Goal: Complete application form: Complete application form

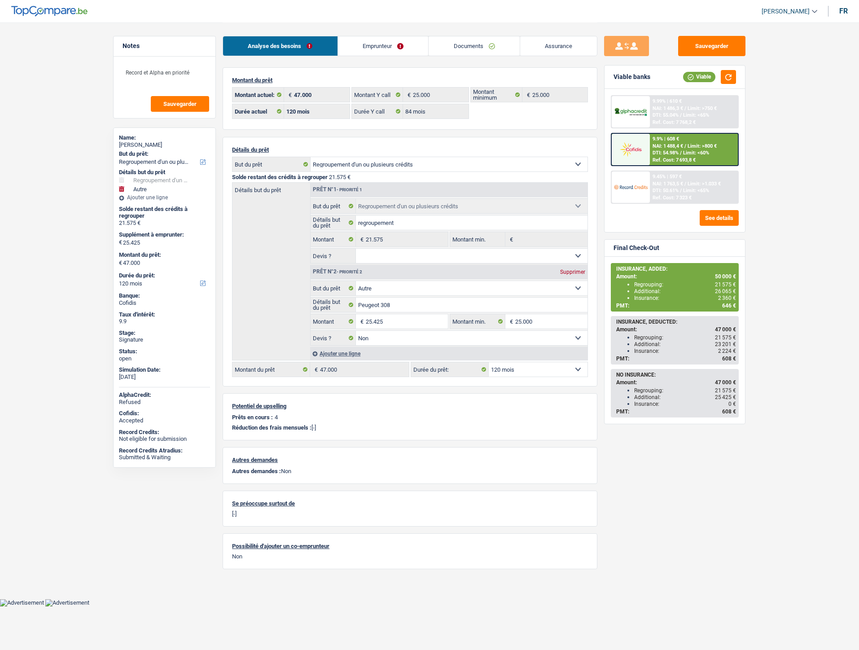
select select "refinancing"
select select "other"
select select "120"
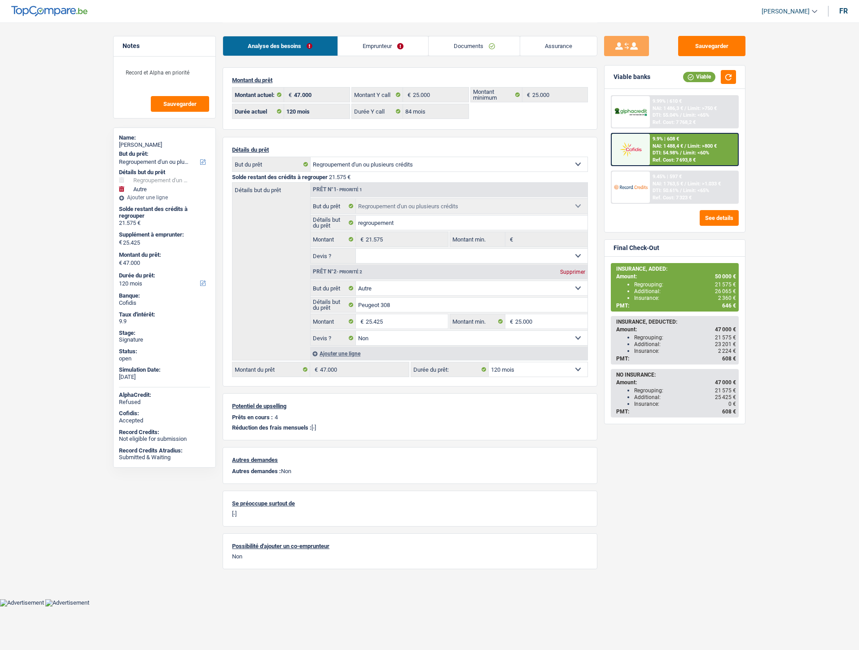
select select "84"
select select "refinancing"
select select "other"
select select "false"
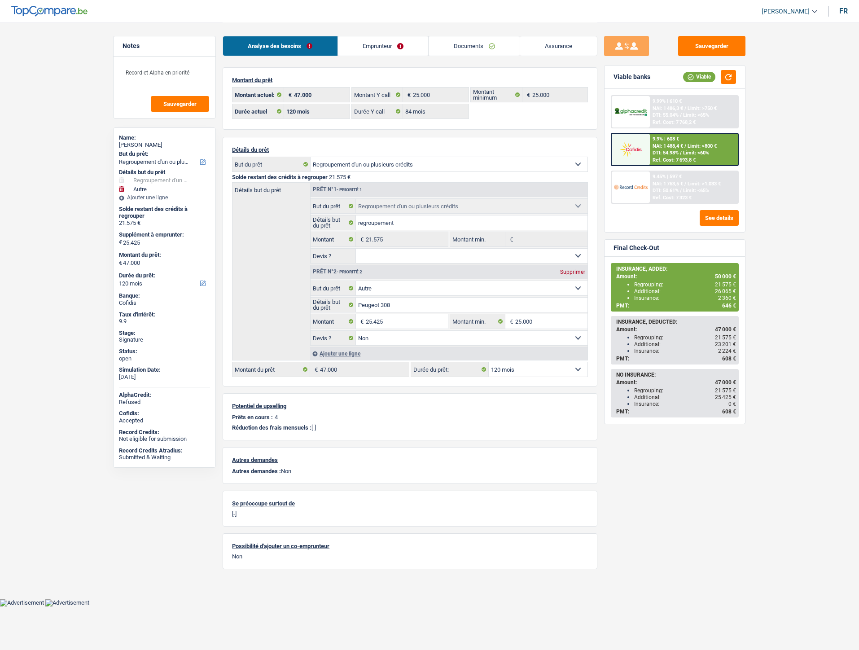
select select "120"
click at [476, 43] on link "Documents" at bounding box center [474, 45] width 91 height 19
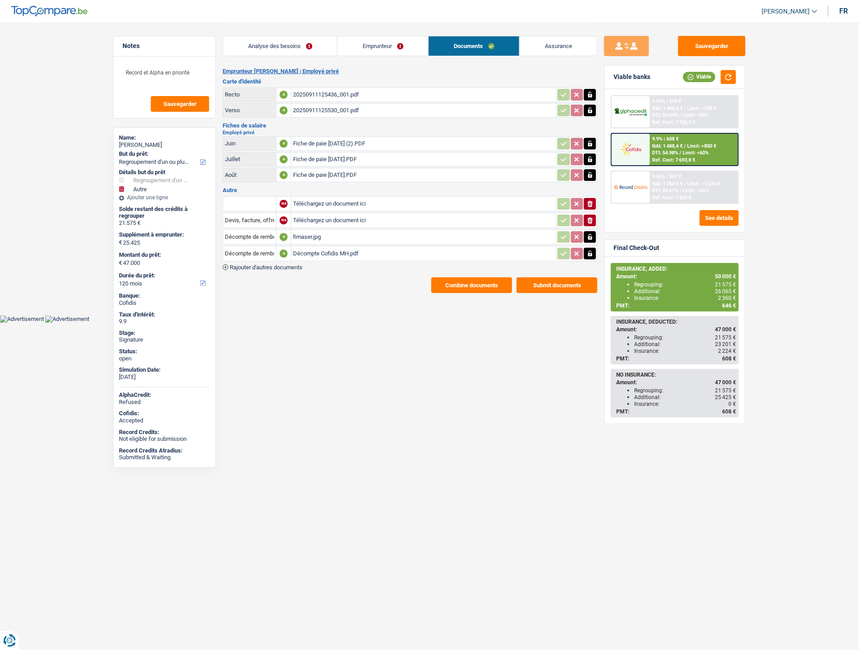
click at [314, 251] on div "Décompte Cofidis MH.pdf" at bounding box center [423, 253] width 261 height 13
click at [337, 250] on div "Décompte Cofidis MH.pdf" at bounding box center [423, 253] width 261 height 13
click at [587, 250] on icon "button" at bounding box center [590, 253] width 7 height 9
click at [588, 253] on icon "button" at bounding box center [590, 253] width 5 height 6
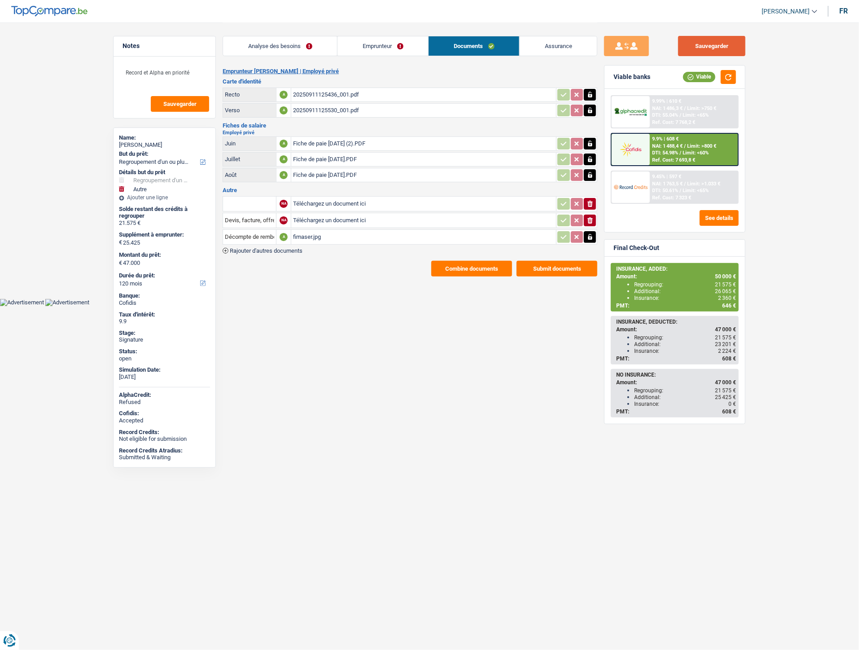
click at [703, 44] on button "Sauvegarder" at bounding box center [711, 46] width 67 height 20
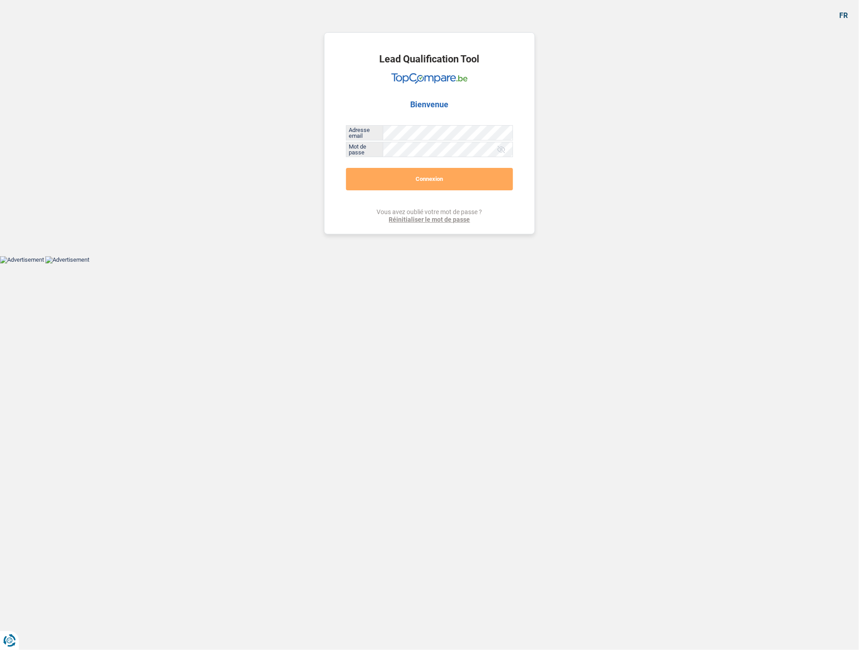
click at [398, 124] on div "Lead Qualification Tool Bienvenue Adresse email Tous les champs sont obligatoir…" at bounding box center [429, 133] width 211 height 202
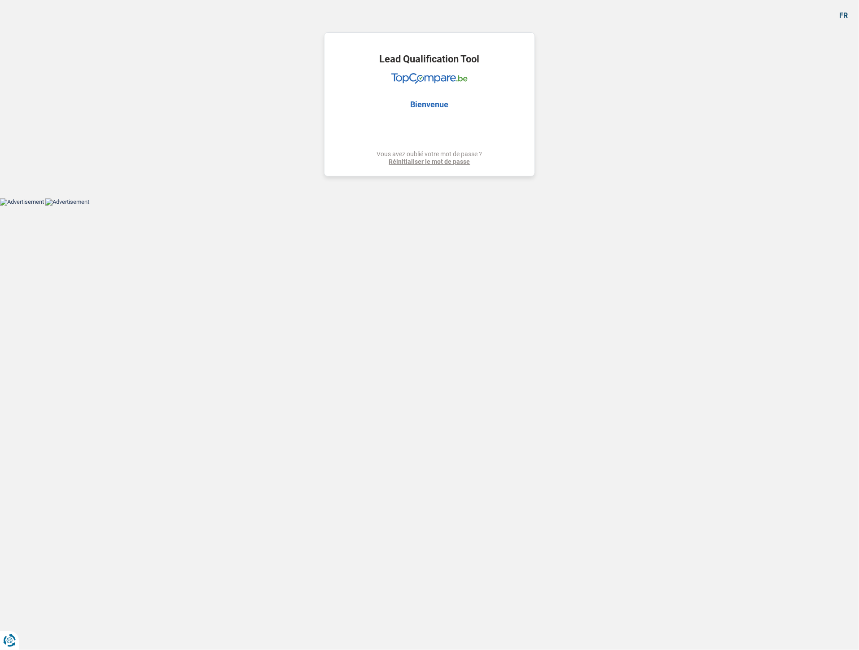
select select "refinancing"
select select "other"
select select "120"
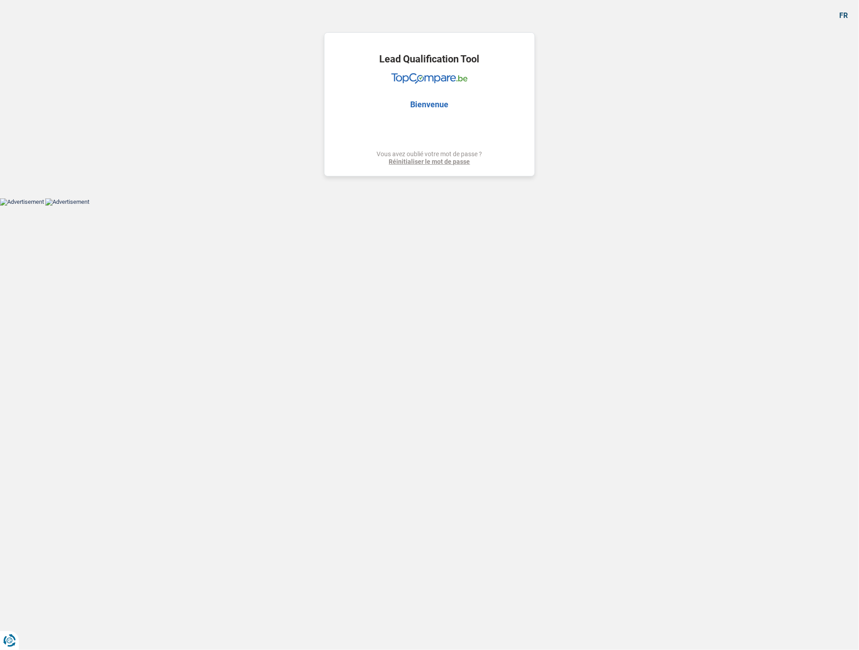
select select "84"
select select "refinancing"
select select "other"
select select "false"
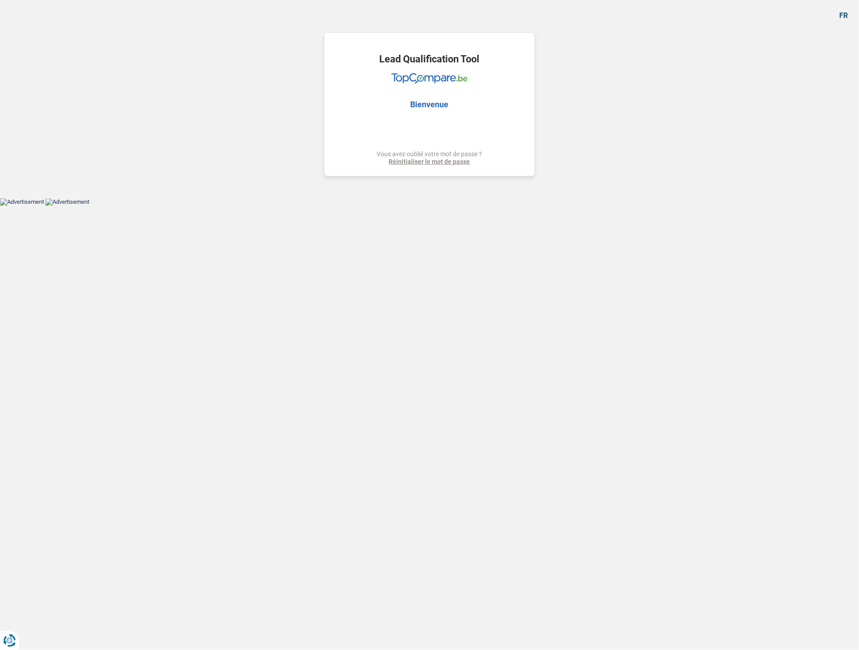
select select "120"
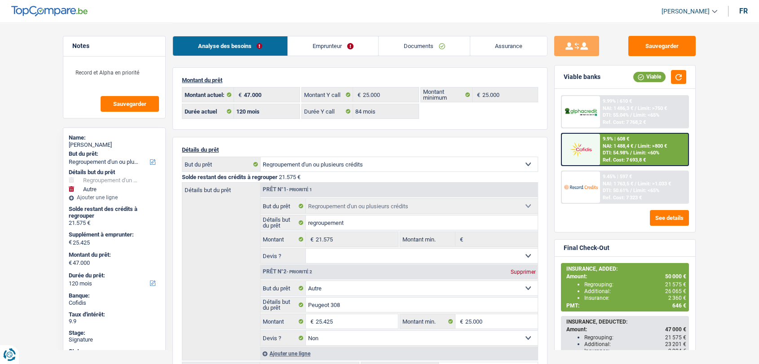
click at [418, 48] on link "Documents" at bounding box center [423, 45] width 91 height 19
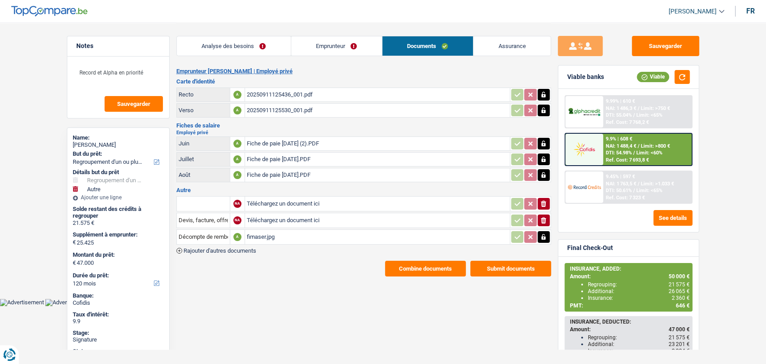
click at [299, 88] on div "20250911125436_001.pdf" at bounding box center [377, 94] width 261 height 13
click at [299, 141] on div "Fiche de paie Juin 2025 (2).PDF" at bounding box center [377, 143] width 261 height 13
click at [307, 156] on div "Fiche de paie Juillet 2025.PDF" at bounding box center [377, 159] width 261 height 13
click at [273, 174] on div "Fiche de paie Août 2025.PDF" at bounding box center [377, 174] width 261 height 13
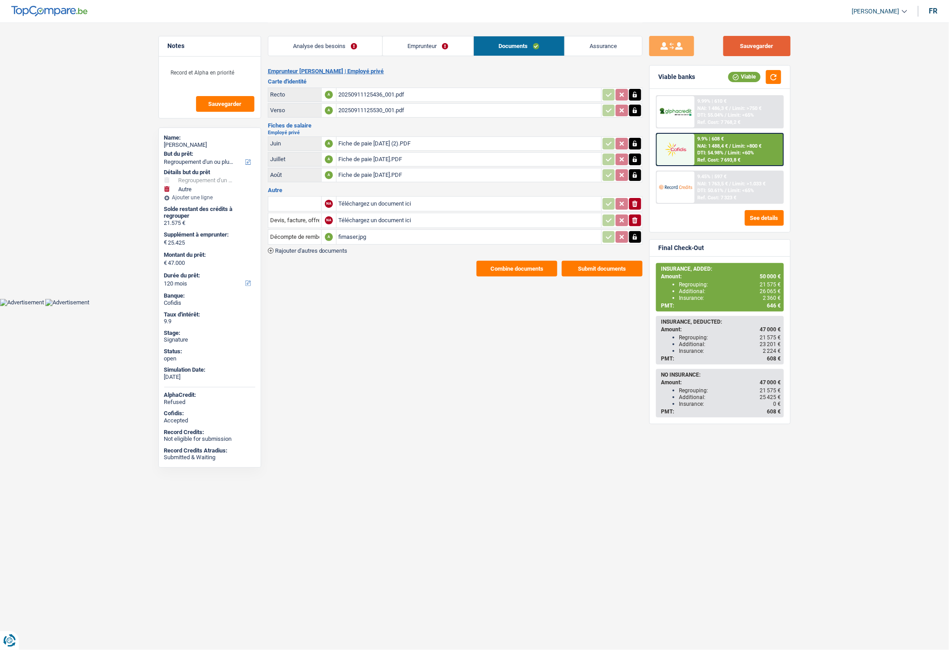
click at [758, 44] on button "Sauvegarder" at bounding box center [757, 46] width 67 height 20
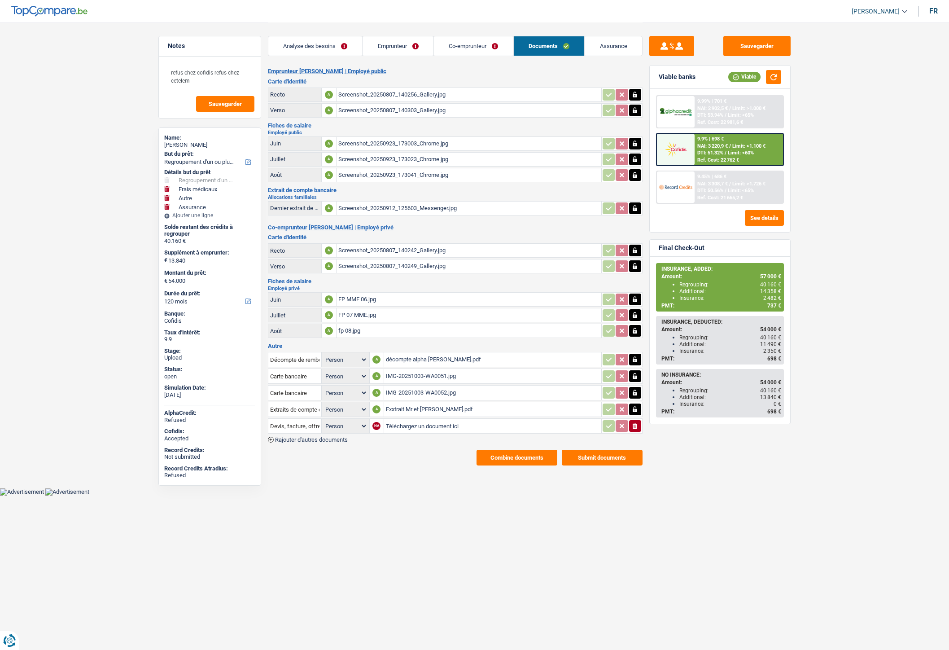
select select "refinancing"
select select "medical"
select select "other"
select select "insurance"
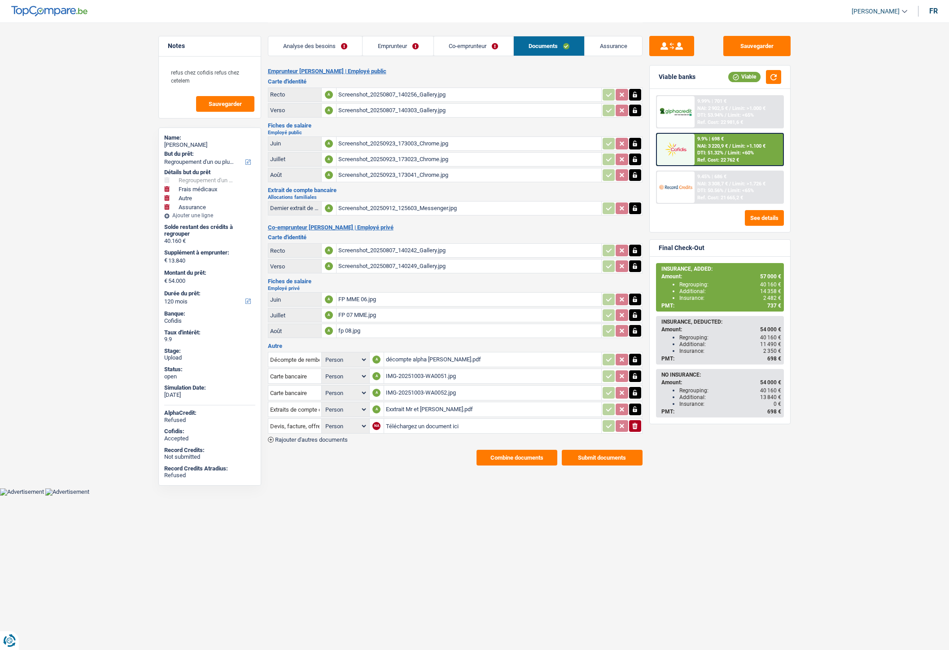
select select "120"
click at [304, 437] on span "Rajouter d'autres documents" at bounding box center [311, 440] width 73 height 6
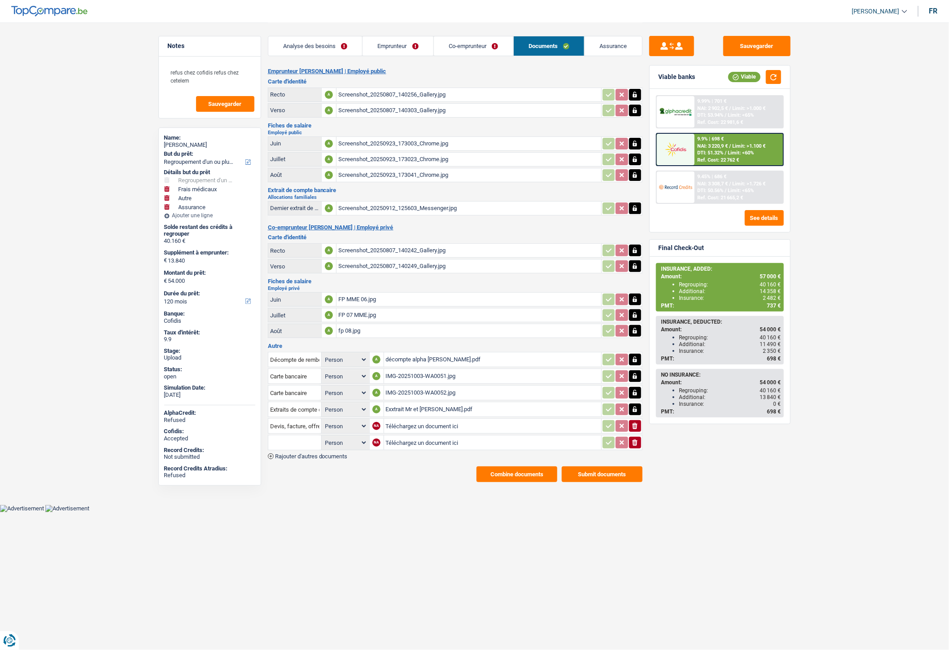
click at [424, 437] on input "Téléchargez un document ici" at bounding box center [493, 442] width 214 height 13
type input "C:\fakepath\20251008110439014.pdf"
click at [398, 436] on div "20251008110439014.pdf" at bounding box center [439, 442] width 106 height 13
click at [298, 440] on input "text" at bounding box center [294, 442] width 49 height 14
click at [286, 455] on li "Mandat de paiement" at bounding box center [319, 460] width 92 height 11
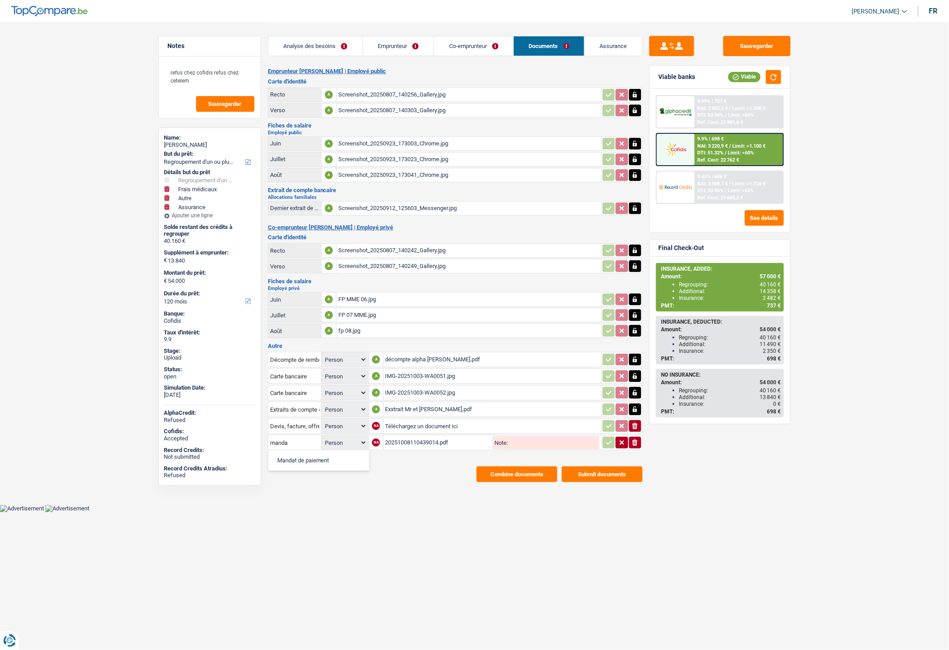
type input "Mandat de paiement"
click at [609, 441] on icon "button" at bounding box center [609, 443] width 6 height 4
click at [610, 466] on button "Submit documents" at bounding box center [602, 474] width 81 height 16
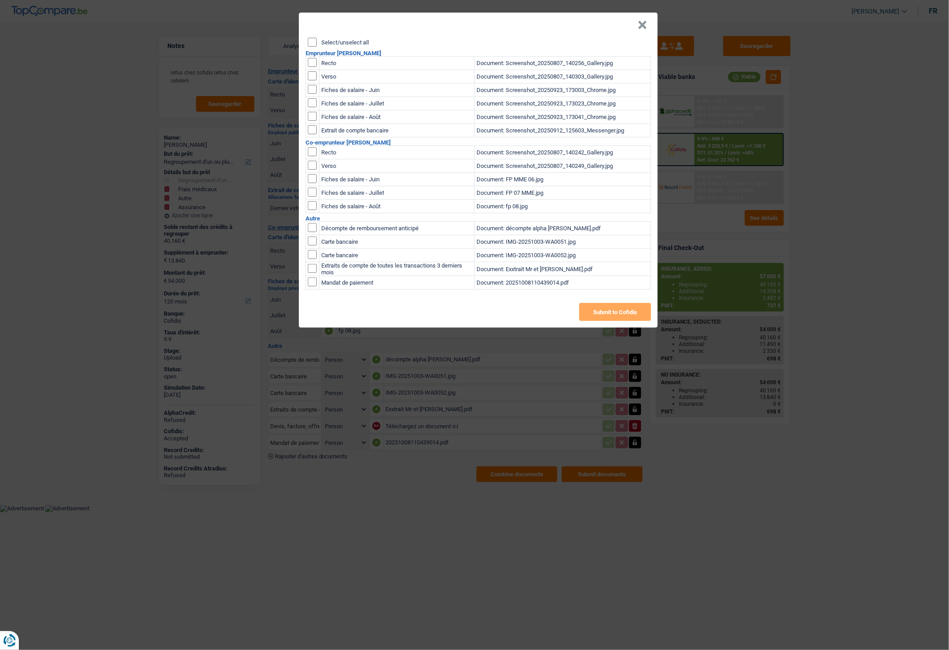
click at [312, 281] on input "checkbox" at bounding box center [312, 281] width 9 height 9
checkbox input "true"
click at [630, 313] on button "Submit to Cofidis" at bounding box center [616, 312] width 72 height 18
click at [644, 25] on button "×" at bounding box center [642, 25] width 9 height 9
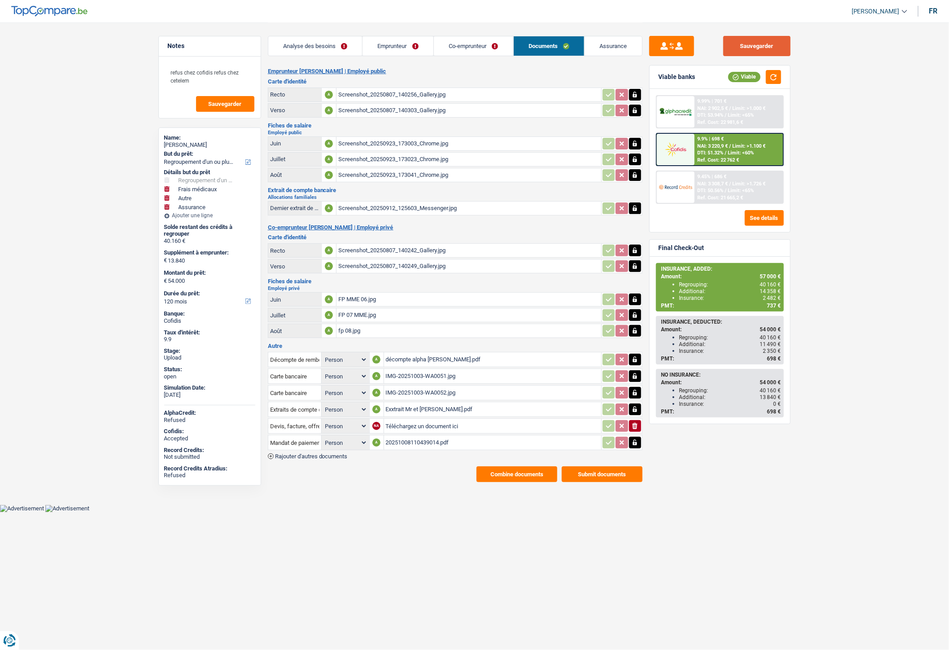
click at [747, 41] on button "Sauvegarder" at bounding box center [757, 46] width 67 height 20
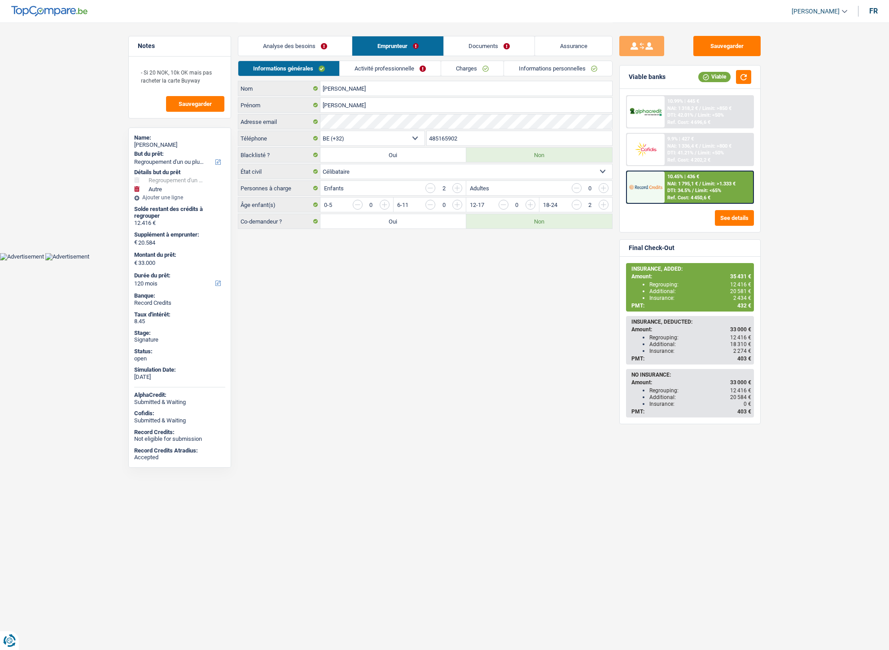
select select "refinancing"
select select "other"
select select "120"
select select "32"
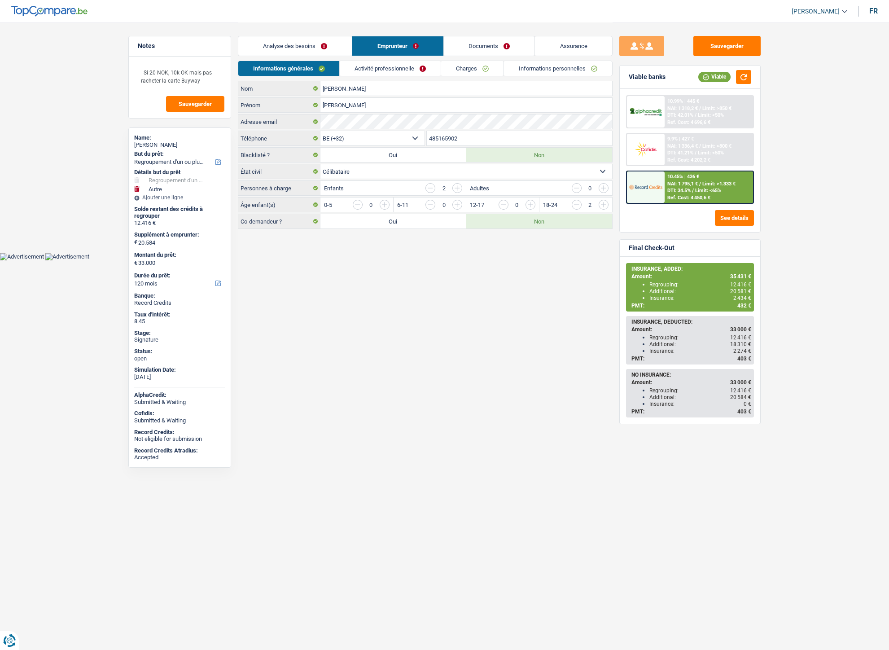
select select "single"
drag, startPoint x: 467, startPoint y: 137, endPoint x: 427, endPoint y: 136, distance: 39.5
click at [427, 136] on input "485165902" at bounding box center [519, 138] width 185 height 14
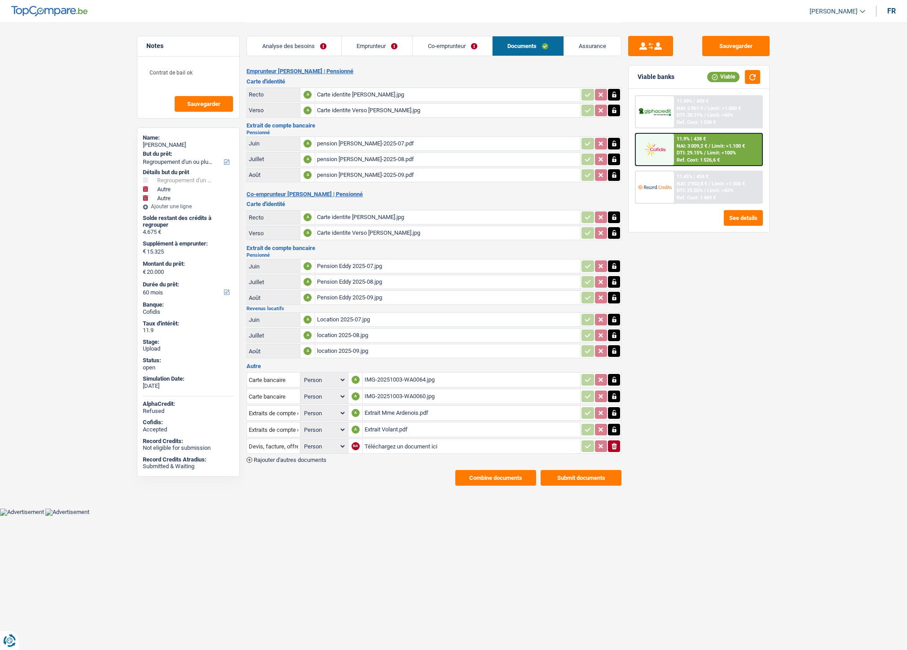
select select "refinancing"
select select "other"
select select "60"
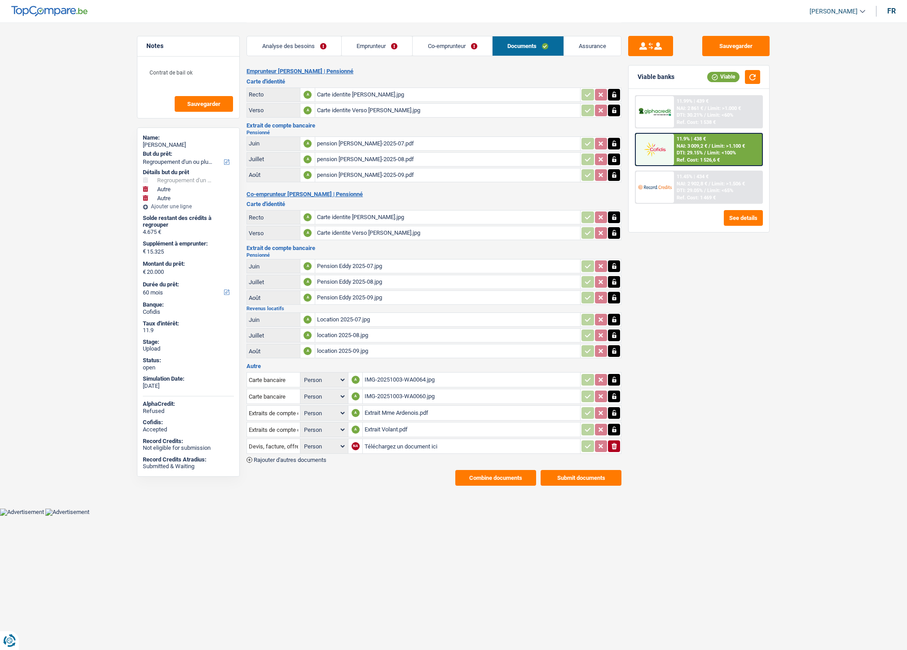
click at [307, 457] on span "Rajouter d'autres documents" at bounding box center [290, 460] width 73 height 6
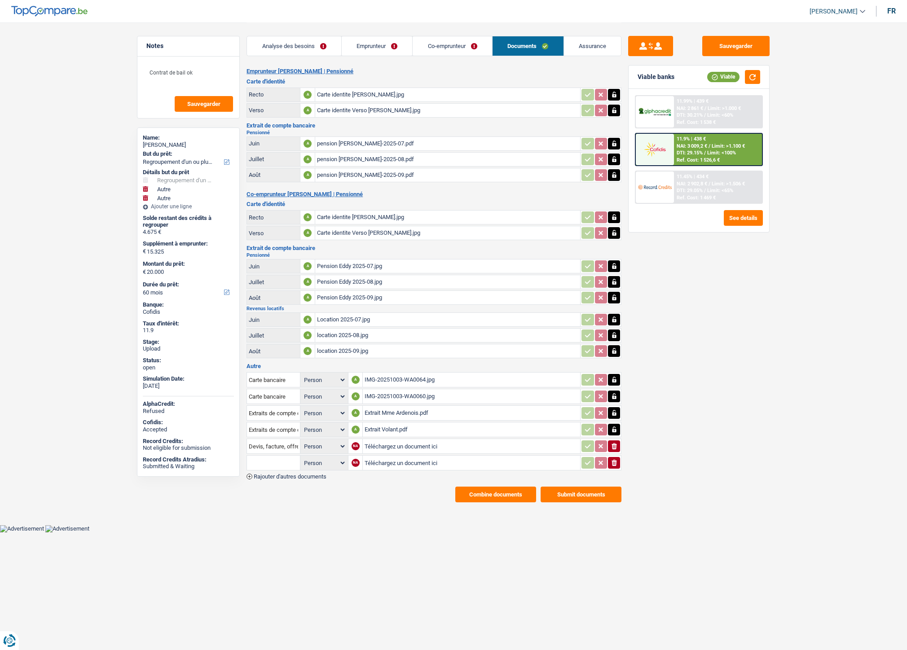
click at [382, 456] on input "Téléchargez un document ici" at bounding box center [472, 462] width 214 height 13
type input "C:\fakepath\Precompte immobilier.pdf"
click at [274, 456] on input "text" at bounding box center [273, 463] width 49 height 14
click at [281, 470] on ul "Précompte immobilier" at bounding box center [297, 480] width 102 height 21
click at [281, 475] on li "Précompte immobilier" at bounding box center [297, 480] width 92 height 11
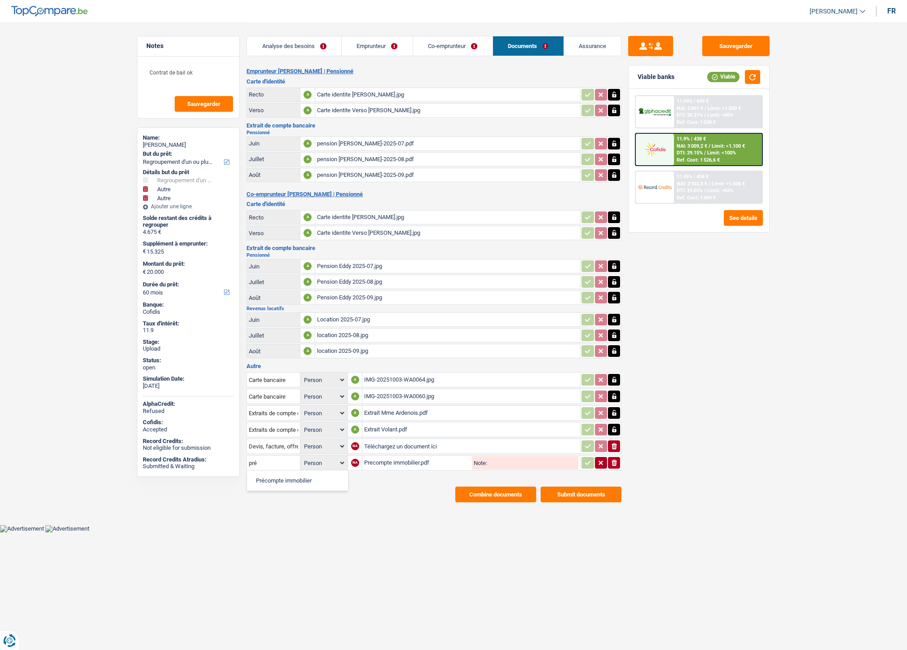
type input "Précompte immobilier"
click at [590, 457] on button "button" at bounding box center [587, 463] width 12 height 12
click at [566, 487] on button "Submit documents" at bounding box center [580, 495] width 81 height 16
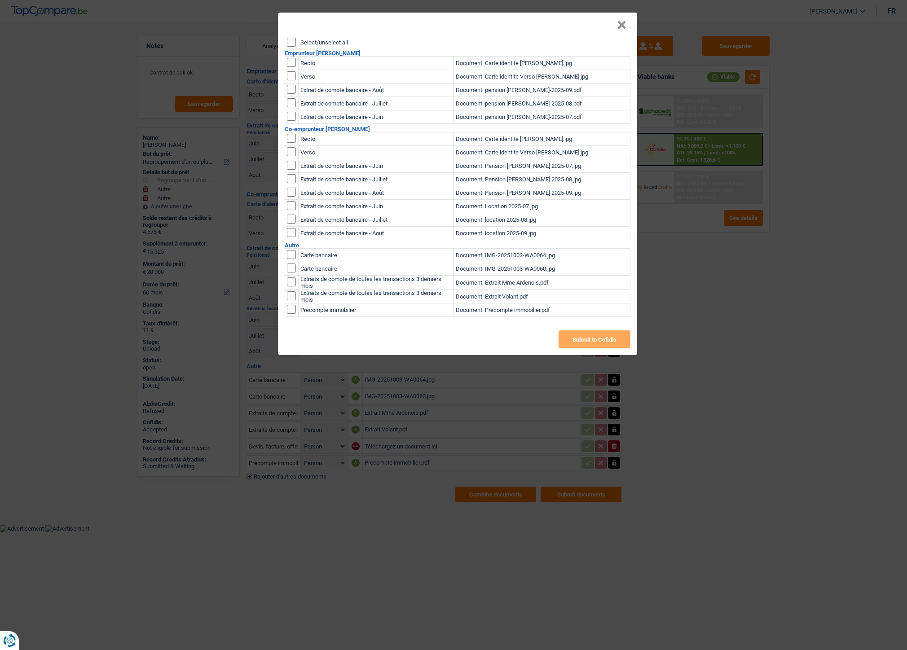
click at [316, 312] on td "Précompte immobilier" at bounding box center [375, 309] width 155 height 13
click at [290, 307] on input "checkbox" at bounding box center [291, 309] width 9 height 9
checkbox input "true"
click at [582, 340] on button "Submit to Cofidis" at bounding box center [594, 339] width 72 height 18
click at [621, 25] on button "×" at bounding box center [621, 25] width 9 height 9
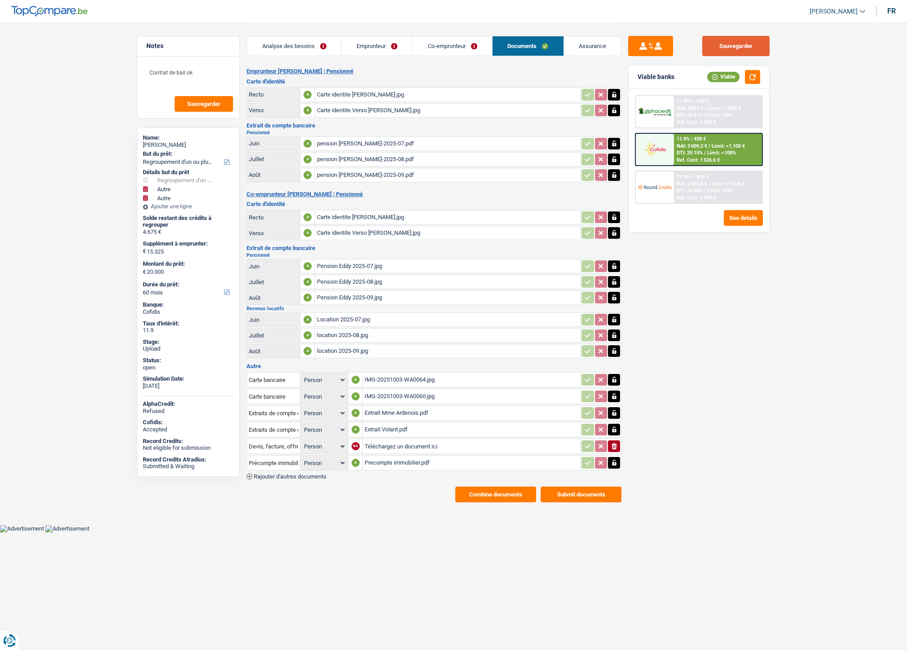
click at [725, 45] on button "Sauvegarder" at bounding box center [735, 46] width 67 height 20
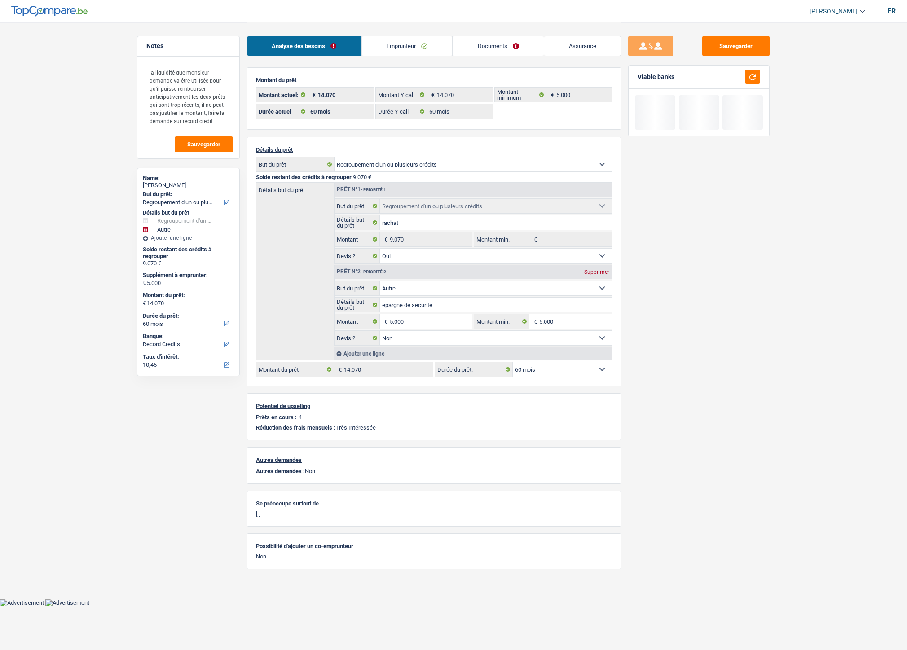
select select "refinancing"
select select "other"
select select "60"
drag, startPoint x: 0, startPoint y: 0, endPoint x: 492, endPoint y: 54, distance: 494.5
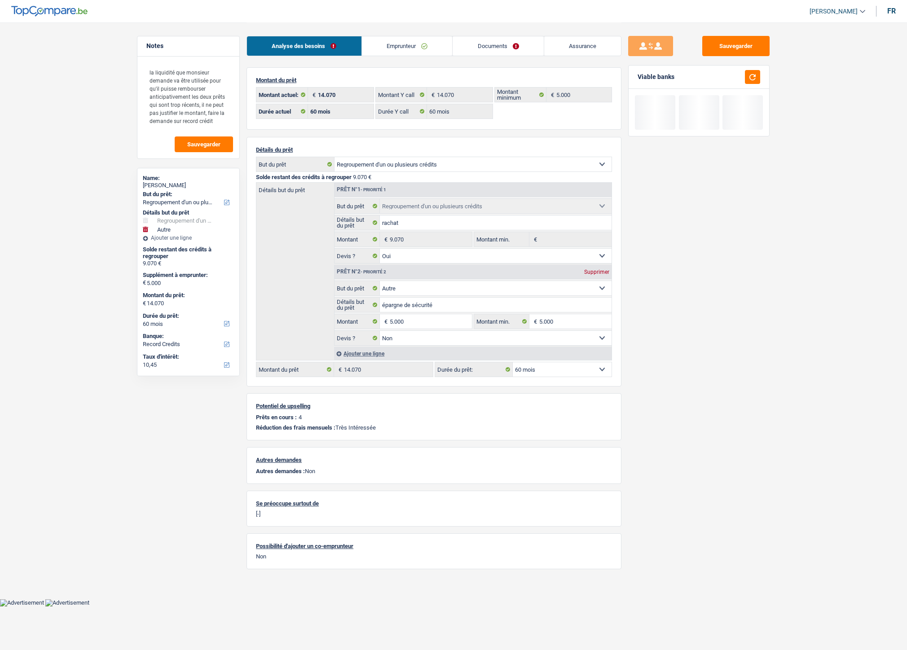
click at [492, 44] on link "Documents" at bounding box center [497, 45] width 91 height 19
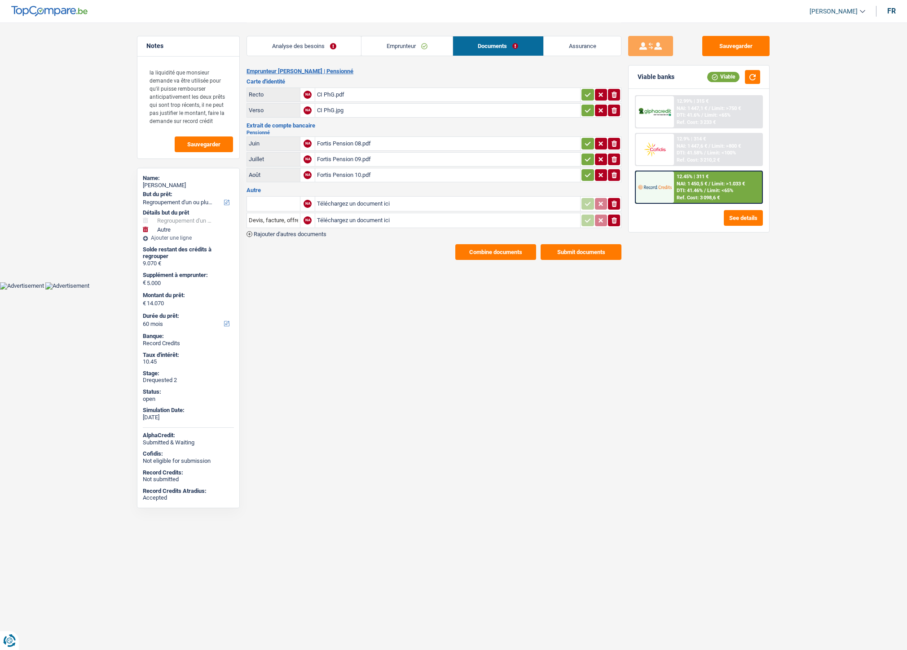
click at [316, 231] on span "Rajouter d'autres documents" at bounding box center [290, 234] width 73 height 6
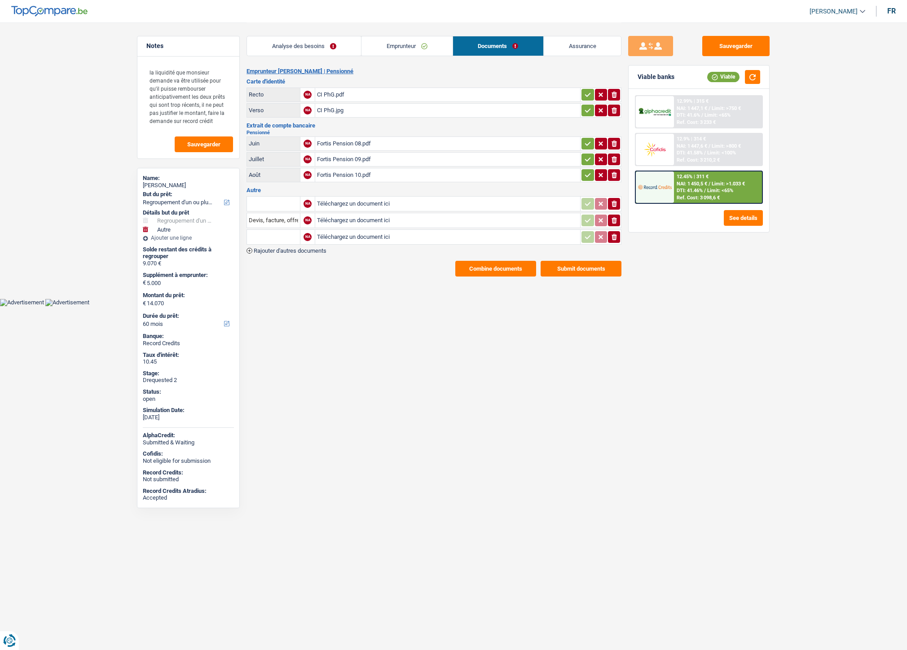
click at [333, 235] on input "Téléchargez un document ici" at bounding box center [447, 236] width 261 height 13
type input "C:\fakepath\Décompte Alpha.pdf"
click at [292, 232] on input "text" at bounding box center [273, 237] width 49 height 14
click at [289, 249] on li "Décompte de remboursement anticipé" at bounding box center [311, 254] width 120 height 11
type input "Décompte de remboursement anticipé"
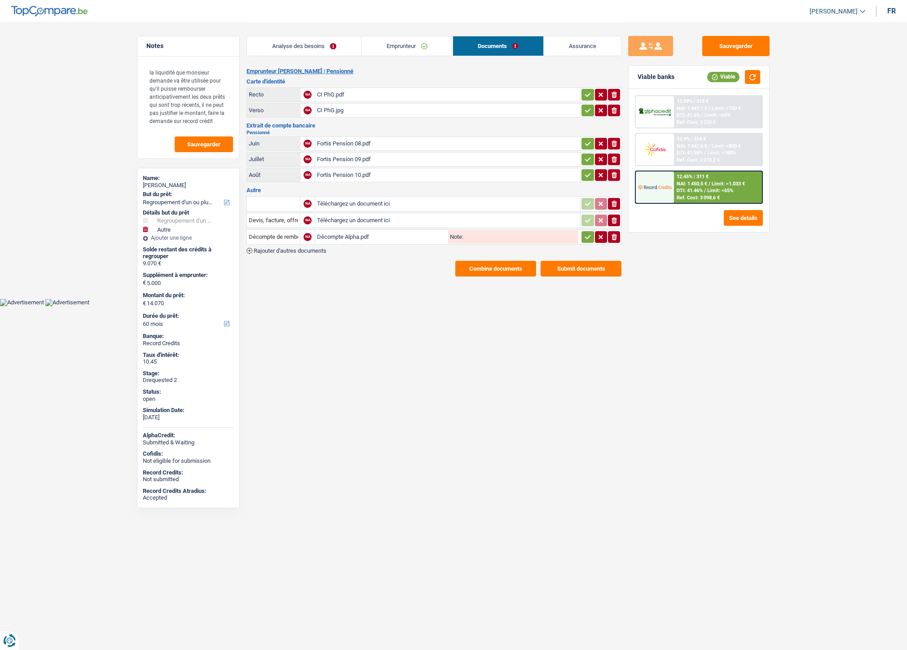
click at [582, 239] on button "button" at bounding box center [587, 237] width 12 height 12
click at [719, 46] on button "Sauvegarder" at bounding box center [735, 46] width 67 height 20
click at [743, 53] on button "Sauvegarder" at bounding box center [735, 46] width 67 height 20
click at [363, 235] on div "Décompte Alpha.pdf" at bounding box center [447, 236] width 261 height 13
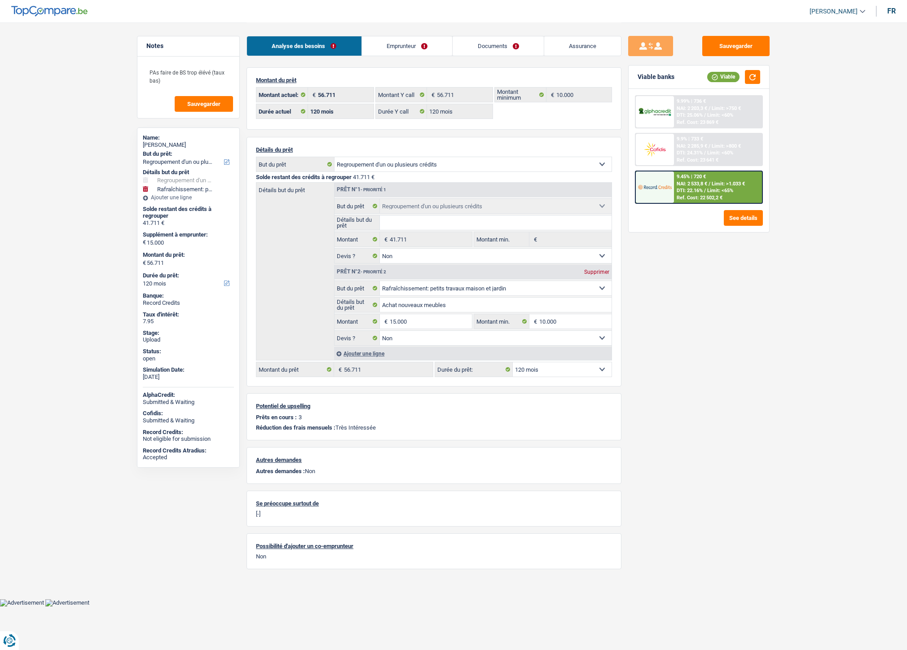
select select "refinancing"
select select "houseOrGarden"
select select "120"
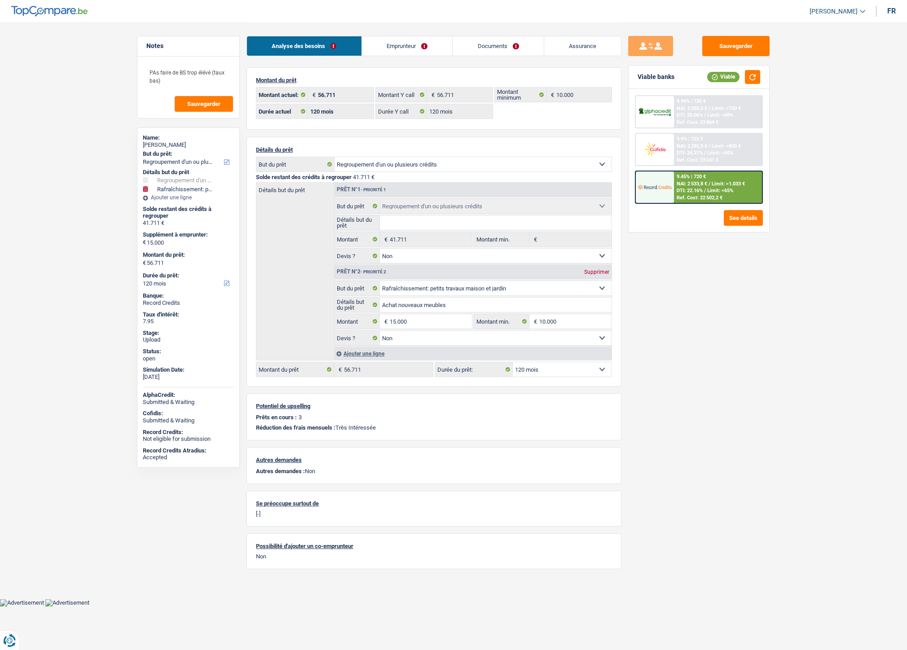
select select "120"
select select "refinancing"
select select "false"
select select "houseOrGarden"
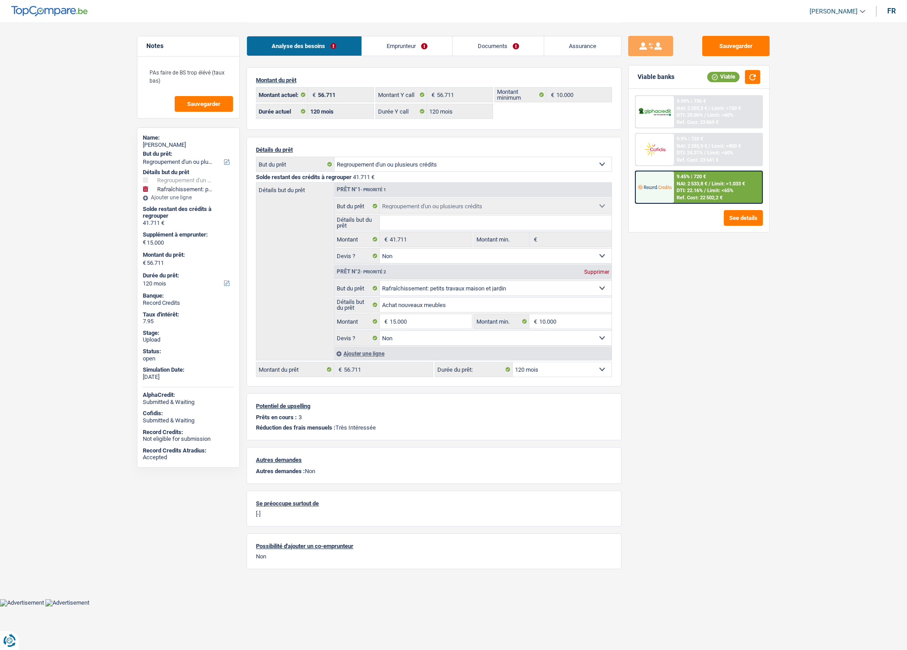
select select "false"
select select "120"
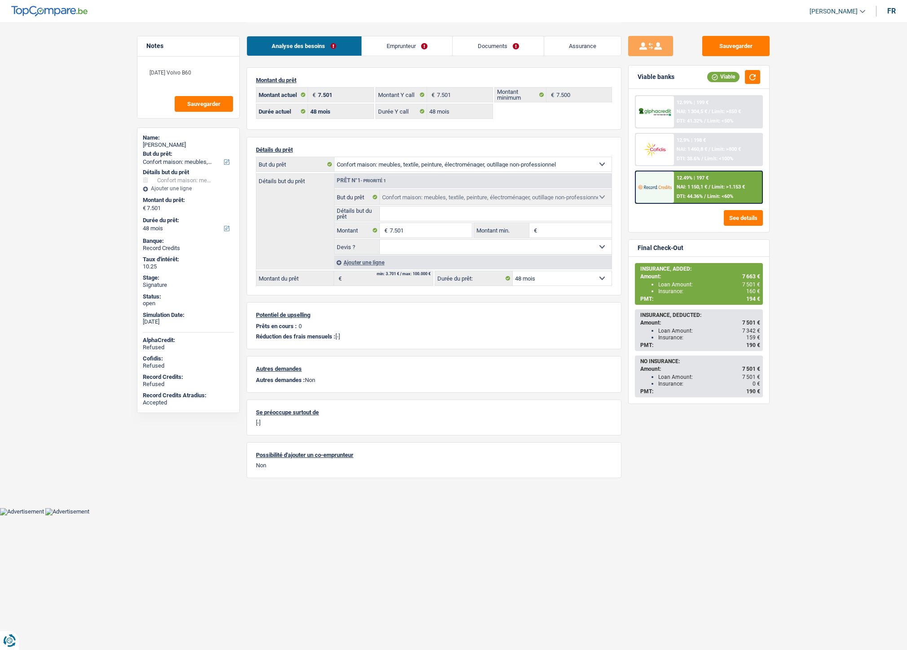
select select "household"
select select "48"
select select "32"
select select "single"
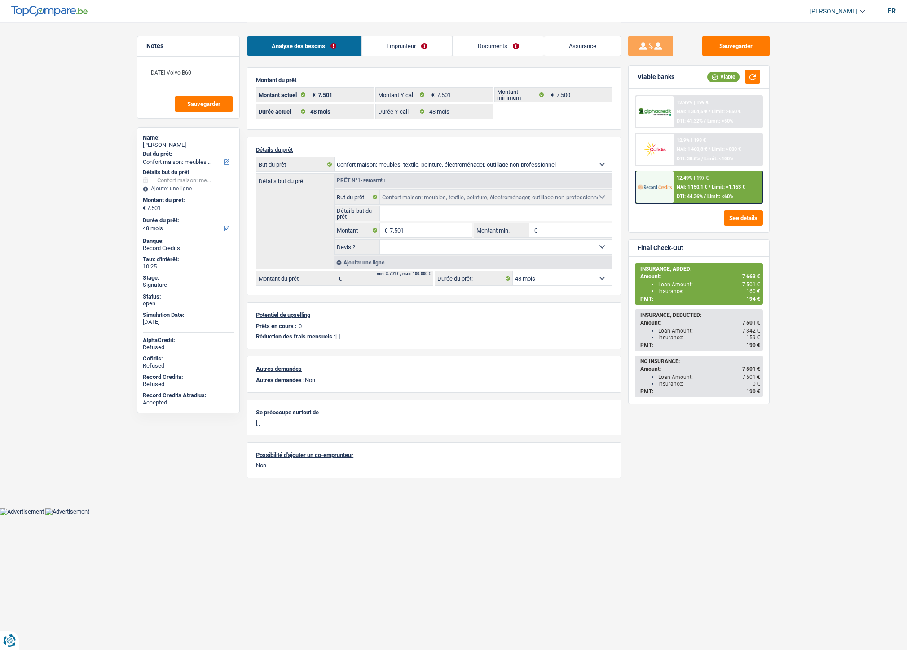
click at [406, 55] on link "Emprunteur" at bounding box center [407, 45] width 91 height 19
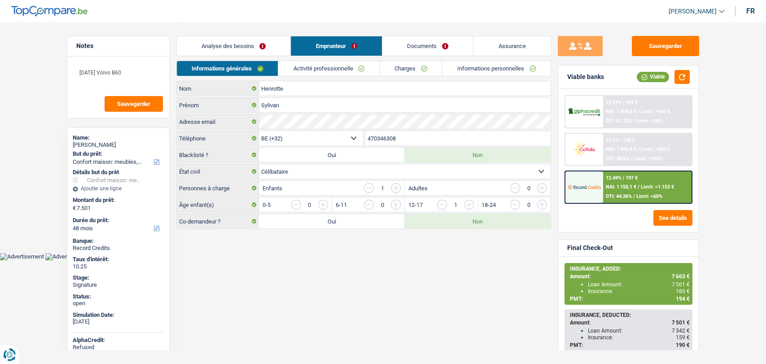
click at [411, 39] on link "Documents" at bounding box center [427, 45] width 91 height 19
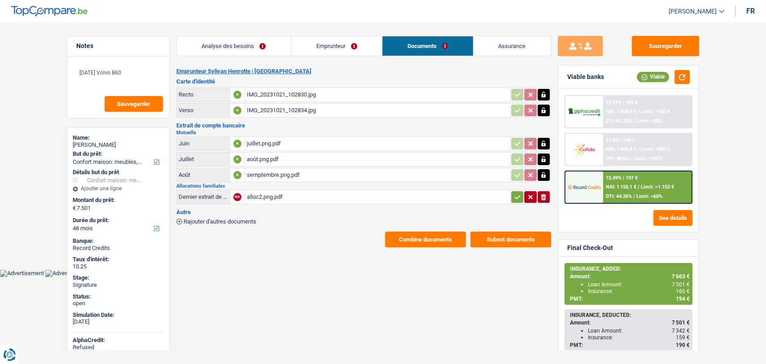
click at [257, 196] on div "alloc2.png.pdf" at bounding box center [377, 196] width 261 height 13
click at [272, 174] on div "semptembre.png.pdf" at bounding box center [377, 174] width 261 height 13
click at [656, 47] on button "Sauvegarder" at bounding box center [665, 46] width 67 height 20
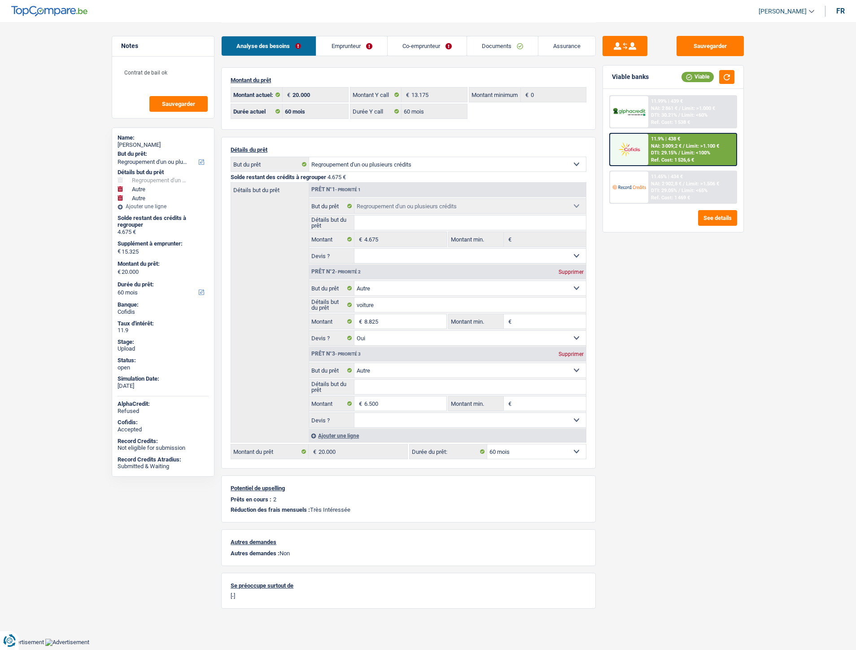
select select "refinancing"
select select "other"
select select "60"
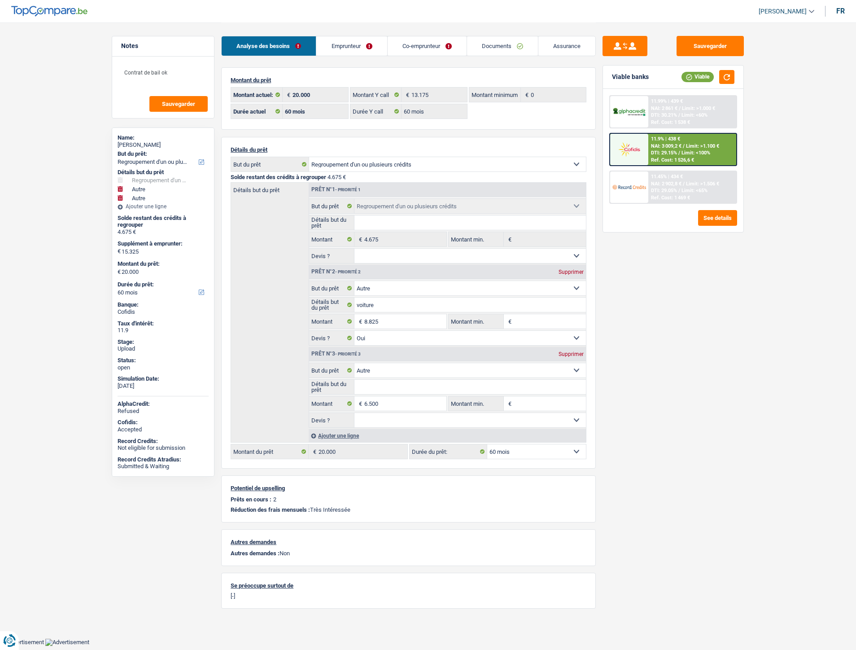
select select "60"
select select "refinancing"
select select "other"
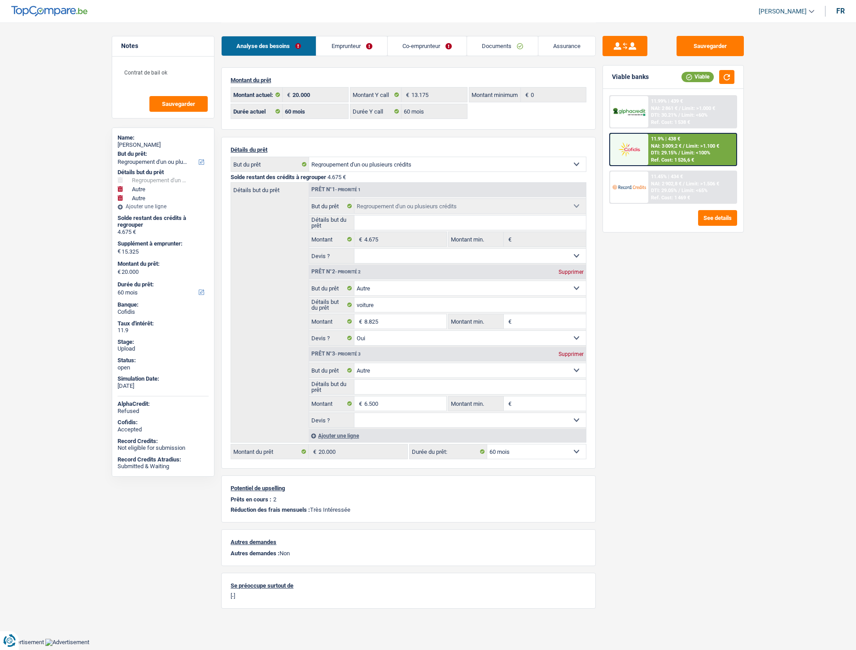
select select "yes"
select select "other"
select select "60"
click at [486, 42] on link "Documents" at bounding box center [502, 45] width 71 height 19
select select "refinancing"
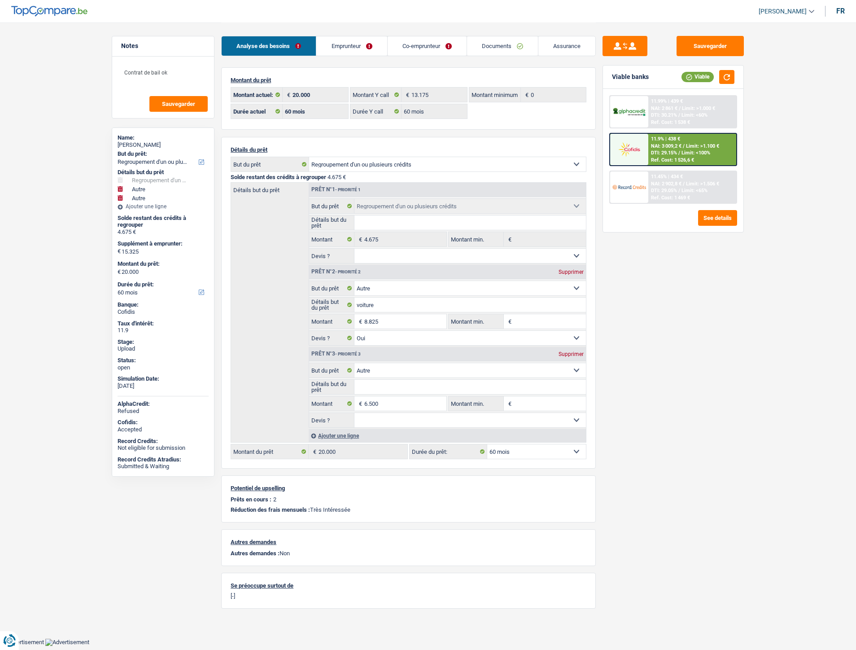
select select "refinancing"
select select "other"
select select "60"
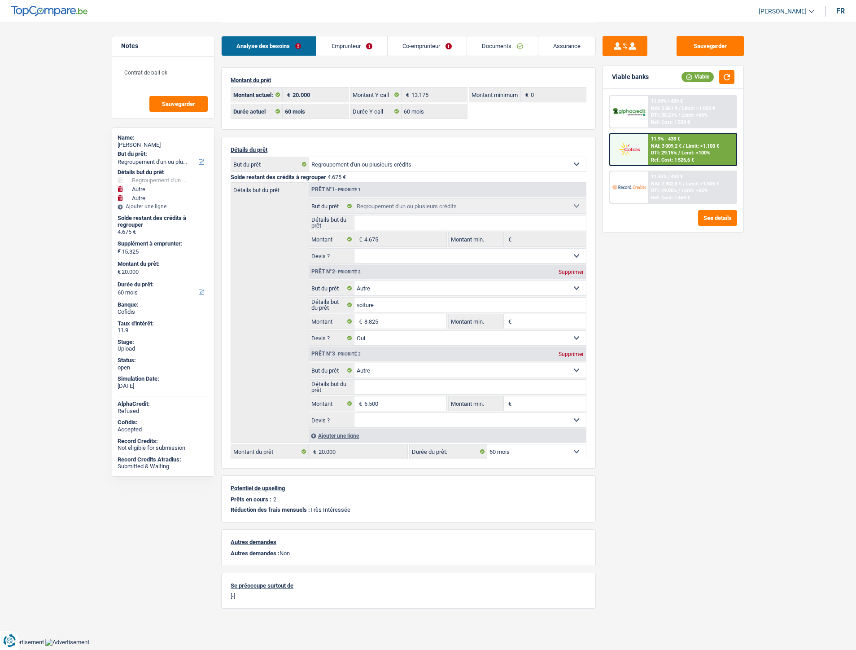
select select "60"
select select "refinancing"
select select "other"
select select "yes"
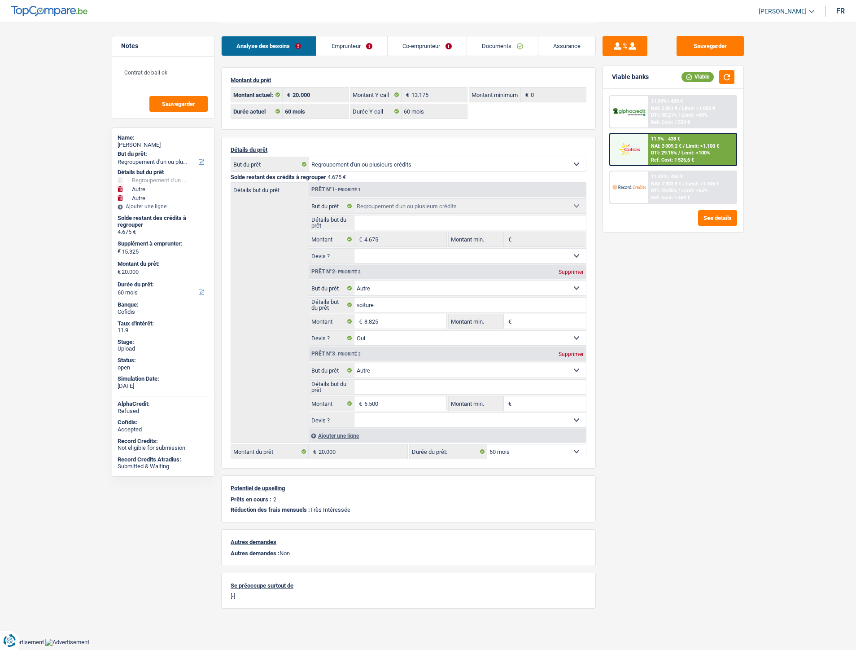
select select "other"
select select "60"
click at [662, 150] on span "DTI: 29.15%" at bounding box center [664, 153] width 26 height 6
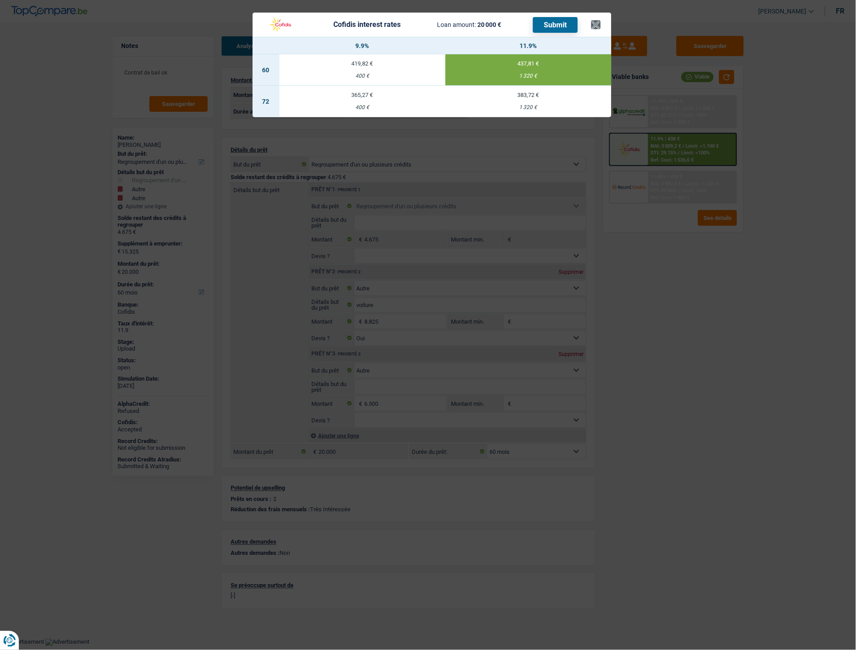
click at [600, 26] on header "Cofidis interest rates Loan amount: 20 000 € Submit ×" at bounding box center [432, 25] width 359 height 24
click at [599, 26] on button "×" at bounding box center [596, 24] width 9 height 9
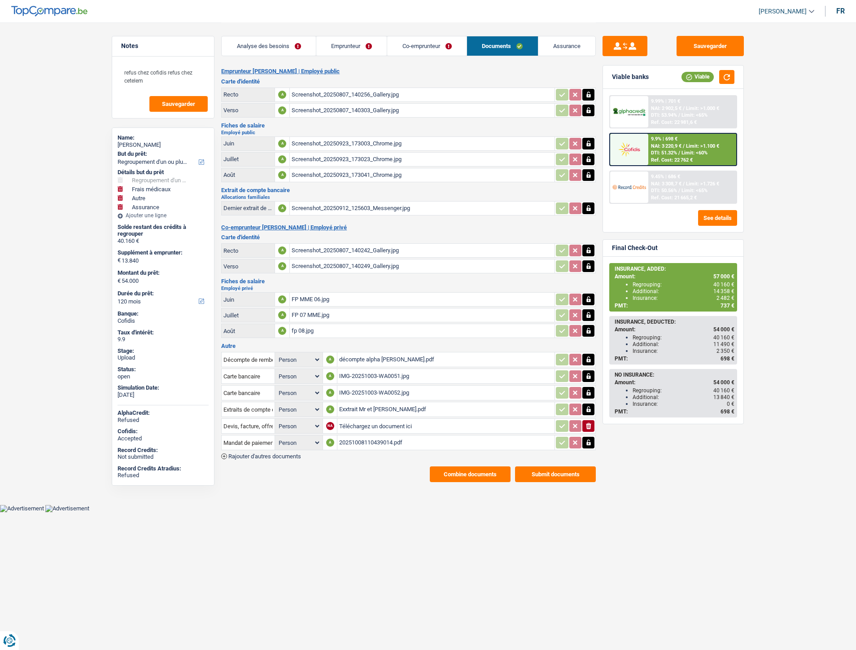
select select "refinancing"
select select "medical"
select select "other"
select select "insurance"
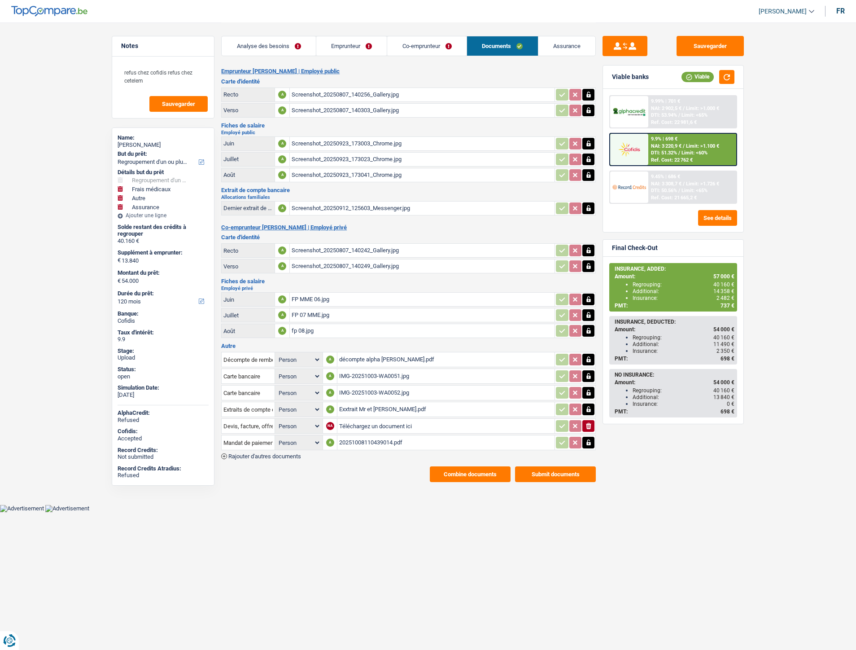
select select "120"
click at [362, 436] on div "20251008110439014.pdf" at bounding box center [446, 442] width 214 height 13
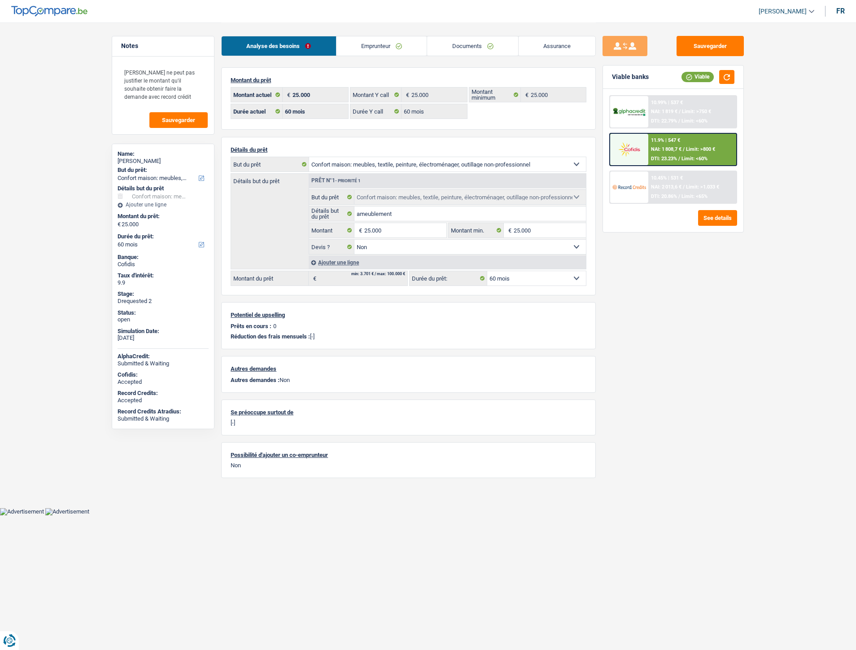
select select "household"
select select "60"
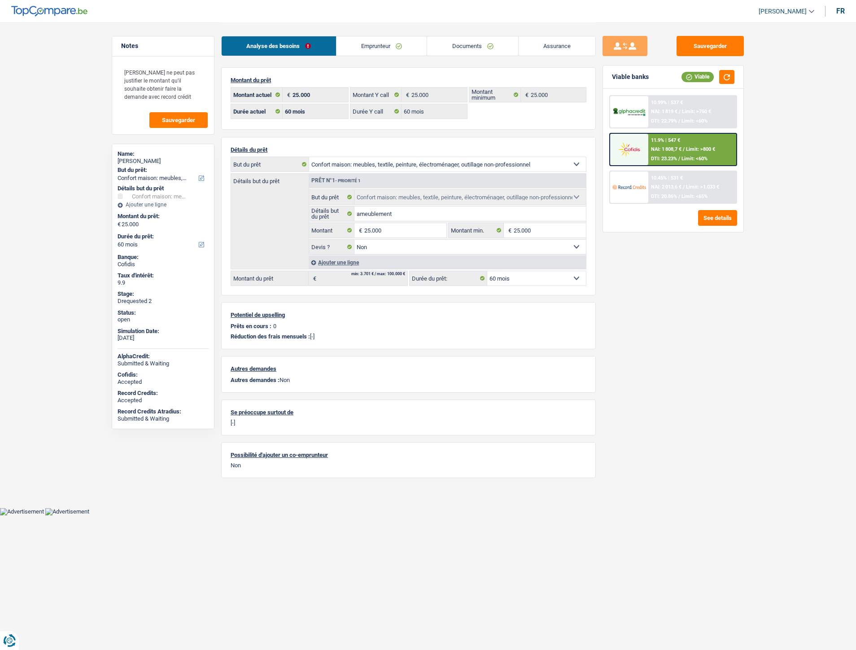
select select "household"
select select "false"
select select "60"
click at [483, 43] on link "Documents" at bounding box center [472, 45] width 91 height 19
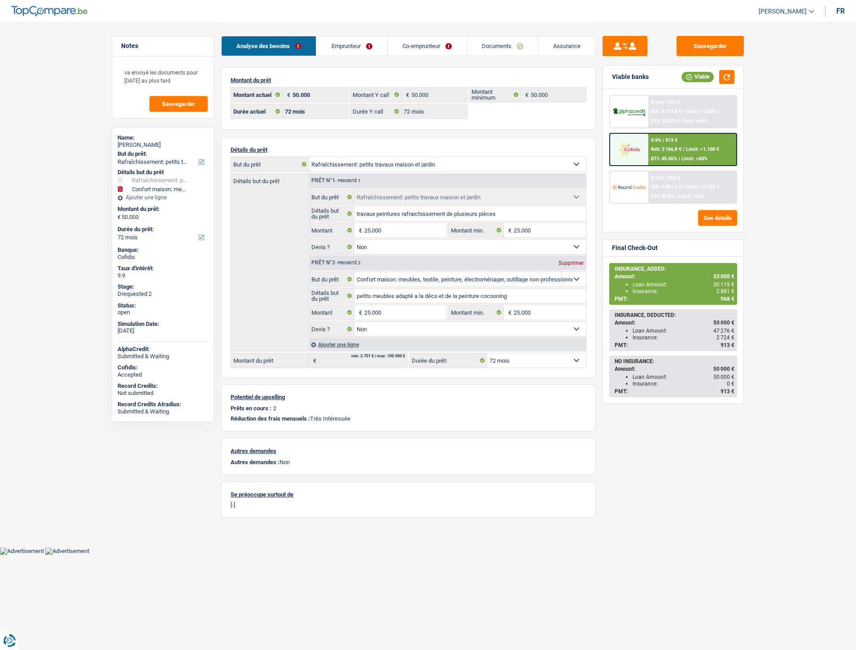
select select "houseOrGarden"
select select "household"
select select "72"
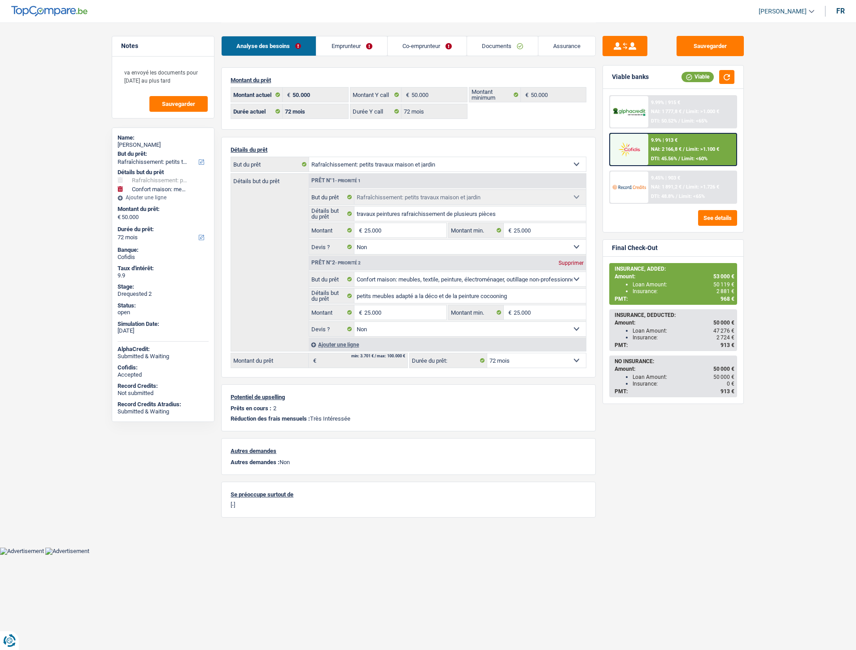
select select "72"
select select "houseOrGarden"
select select "false"
select select "household"
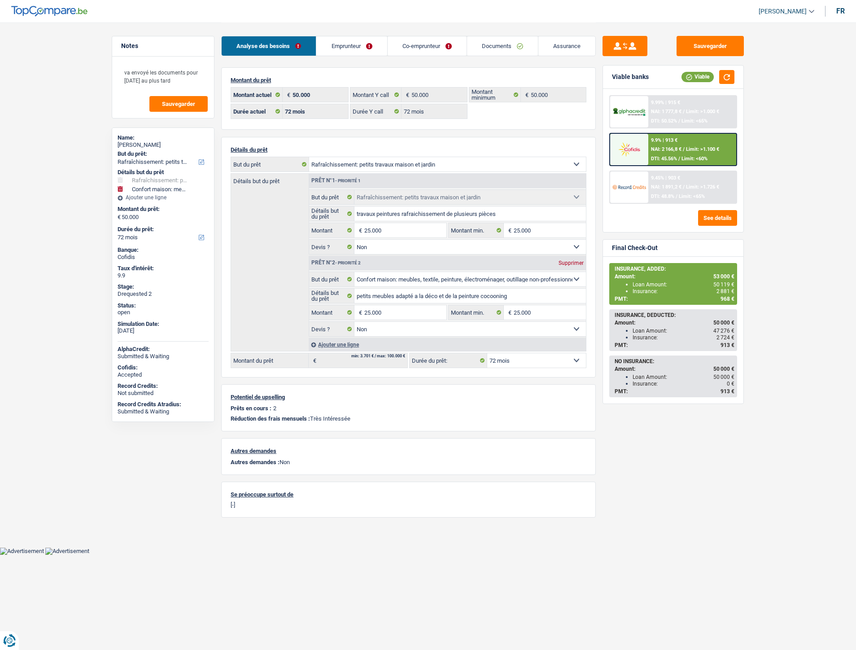
select select "false"
select select "72"
click at [557, 42] on link "Assurance" at bounding box center [567, 45] width 57 height 19
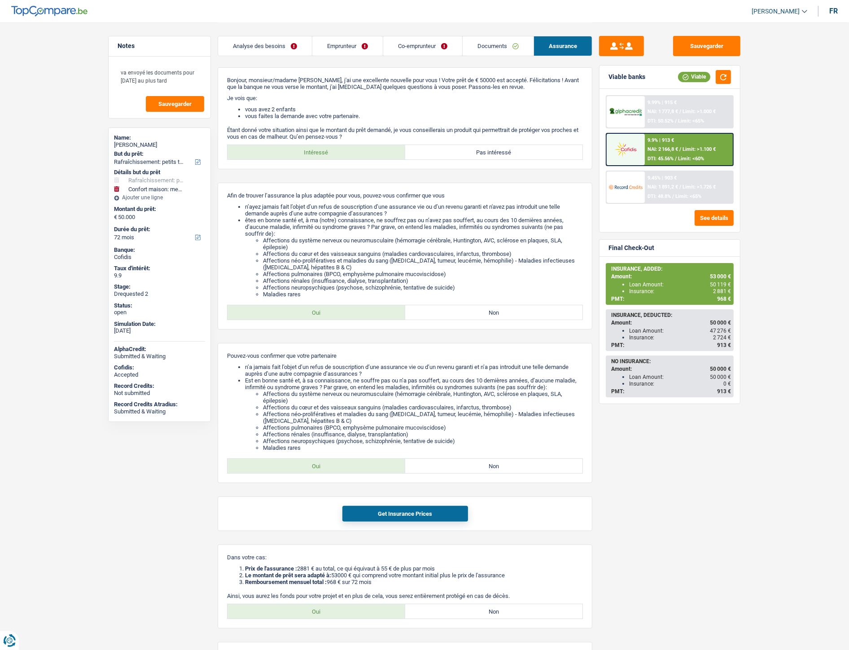
click at [341, 45] on link "Emprunteur" at bounding box center [347, 45] width 70 height 19
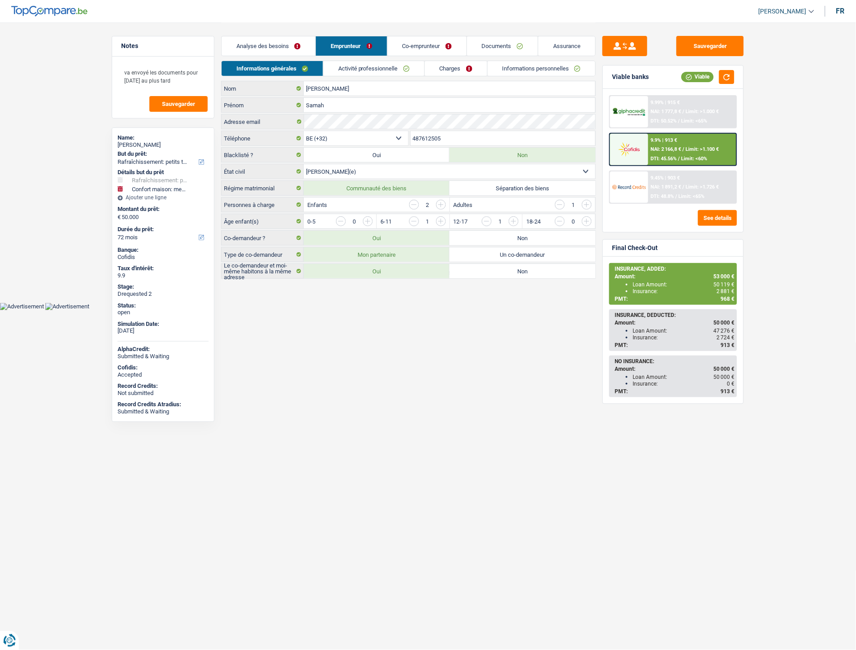
click at [529, 70] on link "Informations personnelles" at bounding box center [542, 68] width 108 height 15
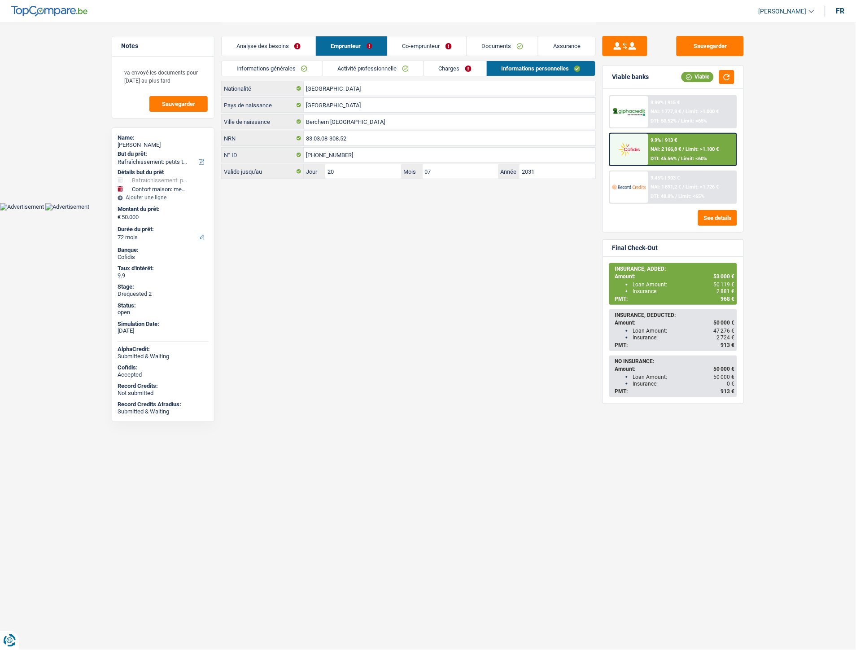
click at [577, 50] on link "Assurance" at bounding box center [567, 45] width 57 height 19
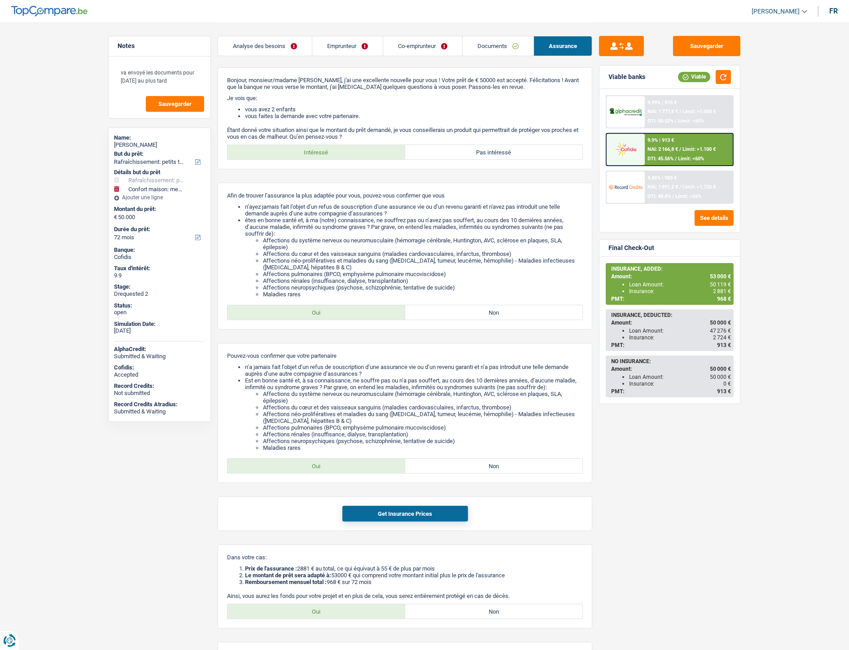
click at [346, 44] on link "Emprunteur" at bounding box center [347, 45] width 70 height 19
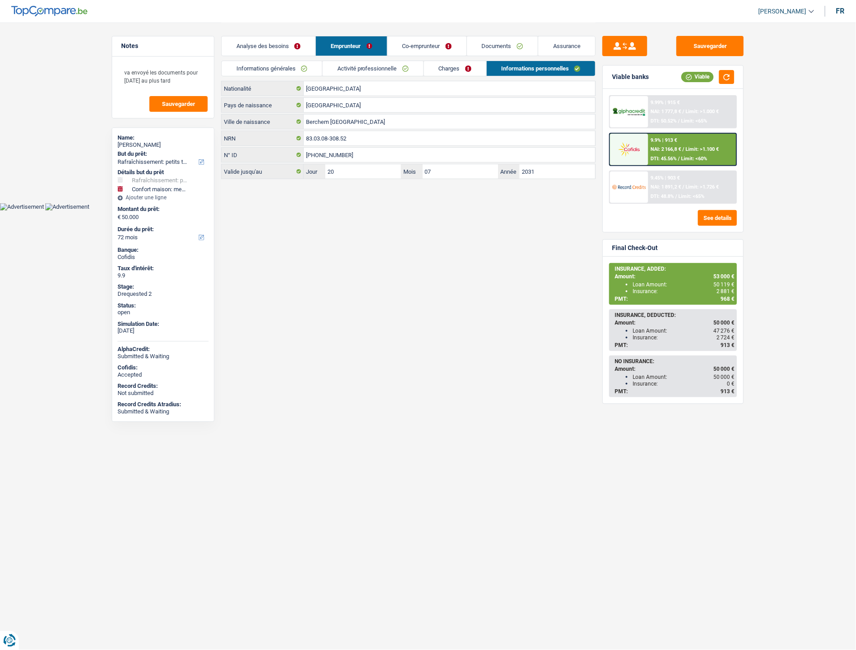
click at [454, 69] on link "Charges" at bounding box center [455, 68] width 62 height 15
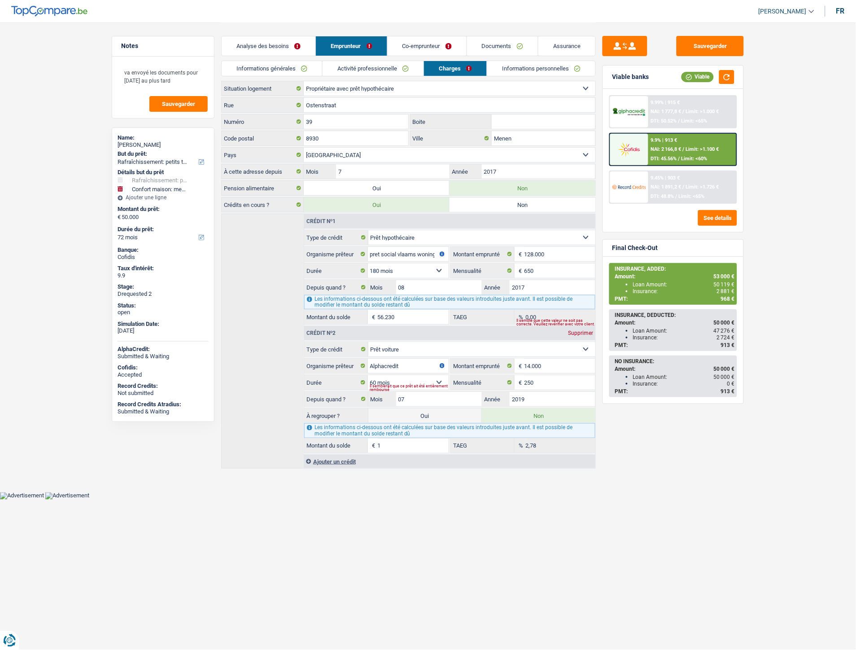
click at [491, 49] on link "Documents" at bounding box center [502, 45] width 71 height 19
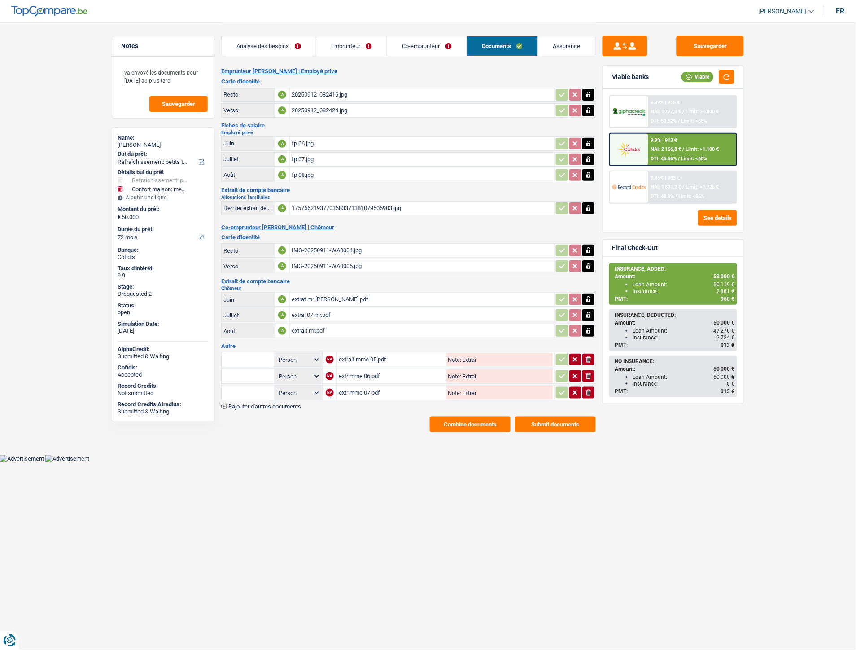
click at [446, 418] on button "Combine documents" at bounding box center [470, 425] width 81 height 16
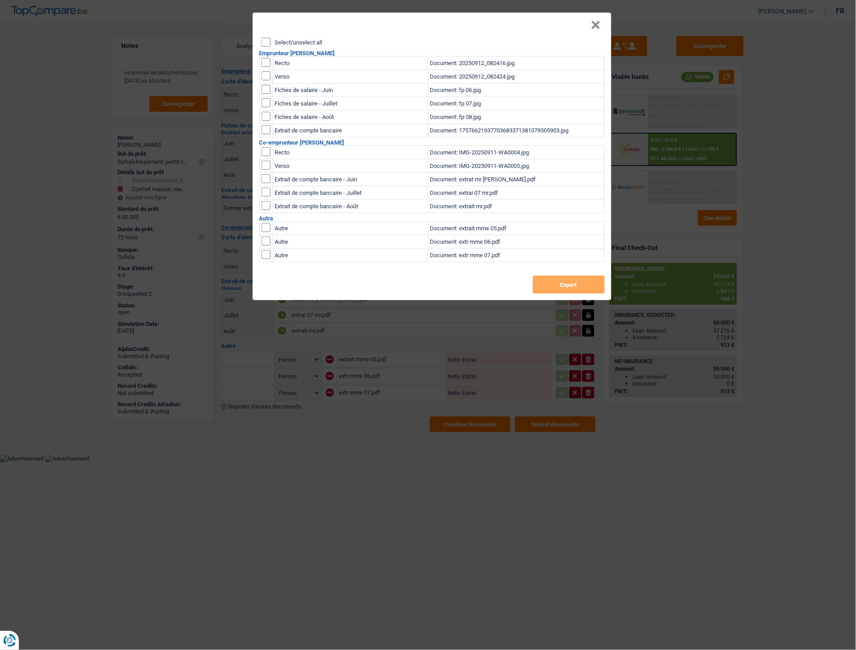
click at [263, 63] on input "checkbox" at bounding box center [266, 62] width 9 height 9
checkbox input "true"
click at [267, 73] on input "checkbox" at bounding box center [266, 75] width 9 height 9
checkbox input "true"
click at [567, 287] on button "Export" at bounding box center [569, 285] width 72 height 18
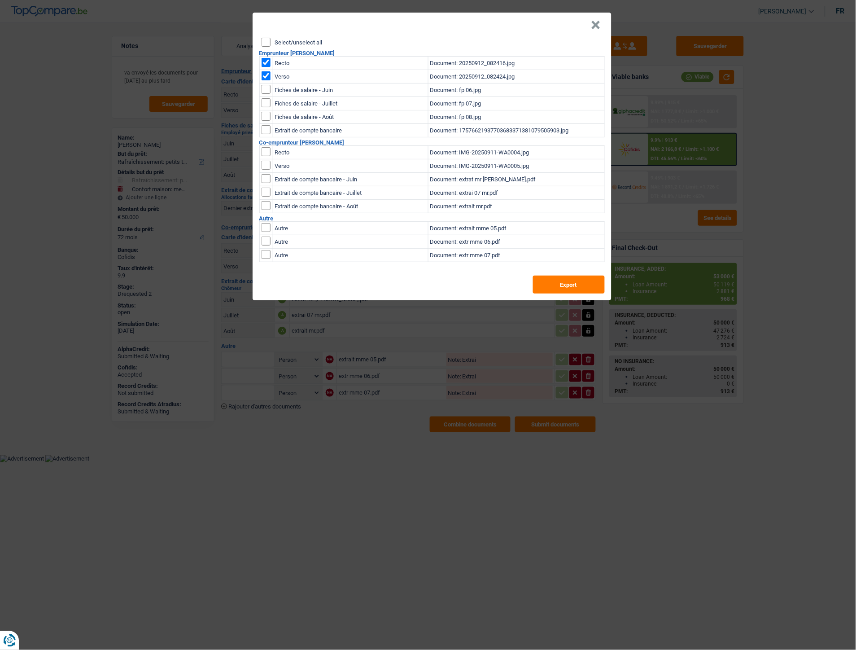
click at [595, 26] on button "×" at bounding box center [596, 25] width 9 height 9
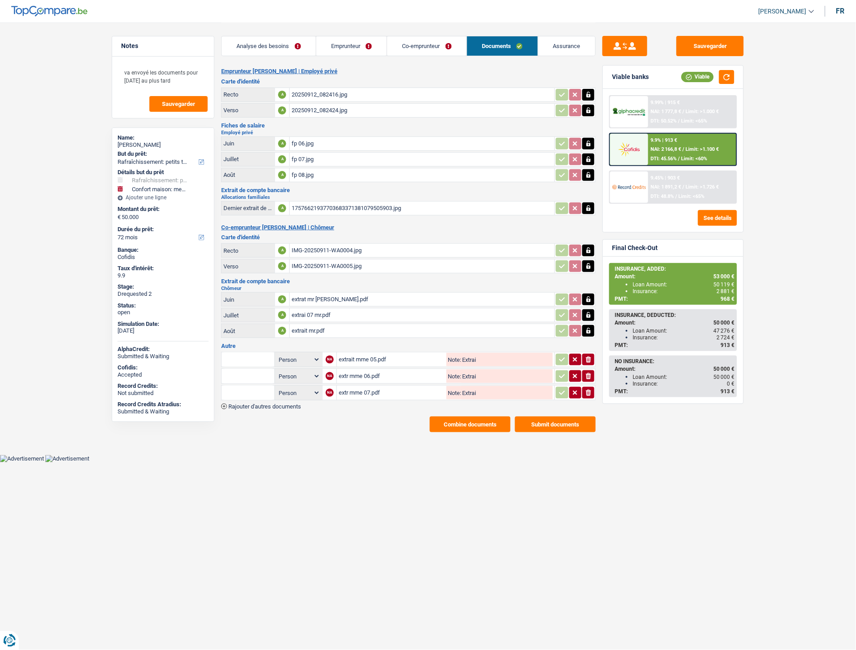
click at [441, 418] on button "Combine documents" at bounding box center [470, 425] width 81 height 16
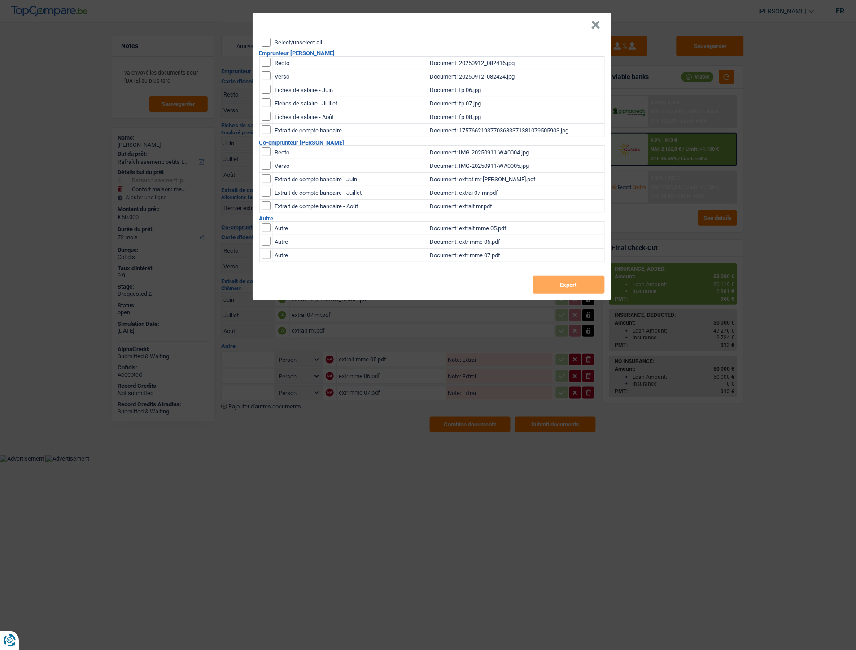
click at [269, 150] on input "checkbox" at bounding box center [266, 151] width 9 height 9
checkbox input "true"
click at [266, 165] on input "checkbox" at bounding box center [266, 165] width 9 height 9
checkbox input "true"
click at [549, 277] on button "Export" at bounding box center [569, 285] width 72 height 18
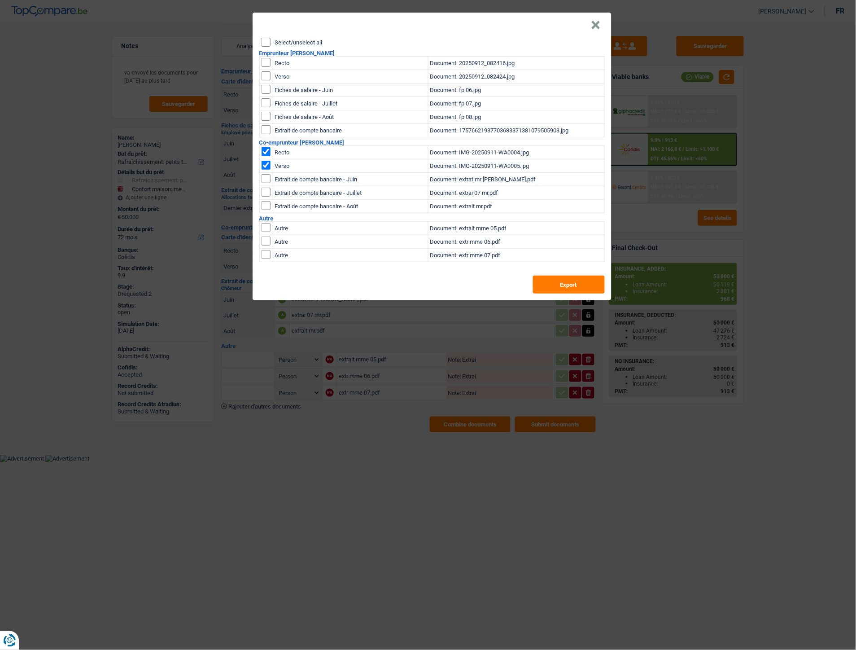
click at [595, 25] on button "×" at bounding box center [596, 25] width 9 height 9
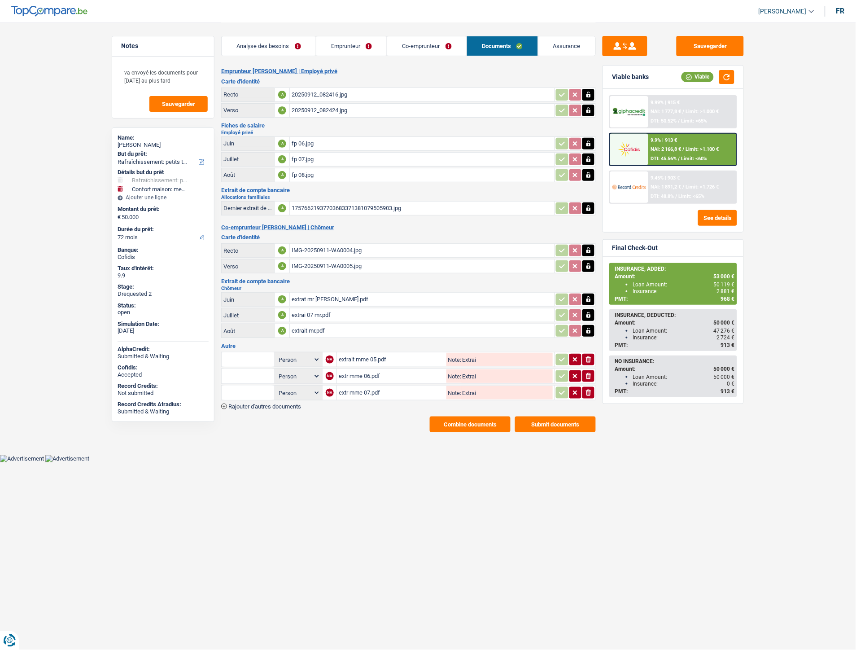
click at [265, 43] on link "Analyse des besoins" at bounding box center [269, 45] width 94 height 19
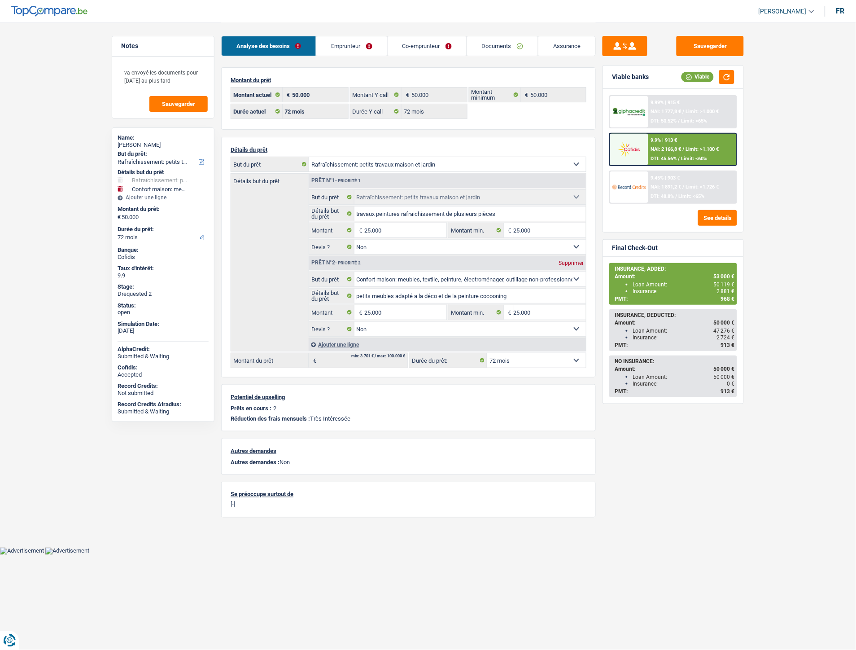
click at [347, 346] on div "Ajouter une ligne" at bounding box center [447, 344] width 277 height 13
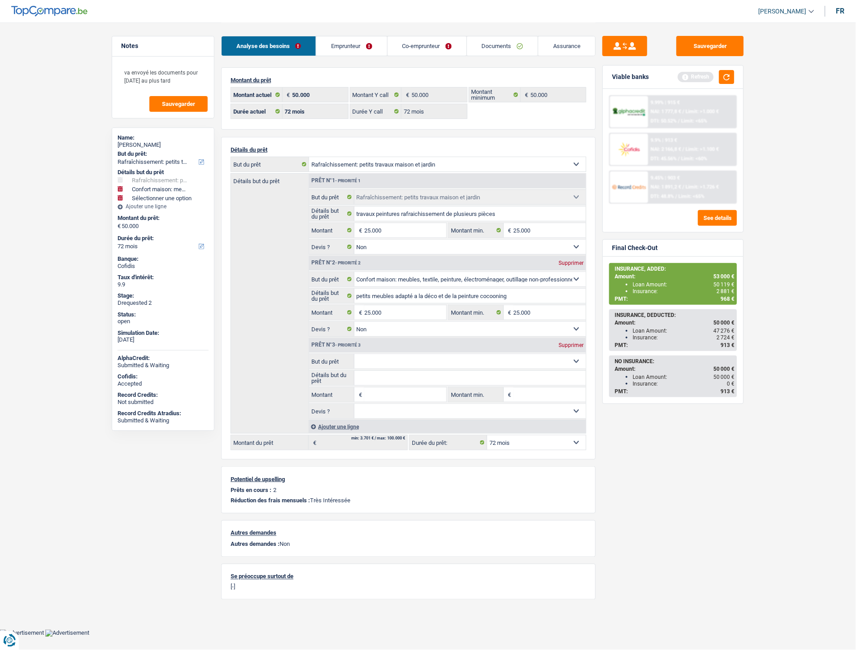
click at [382, 397] on input "Montant" at bounding box center [406, 394] width 82 height 14
click at [383, 397] on input "Montant" at bounding box center [406, 394] width 82 height 14
type input "2.000"
type input "52.000"
select select "144"
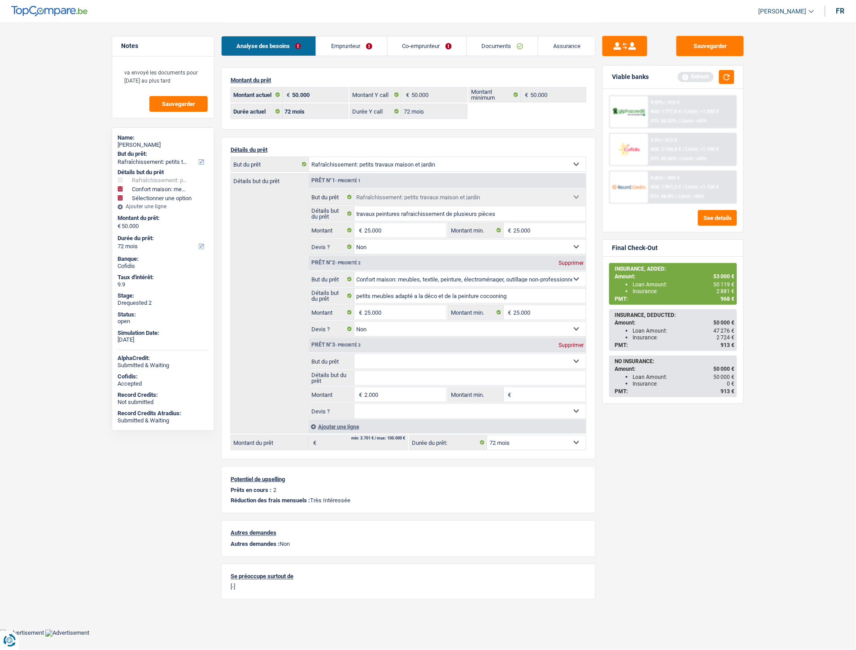
type input "52.000"
select select "144"
type input "52.000"
select select "144"
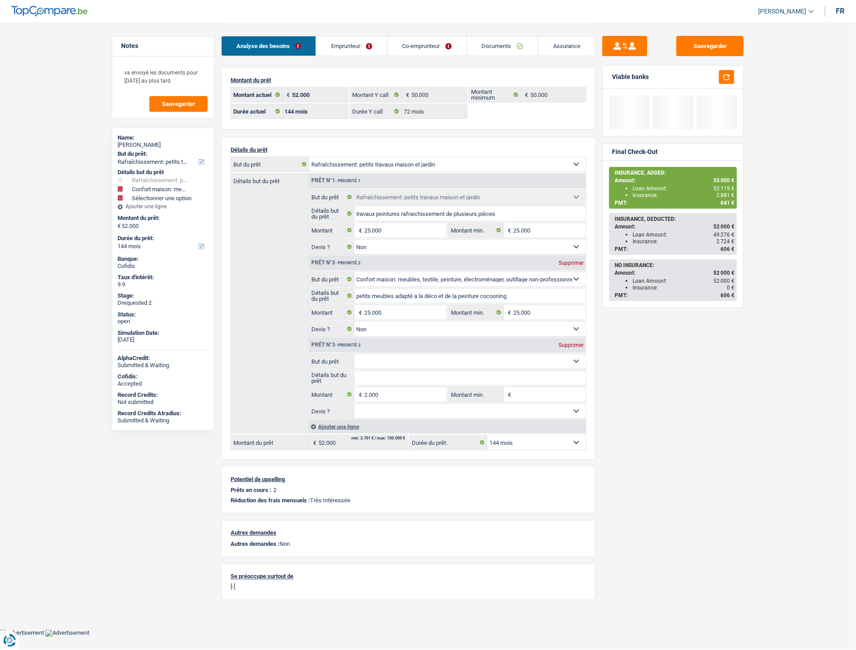
click at [388, 362] on select "Confort maison: meubles, textile, peinture, électroménager, outillage non-profe…" at bounding box center [471, 361] width 232 height 14
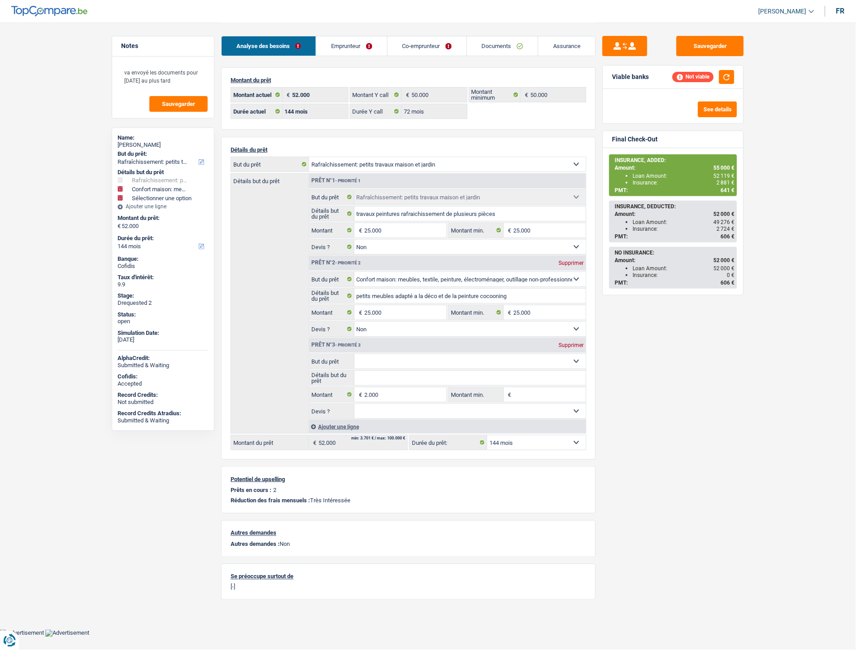
select select "insurance"
click at [355, 356] on select "Confort maison: meubles, textile, peinture, électroménager, outillage non-profe…" at bounding box center [471, 361] width 232 height 14
select select "insurance"
click at [367, 395] on input "2.000" at bounding box center [406, 394] width 82 height 14
type input "3.000"
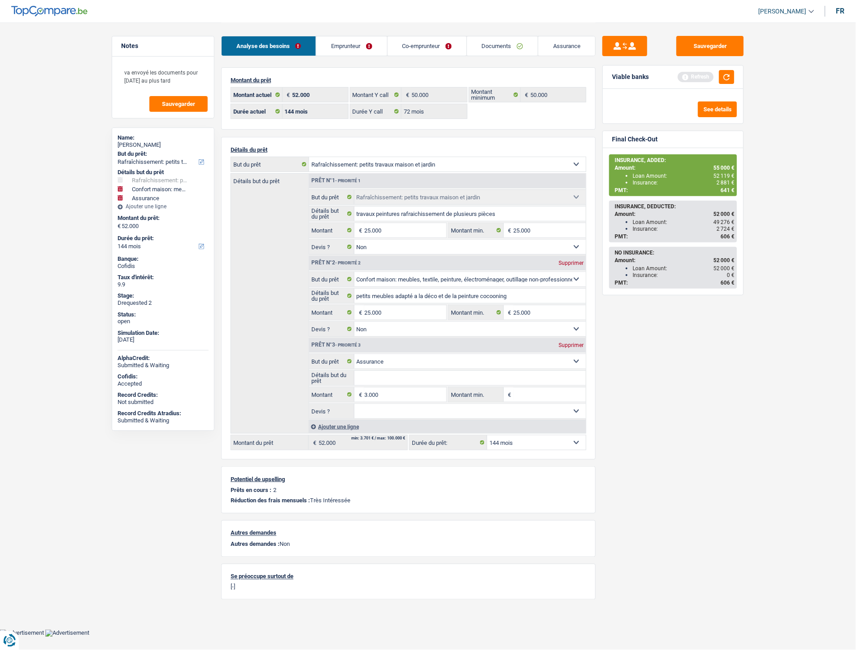
type input "53.000"
drag, startPoint x: 667, startPoint y: 459, endPoint x: 669, endPoint y: 455, distance: 4.6
click at [667, 457] on div "Sauvegarder Viable banks Refresh See details Final Check-Out INSURANCE, ADDED: …" at bounding box center [673, 336] width 155 height 600
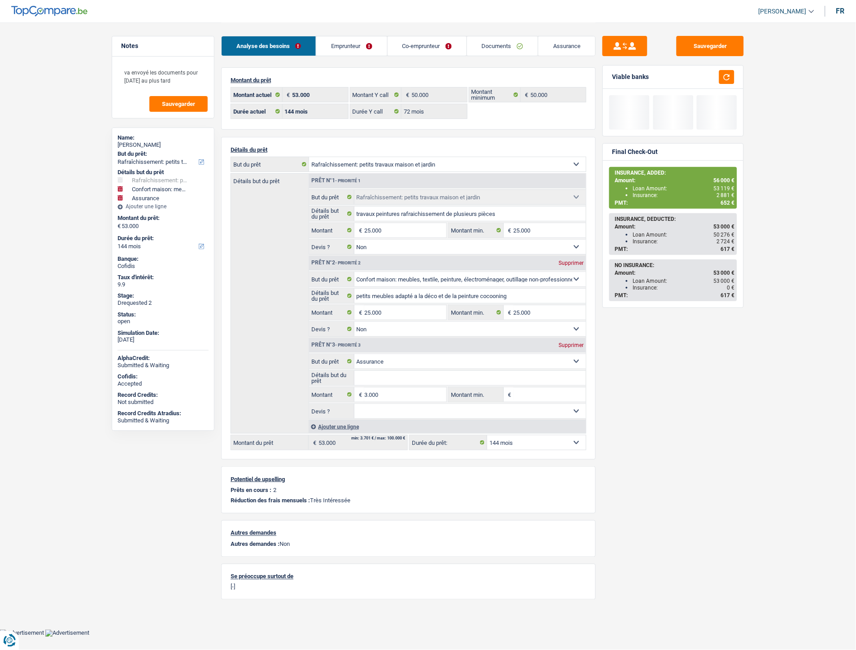
click at [512, 442] on select "12 mois 18 mois 24 mois 30 mois 36 mois 42 mois 48 mois 60 mois 72 mois 84 mois…" at bounding box center [536, 442] width 99 height 14
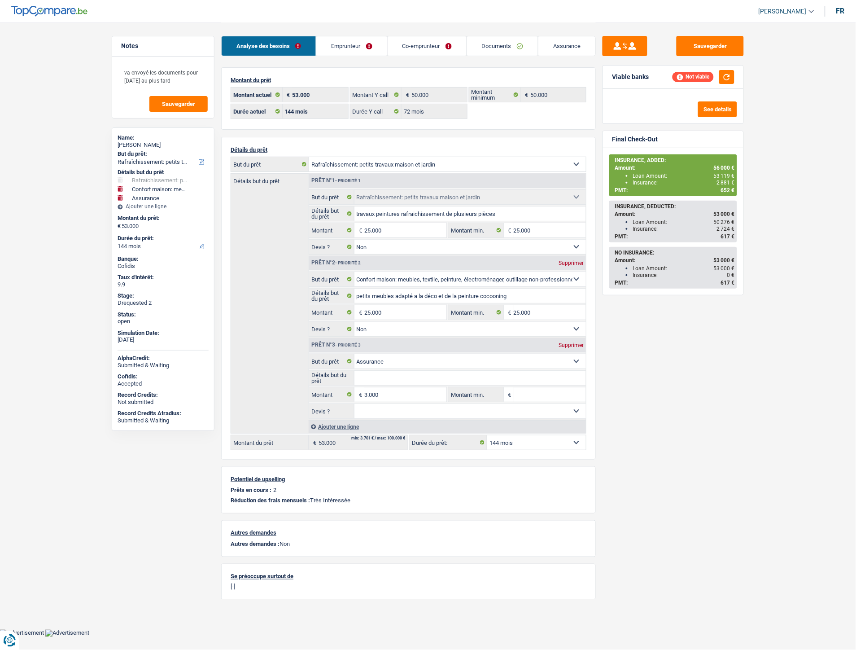
select select "72"
click at [487, 437] on select "12 mois 18 mois 24 mois 30 mois 36 mois 42 mois 48 mois 60 mois 72 mois 84 mois…" at bounding box center [536, 442] width 99 height 14
select select "72"
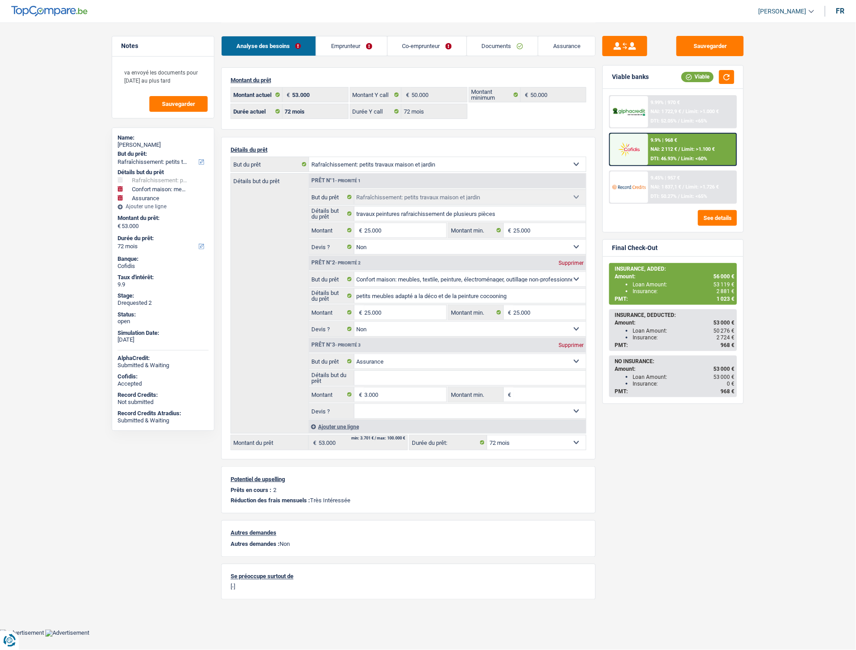
click at [687, 147] on span "Limit: >1.100 €" at bounding box center [698, 149] width 33 height 6
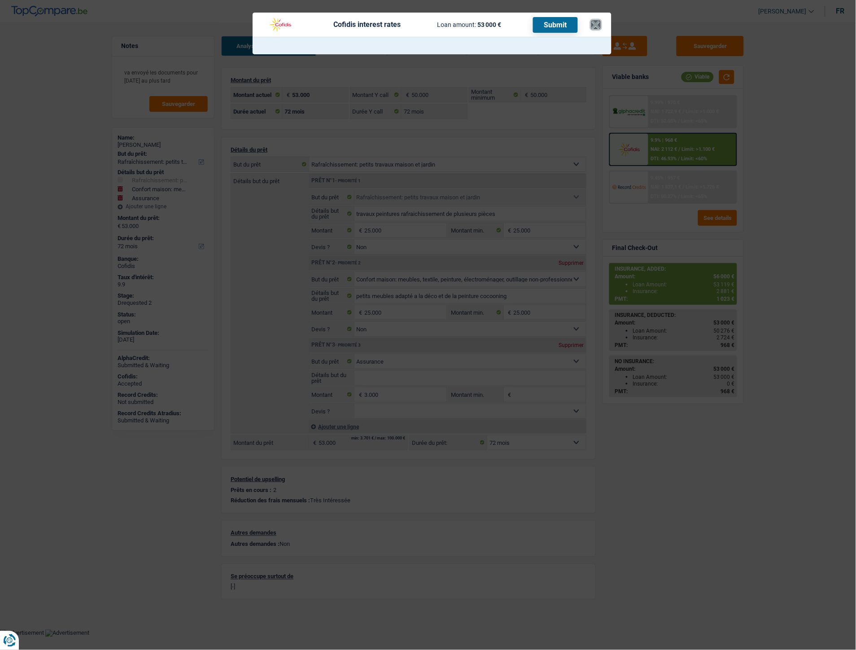
click at [596, 26] on button "×" at bounding box center [596, 24] width 9 height 9
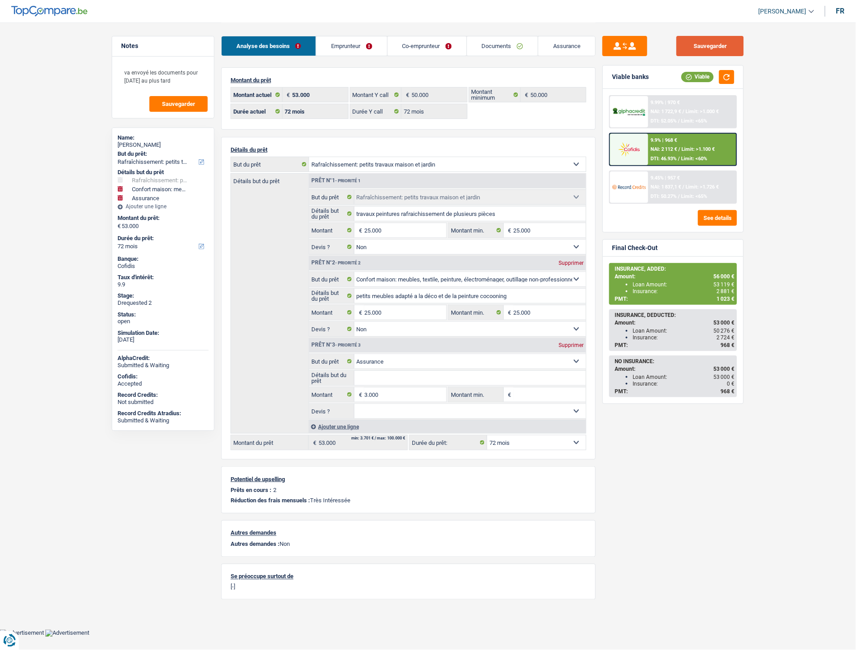
click at [691, 43] on button "Sauvegarder" at bounding box center [710, 46] width 67 height 20
click at [672, 151] on div "9.9% | 968 € NAI: 2 112 € / Limit: >1.100 € DTI: 46.93% / Limit: <60%" at bounding box center [693, 149] width 88 height 31
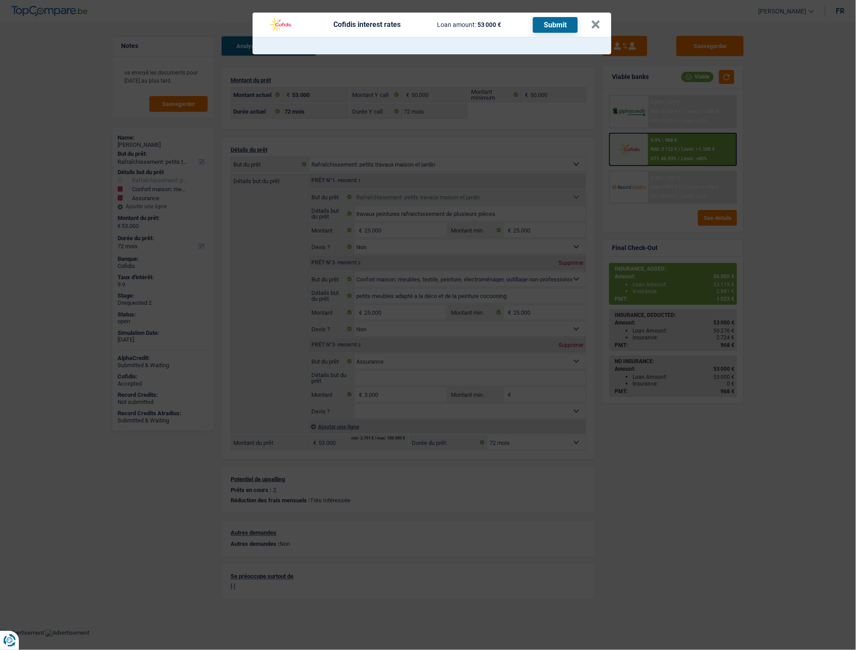
click at [550, 24] on button "Submit" at bounding box center [555, 25] width 45 height 16
click at [599, 25] on button "×" at bounding box center [596, 24] width 9 height 9
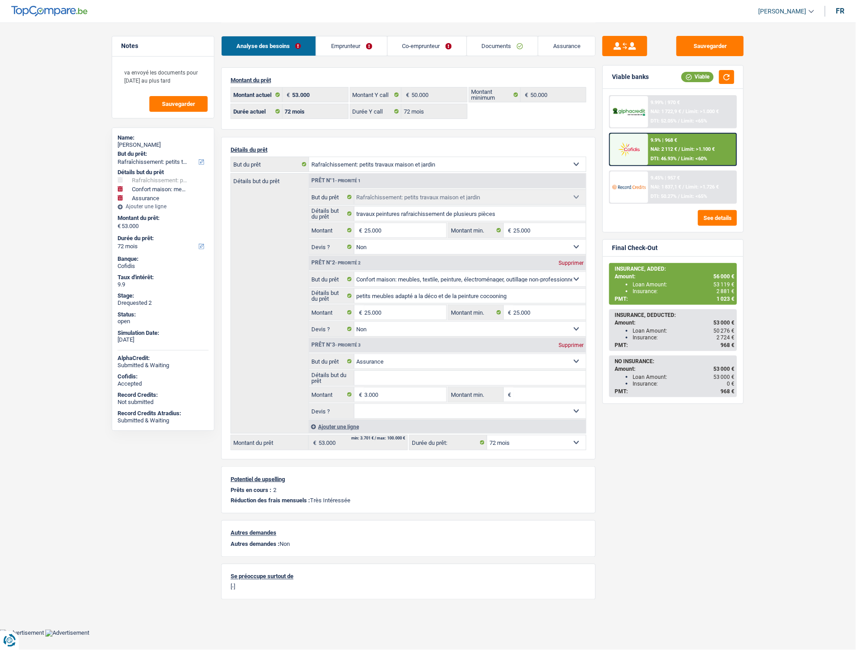
click at [832, 204] on main "Notes va envoyé les documents pour lundi au plus tard Sauvegarder Name: Samah A…" at bounding box center [428, 314] width 856 height 629
click at [665, 149] on span "NAI: 2 112 €" at bounding box center [664, 149] width 26 height 6
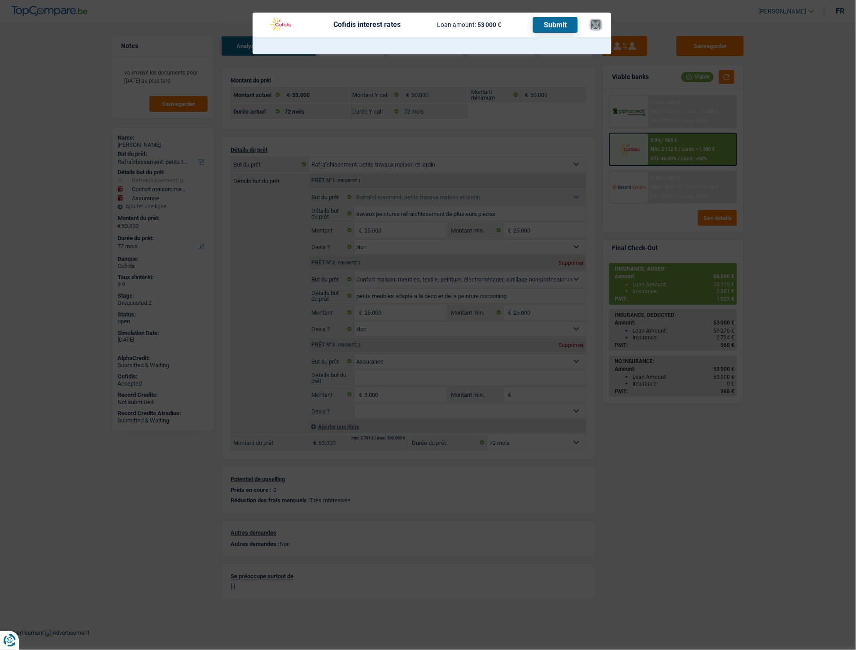
click at [594, 26] on button "×" at bounding box center [596, 24] width 9 height 9
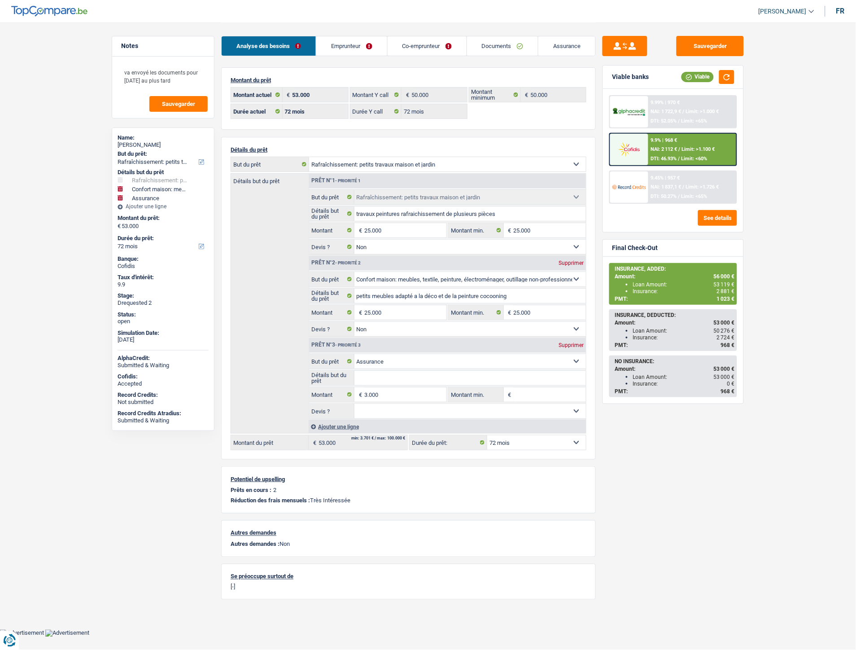
click at [527, 443] on select "12 mois 18 mois 24 mois 30 mois 36 mois 42 mois 48 mois 60 mois 72 mois 84 mois…" at bounding box center [536, 442] width 99 height 14
select select "84"
click at [487, 437] on select "12 mois 18 mois 24 mois 30 mois 36 mois 42 mois 48 mois 60 mois 72 mois 84 mois…" at bounding box center [536, 442] width 99 height 14
select select "84"
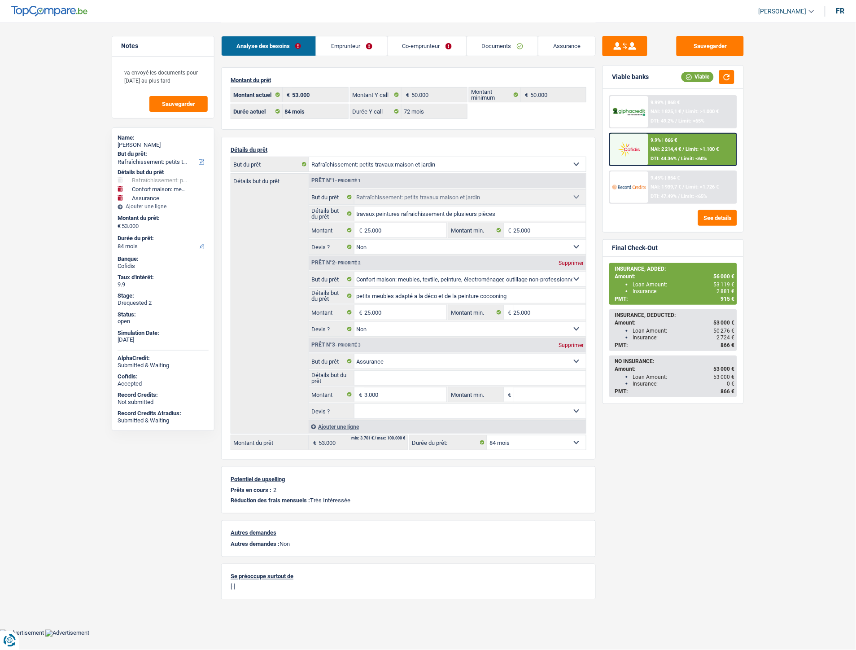
click at [653, 143] on div "9.9% | 866 € NAI: 2 214,4 € / Limit: >1.100 € DTI: 44.36% / Limit: <60%" at bounding box center [693, 149] width 88 height 31
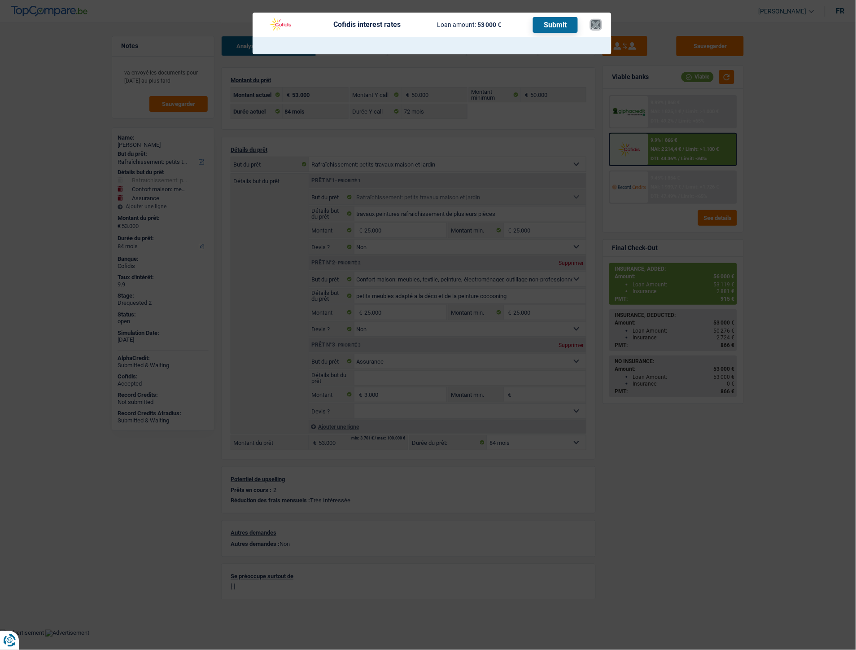
click at [597, 21] on button "×" at bounding box center [596, 24] width 9 height 9
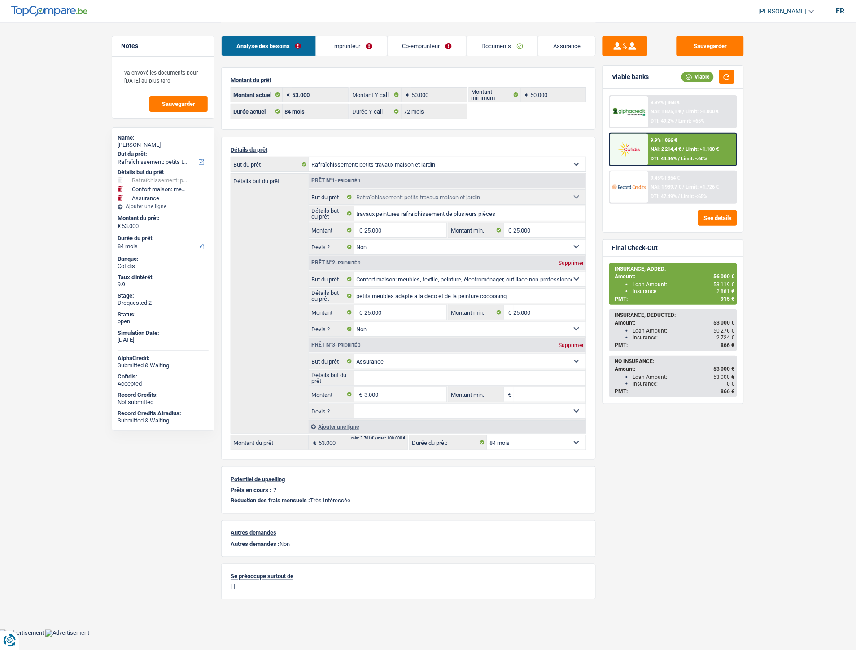
click at [500, 445] on select "12 mois 18 mois 24 mois 30 mois 36 mois 42 mois 48 mois 60 mois 72 mois 84 mois…" at bounding box center [536, 442] width 99 height 14
select select "72"
click at [487, 437] on select "12 mois 18 mois 24 mois 30 mois 36 mois 42 mois 48 mois 60 mois 72 mois 84 mois…" at bounding box center [536, 442] width 99 height 14
select select "72"
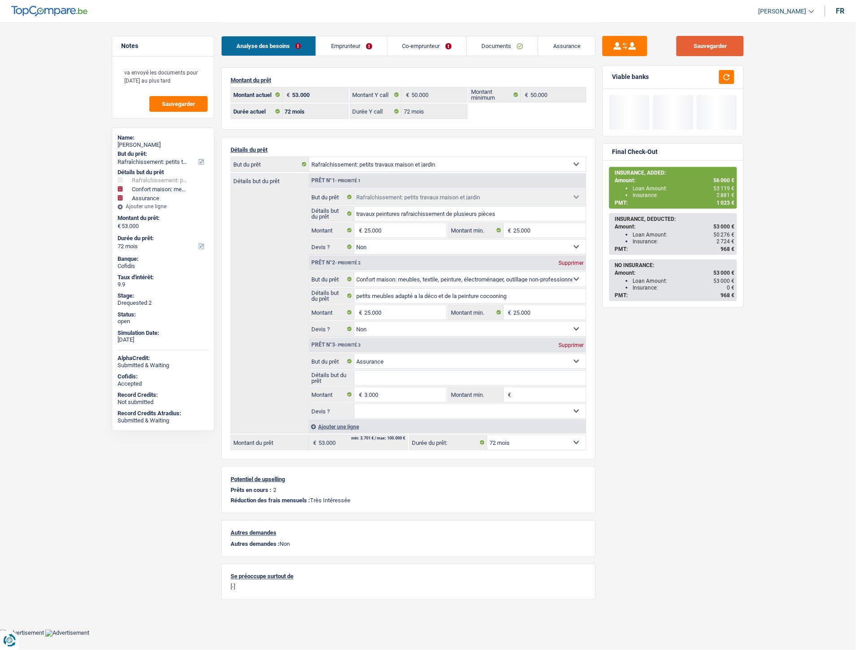
click at [701, 50] on button "Sauvegarder" at bounding box center [710, 46] width 67 height 20
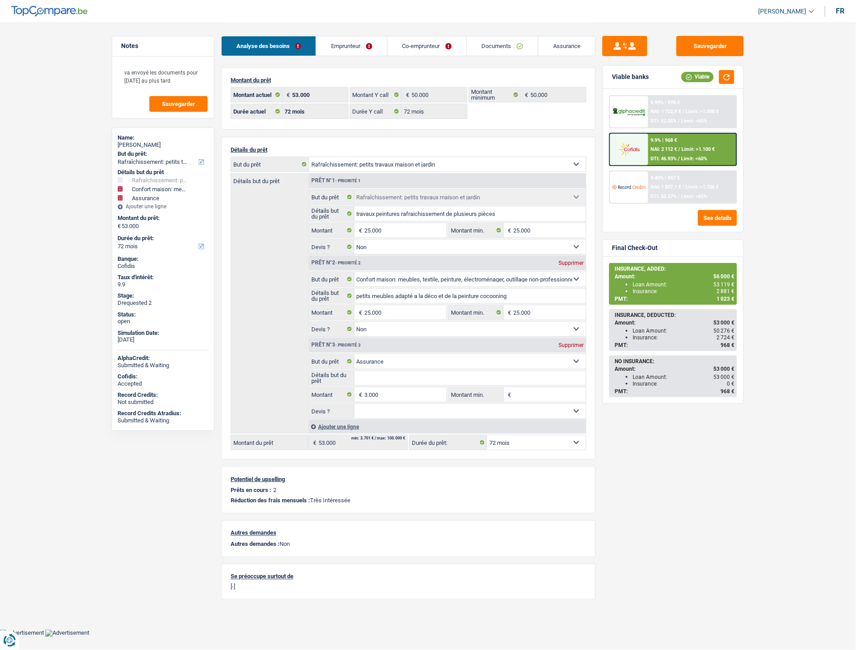
click at [678, 146] on span "NAI: 2 112 €" at bounding box center [664, 149] width 26 height 6
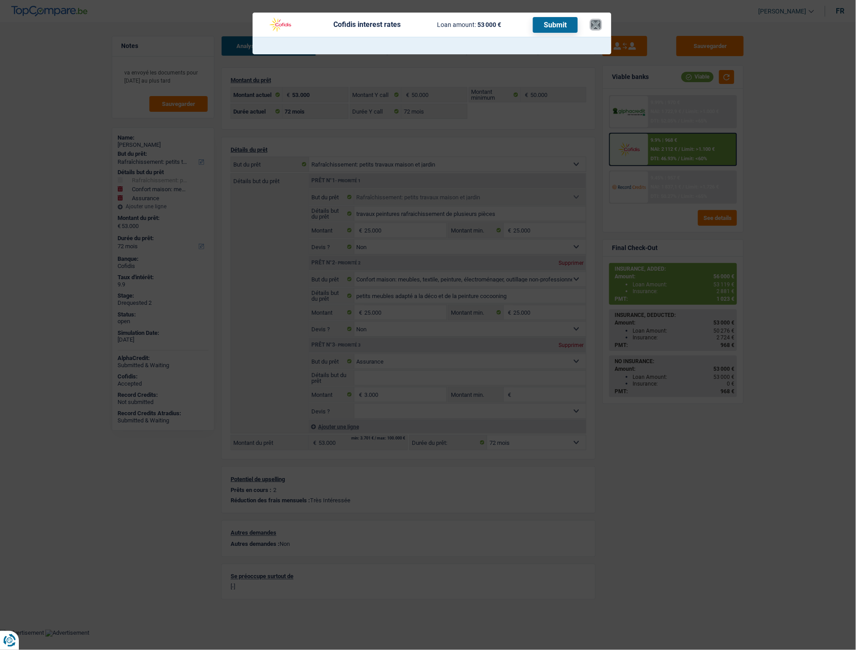
click at [596, 25] on button "×" at bounding box center [596, 24] width 9 height 9
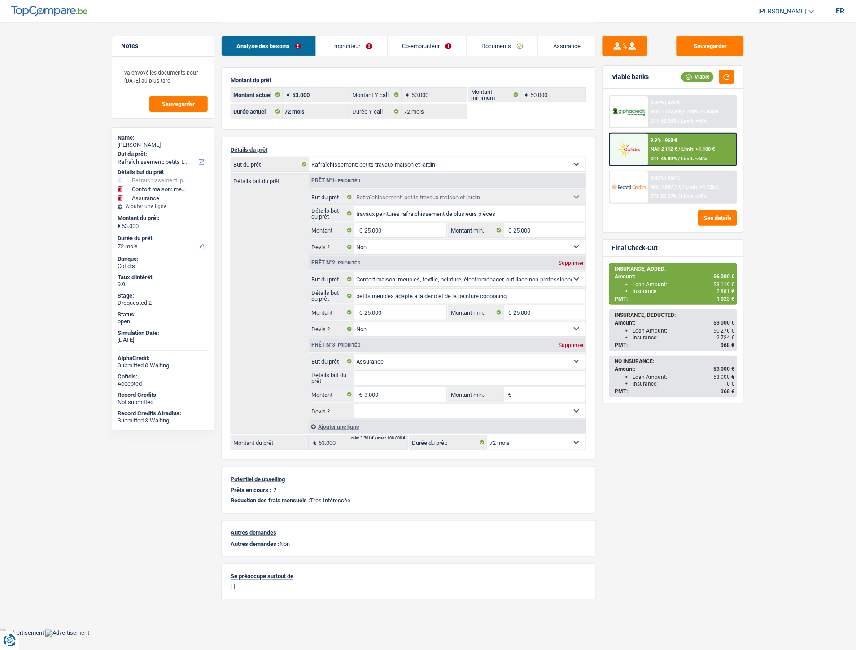
click at [346, 44] on link "Emprunteur" at bounding box center [351, 45] width 70 height 19
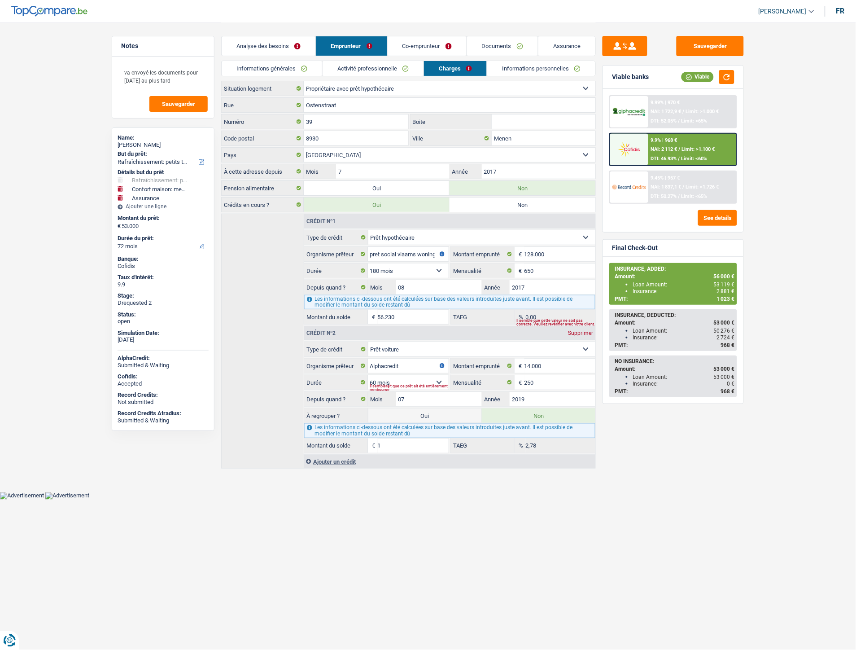
click at [410, 388] on div "Il semblerait que ce prêt ait été entièrement remboursé" at bounding box center [409, 388] width 79 height 4
click at [445, 380] on select "12 mois 18 mois 24 mois 30 mois 36 mois 42 mois 48 mois 60 mois Sélectionner un…" at bounding box center [408, 382] width 81 height 14
click at [432, 500] on html "Vous avez le contrôle de vos données Nous utilisons des cookies, tout comme nos…" at bounding box center [428, 250] width 856 height 500
click at [651, 147] on span "NAI: 2 112 €" at bounding box center [664, 149] width 26 height 6
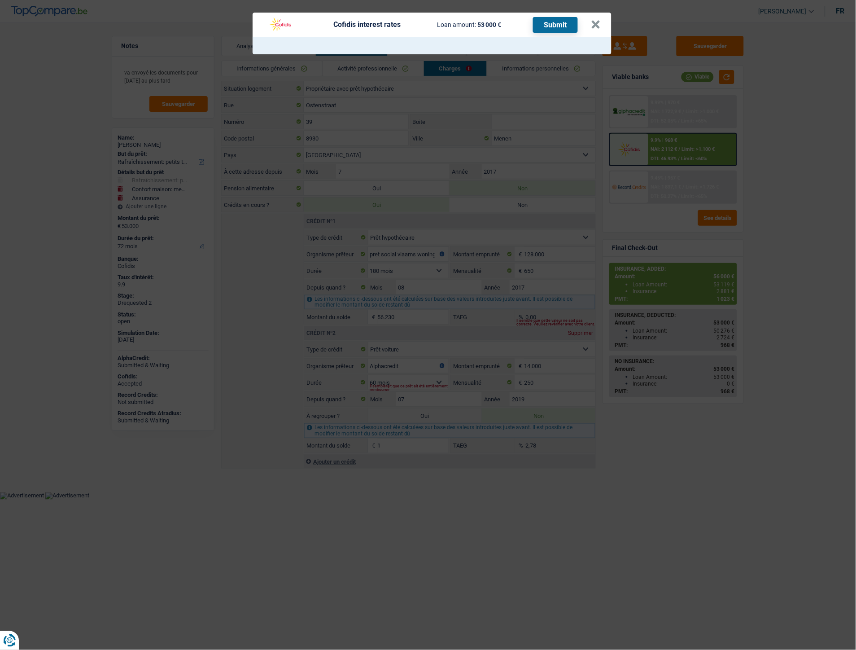
click at [605, 20] on header "Cofidis interest rates Loan amount: 53 000 € Submit ×" at bounding box center [432, 25] width 359 height 24
click at [599, 24] on button "×" at bounding box center [596, 24] width 9 height 9
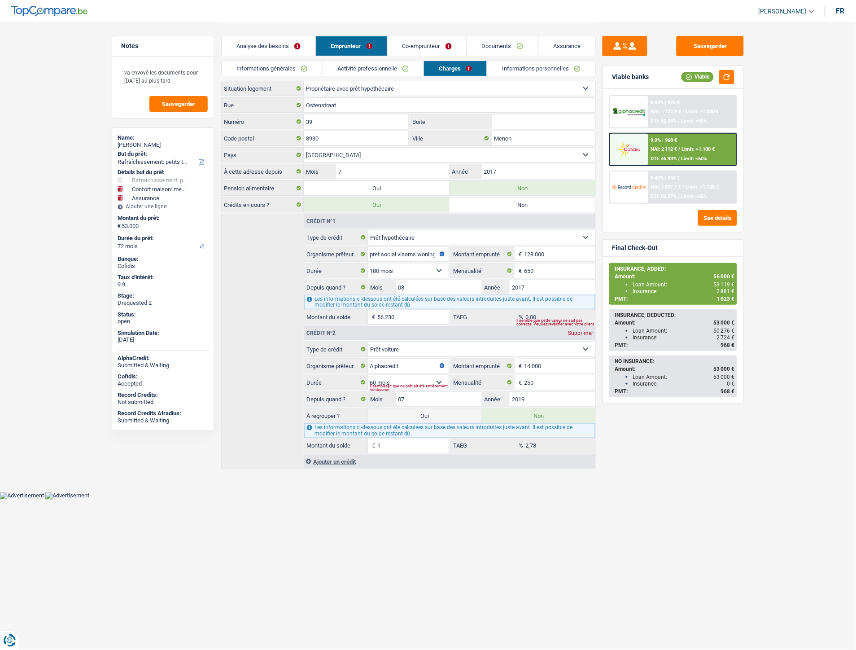
click at [385, 388] on div "Il semblerait que ce prêt ait été entièrement remboursé" at bounding box center [409, 388] width 79 height 4
click at [387, 383] on select "12 mois 18 mois 24 mois 30 mois 36 mois 42 mois 48 mois 60 mois Sélectionner un…" at bounding box center [408, 382] width 81 height 14
select select "48"
click at [368, 377] on select "12 mois 18 mois 24 mois 30 mois 36 mois 42 mois 48 mois 60 mois Sélectionner un…" at bounding box center [408, 382] width 81 height 14
type input "0,00"
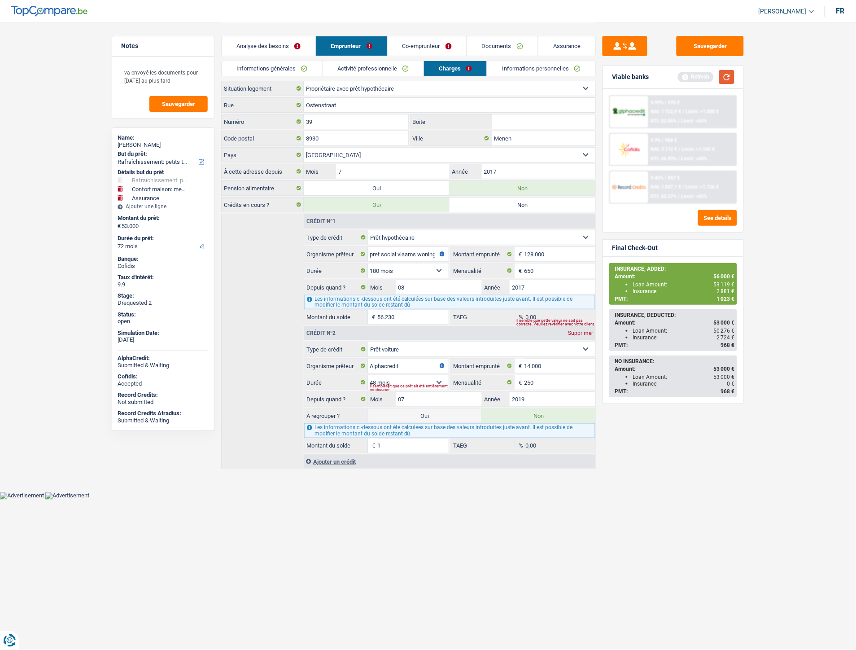
click at [728, 72] on button "button" at bounding box center [727, 77] width 15 height 14
click at [651, 154] on div "9.9% | 968 € NAI: 2 112 € / Limit: >1.100 € DTI: 46.93% / Limit: <60%" at bounding box center [693, 149] width 88 height 31
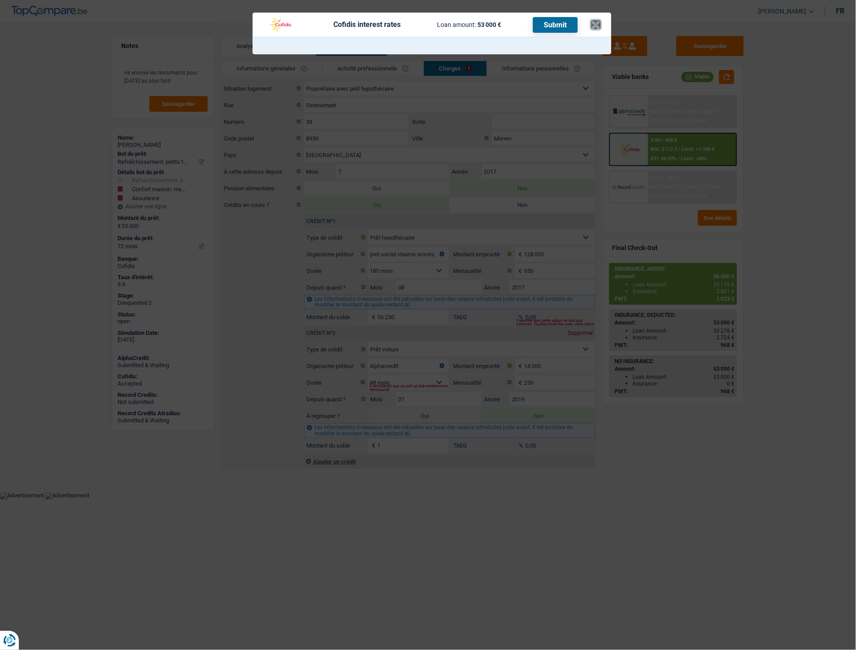
click at [597, 23] on button "×" at bounding box center [596, 24] width 9 height 9
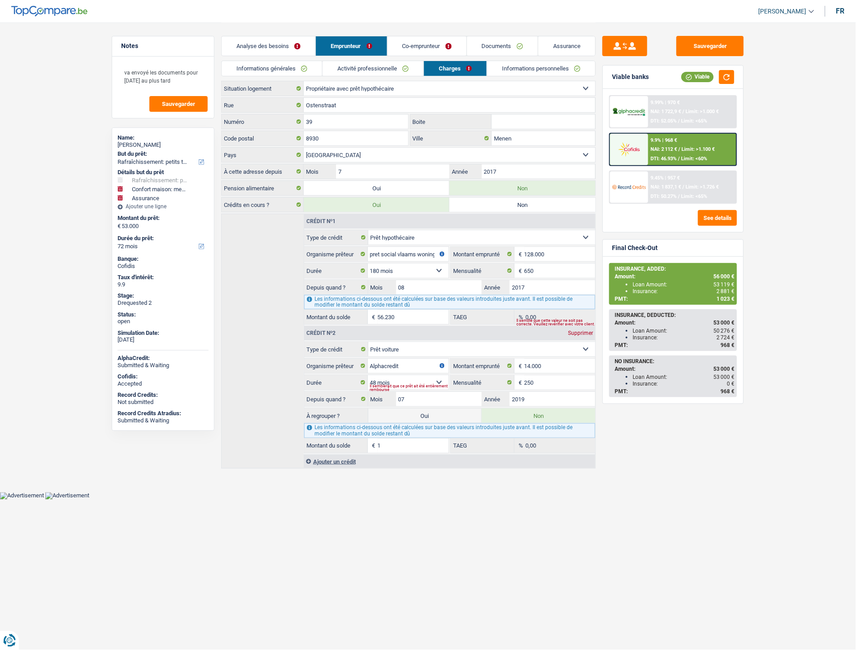
click at [398, 388] on div "Il semblerait que ce prêt ait été entièrement remboursé" at bounding box center [409, 388] width 79 height 4
click at [398, 386] on div "Il semblerait que ce prêt ait été entièrement remboursé" at bounding box center [409, 388] width 79 height 4
click at [398, 379] on select "12 mois 18 mois 24 mois 30 mois 36 mois 42 mois 48 mois 60 mois Sélectionner un…" at bounding box center [408, 382] width 81 height 14
click at [368, 377] on select "12 mois 18 mois 24 mois 30 mois 36 mois 42 mois 48 mois 60 mois Sélectionner un…" at bounding box center [408, 382] width 81 height 14
click at [696, 153] on div "9.9% | 968 € NAI: 2 112 € / Limit: >1.100 € DTI: 46.93% / Limit: <60%" at bounding box center [693, 149] width 88 height 31
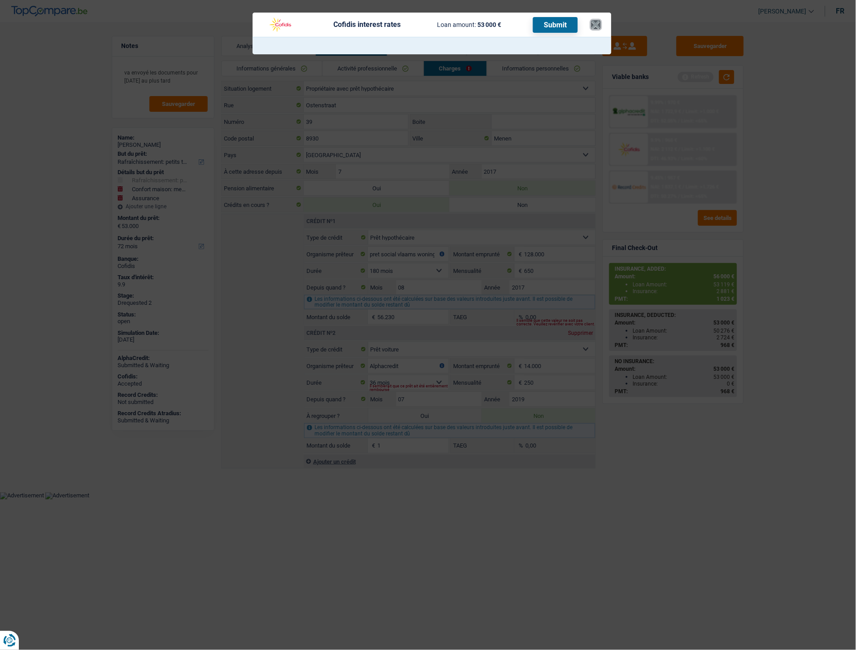
click at [592, 20] on button "×" at bounding box center [596, 24] width 9 height 9
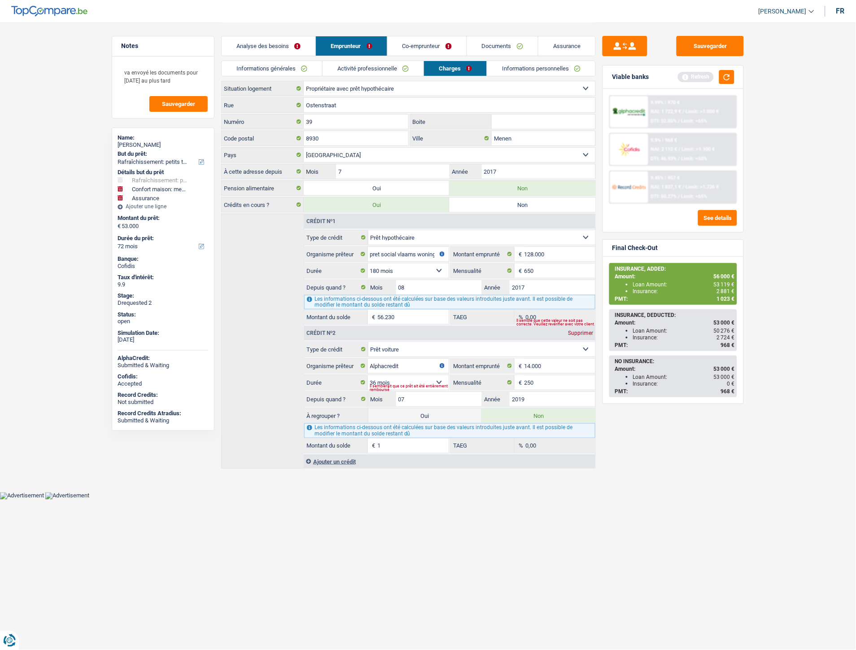
click at [392, 388] on div "Il semblerait que ce prêt ait été entièrement remboursé" at bounding box center [409, 388] width 79 height 4
click at [388, 376] on select "12 mois 18 mois 24 mois 30 mois 36 mois 42 mois 48 mois 60 mois Sélectionner un…" at bounding box center [408, 382] width 81 height 14
select select "60"
click at [368, 377] on select "12 mois 18 mois 24 mois 30 mois 36 mois 42 mois 48 mois 60 mois Sélectionner un…" at bounding box center [408, 382] width 81 height 14
type input "2,78"
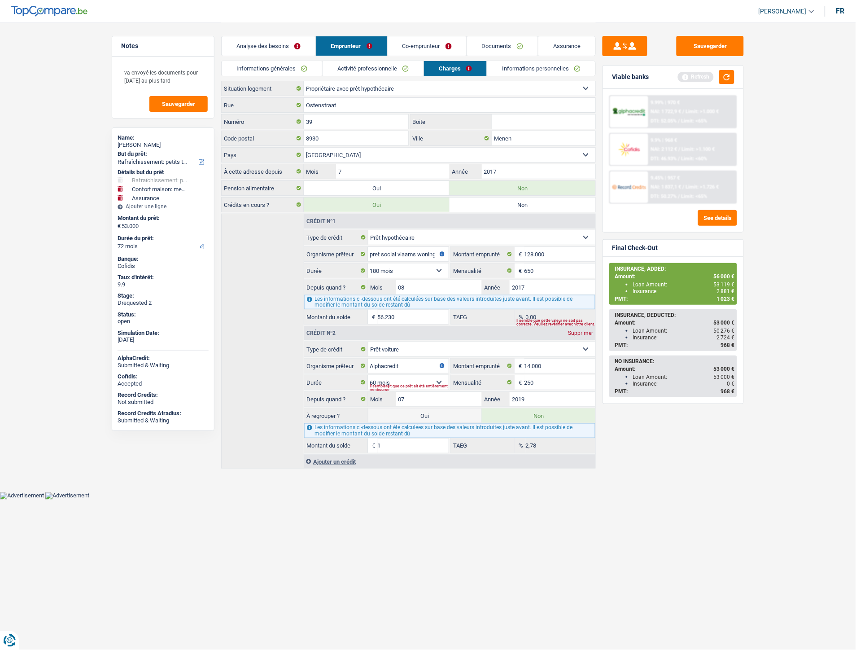
click at [519, 79] on div "Informations générales Activité professionnelle Charges Informations personnell…" at bounding box center [408, 71] width 375 height 20
click at [524, 70] on link "Informations personnelles" at bounding box center [541, 68] width 108 height 15
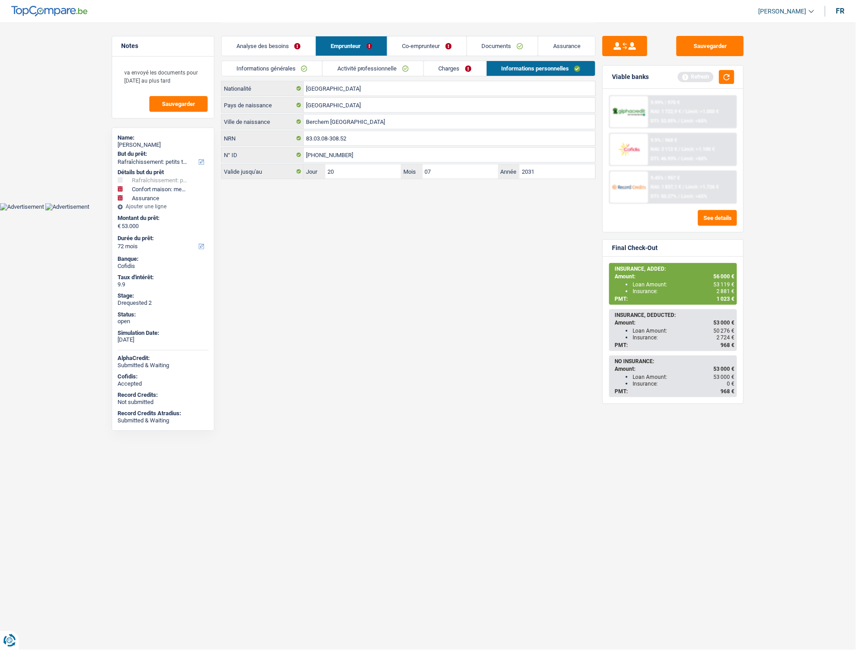
click at [472, 60] on div "Analyse des besoins Emprunteur Co-emprunteur Documents Assurance" at bounding box center [408, 41] width 375 height 38
click at [470, 62] on link "Charges" at bounding box center [455, 68] width 62 height 15
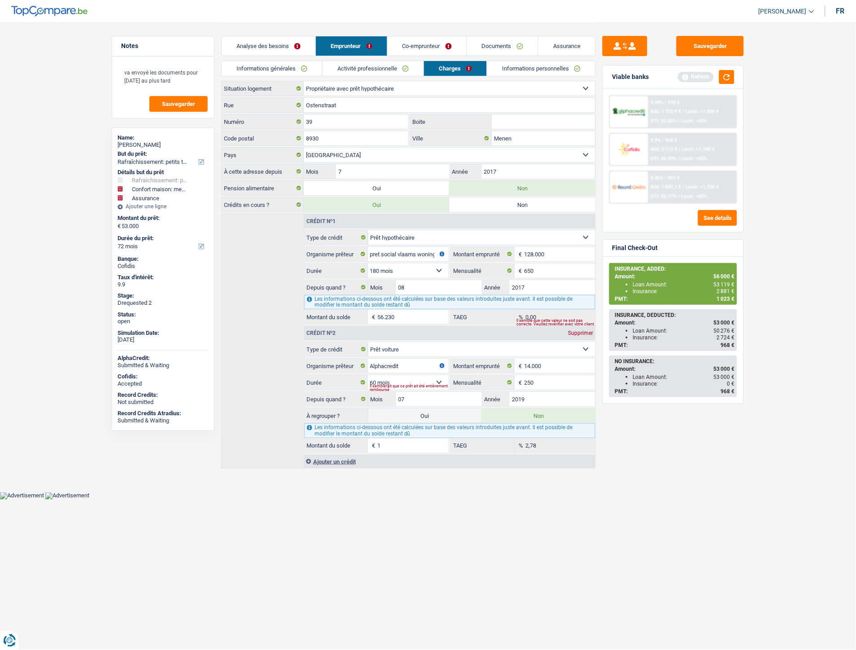
click at [578, 334] on div "Supprimer" at bounding box center [581, 332] width 30 height 5
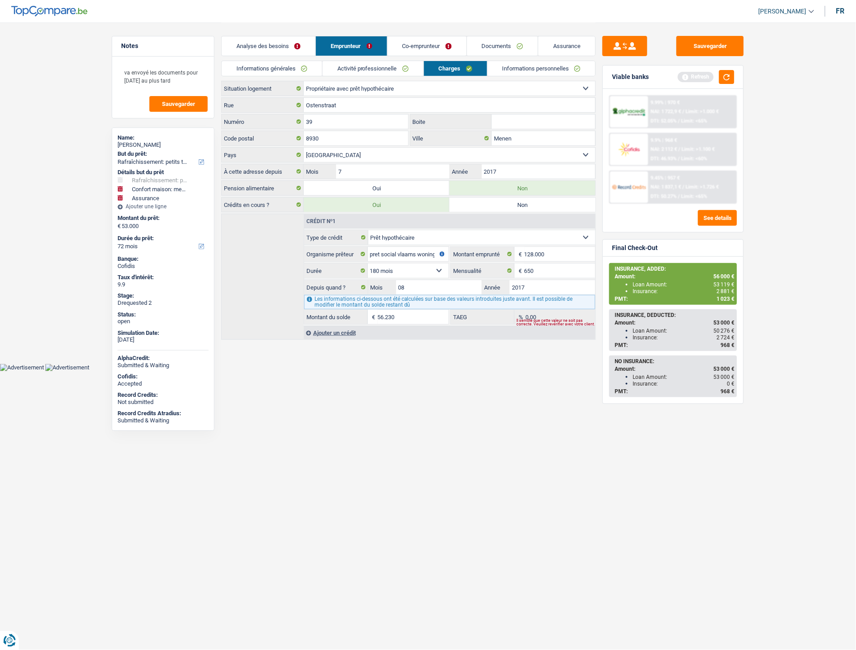
click at [710, 150] on span "Limit: >1.100 €" at bounding box center [698, 149] width 33 height 6
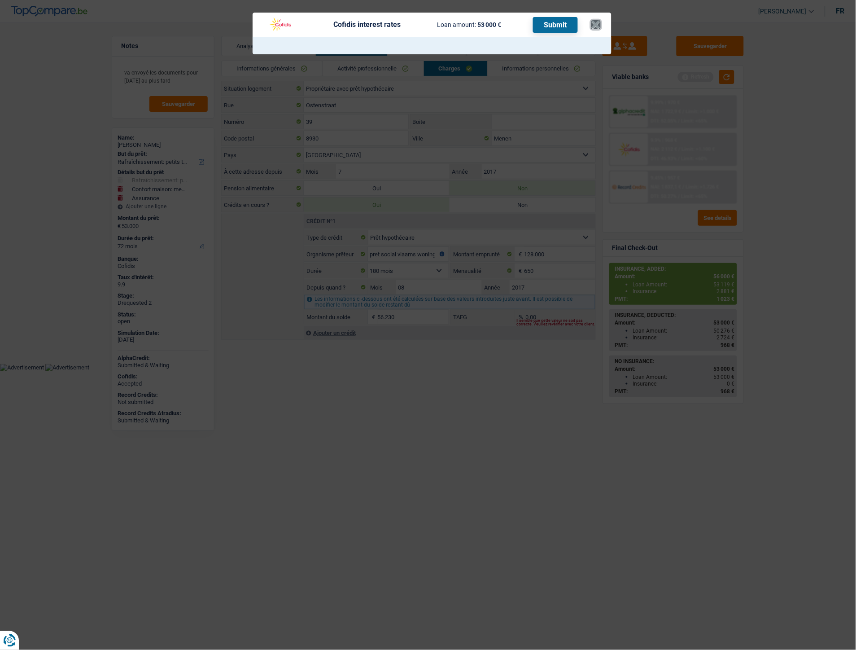
click at [599, 25] on button "×" at bounding box center [596, 24] width 9 height 9
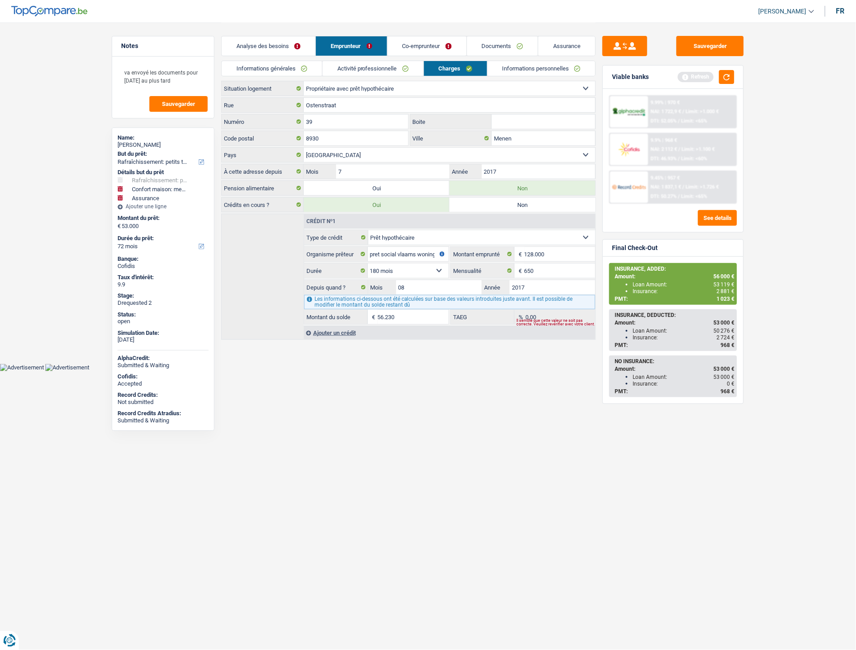
click at [738, 78] on div "Viable banks Refresh" at bounding box center [673, 77] width 141 height 23
click at [307, 49] on link "Analyse des besoins" at bounding box center [269, 45] width 94 height 19
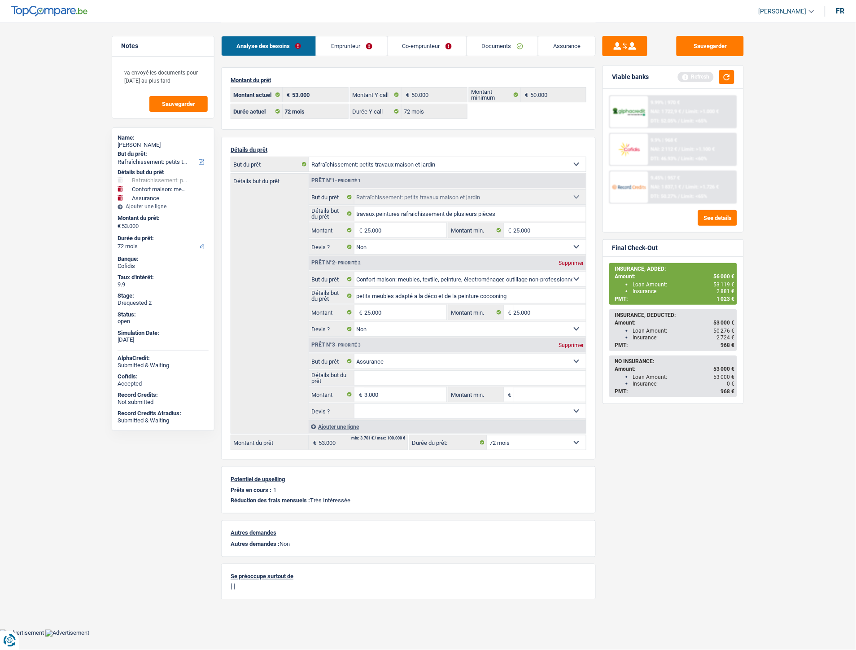
click at [378, 52] on link "Emprunteur" at bounding box center [351, 45] width 70 height 19
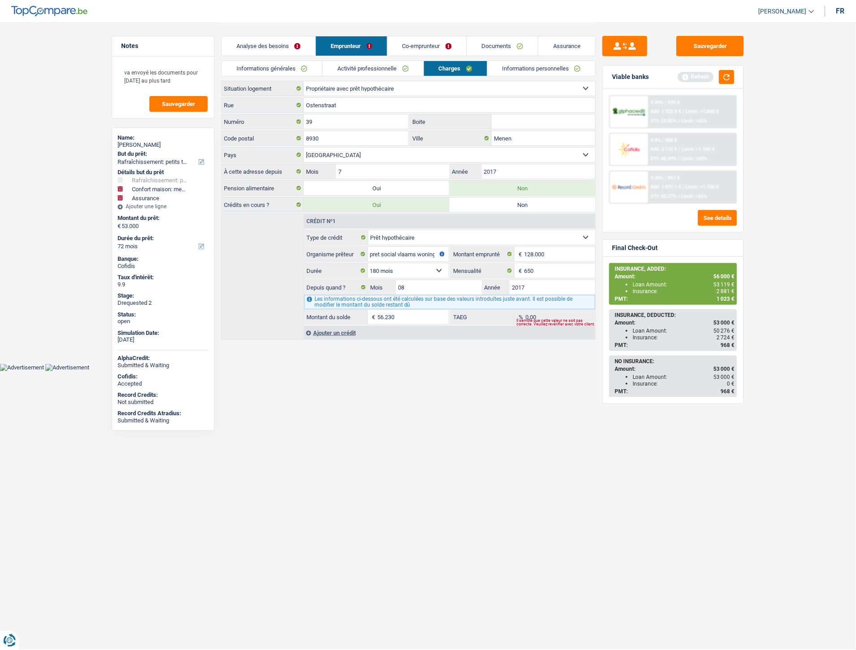
click at [424, 55] on link "Co-emprunteur" at bounding box center [427, 45] width 79 height 19
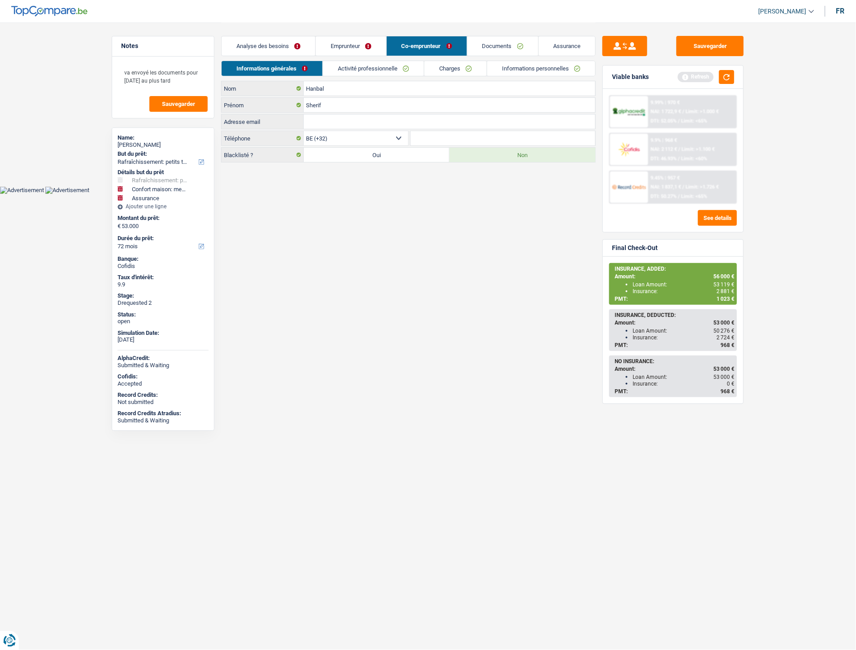
click at [368, 69] on link "Activité professionnelle" at bounding box center [373, 68] width 101 height 15
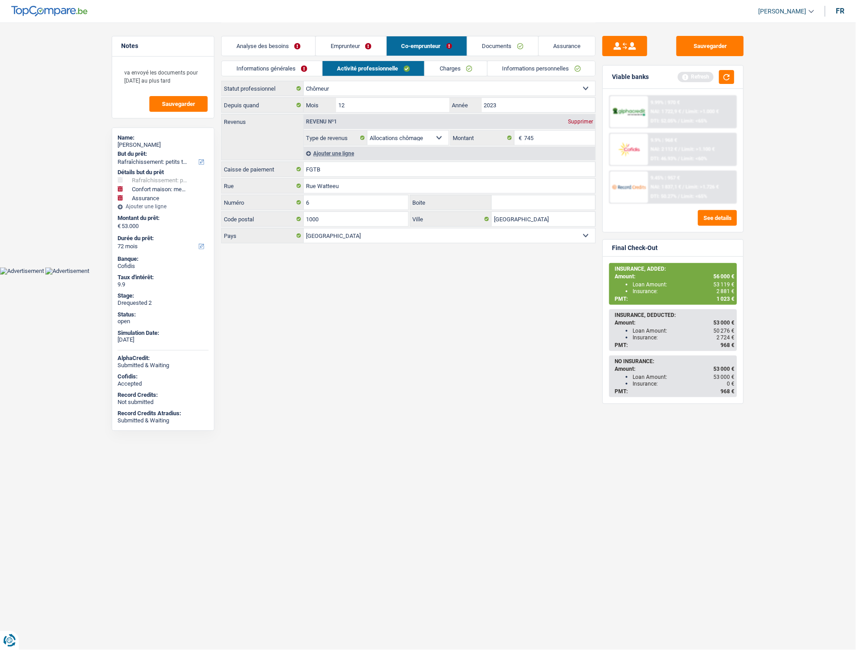
click at [454, 75] on link "Charges" at bounding box center [456, 68] width 62 height 15
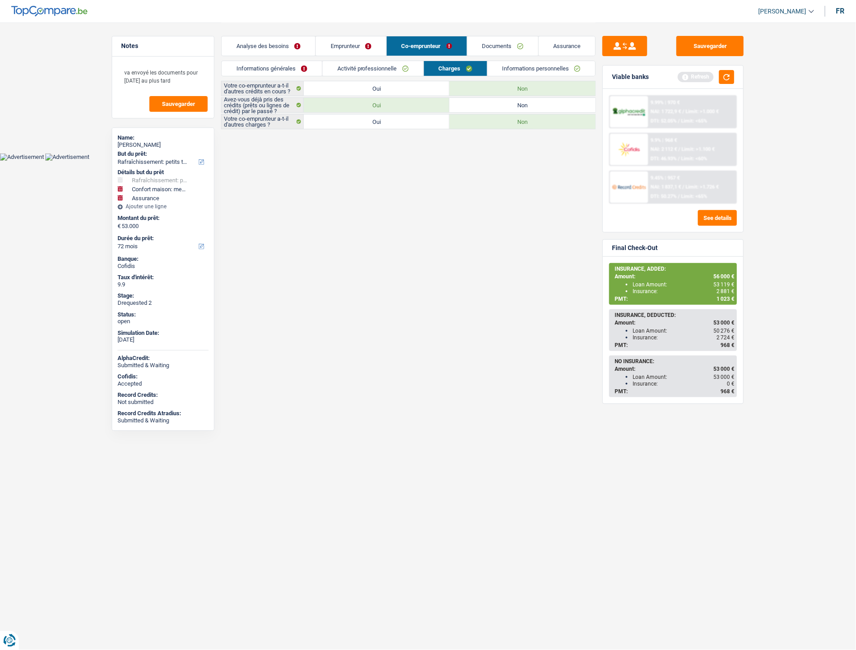
click at [515, 72] on link "Informations personnelles" at bounding box center [542, 68] width 108 height 15
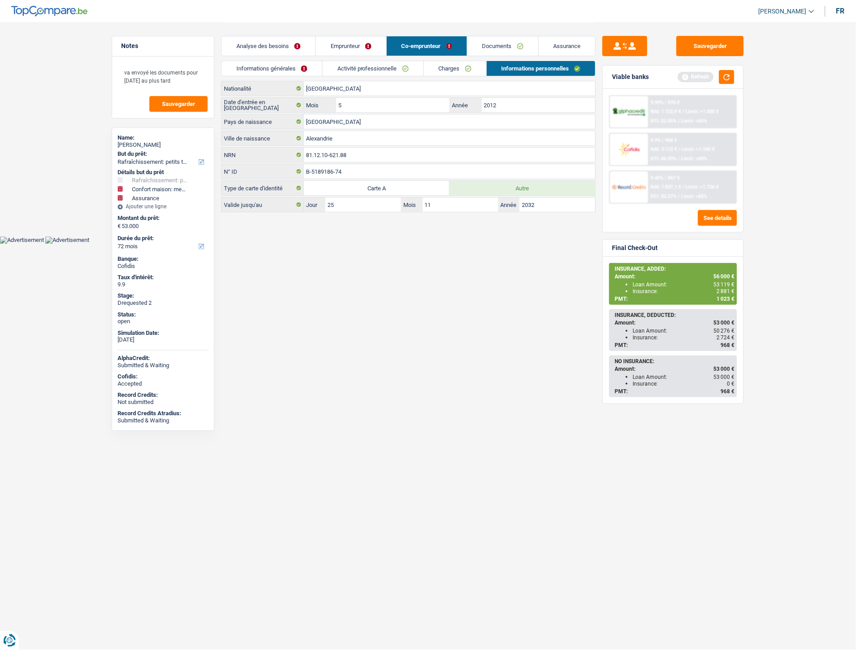
click at [358, 53] on link "Emprunteur" at bounding box center [351, 45] width 70 height 19
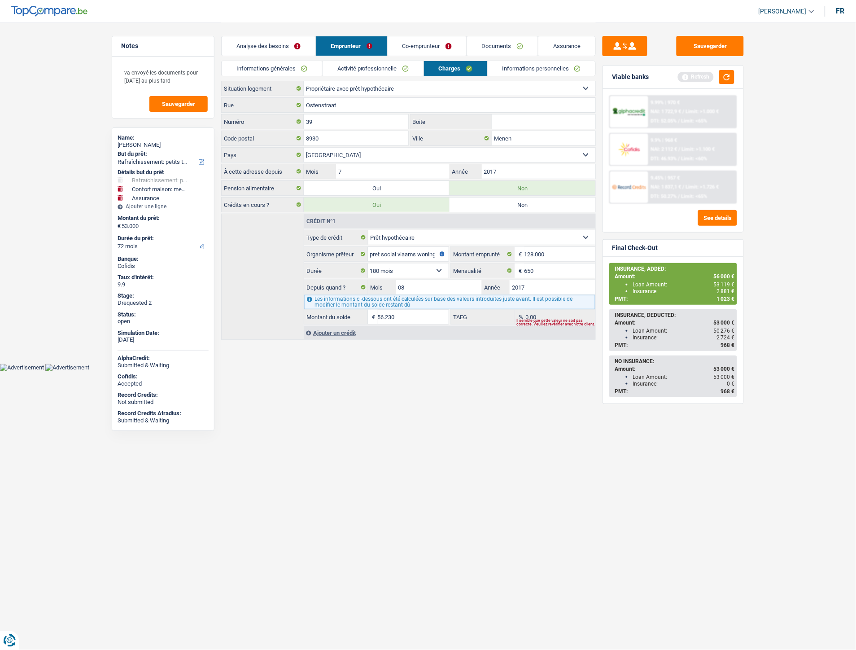
click at [344, 72] on link "Activité professionnelle" at bounding box center [373, 68] width 101 height 15
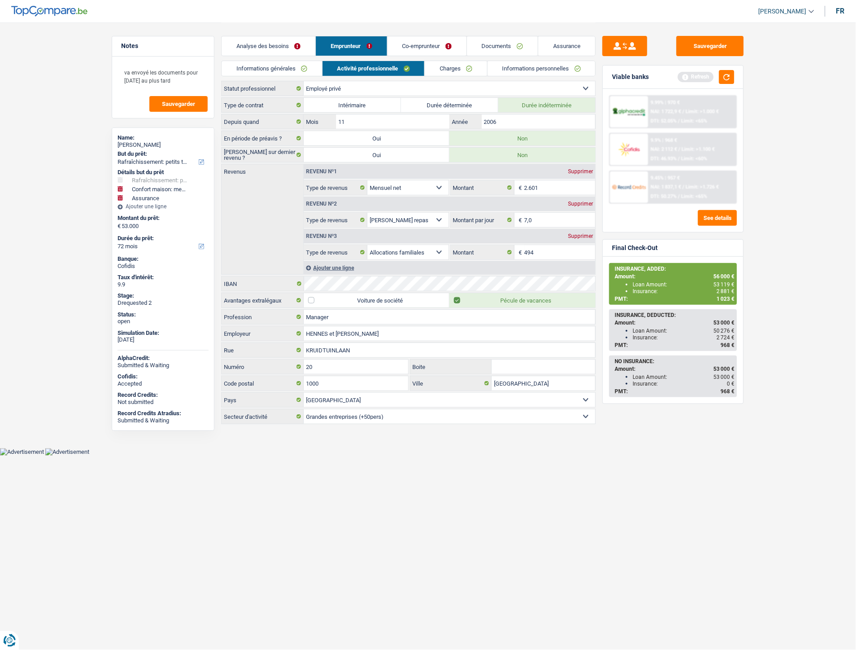
click at [630, 149] on img at bounding box center [629, 149] width 33 height 17
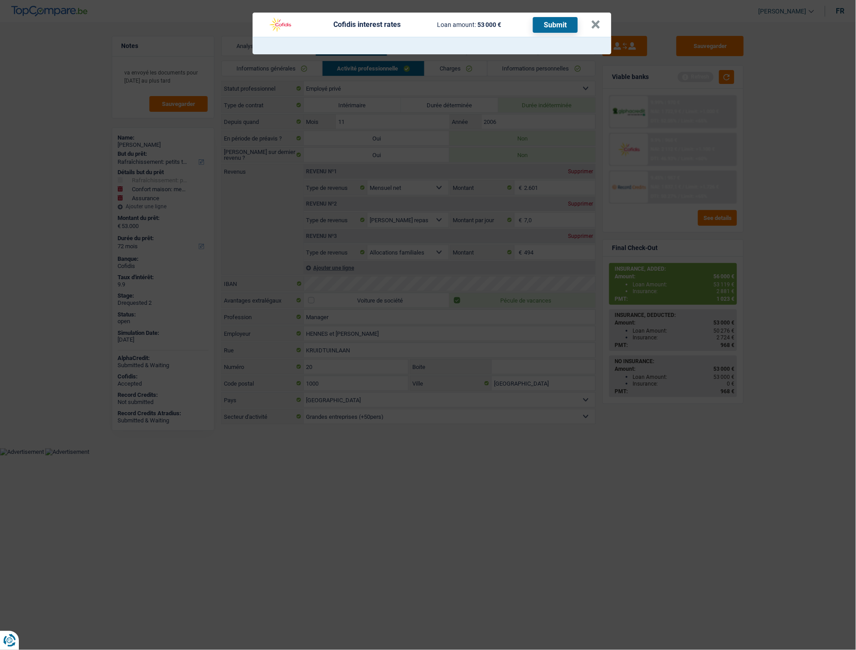
click at [564, 25] on button "Submit" at bounding box center [555, 25] width 45 height 16
click at [601, 29] on header "Cofidis interest rates Loan amount: 53 000 € Submit ×" at bounding box center [432, 25] width 359 height 24
click at [600, 27] on button "×" at bounding box center [596, 24] width 9 height 9
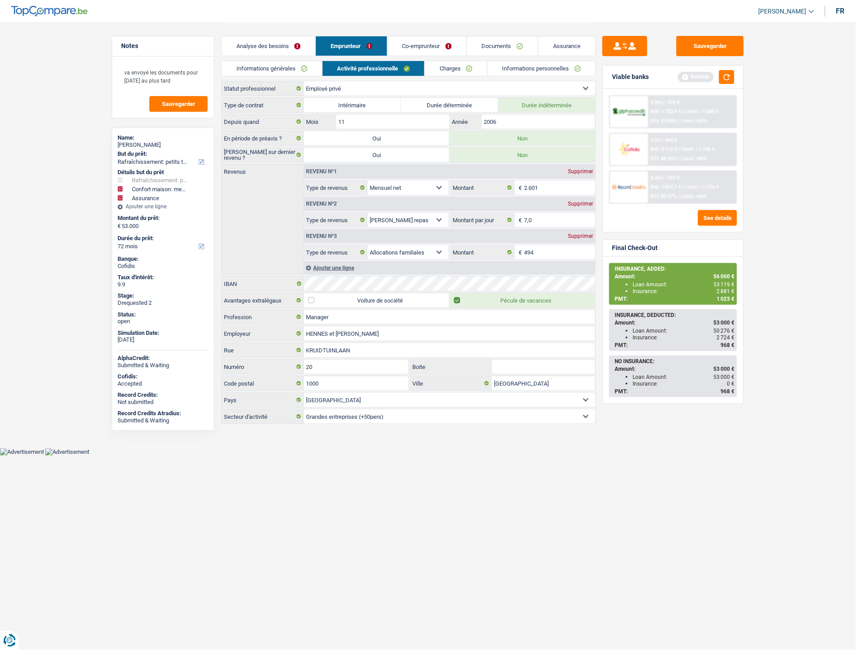
click at [301, 51] on link "Analyse des besoins" at bounding box center [269, 45] width 94 height 19
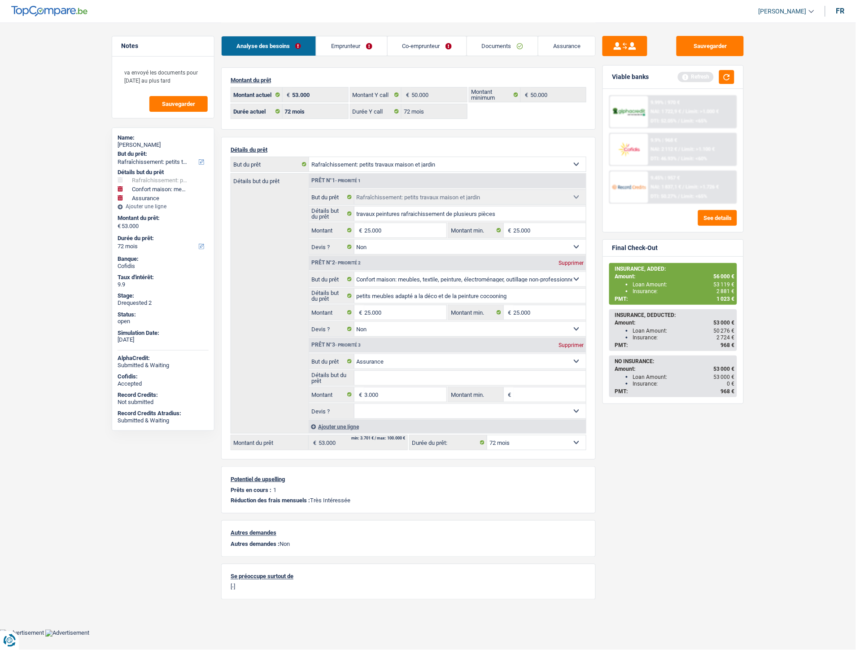
click at [378, 48] on link "Emprunteur" at bounding box center [351, 45] width 70 height 19
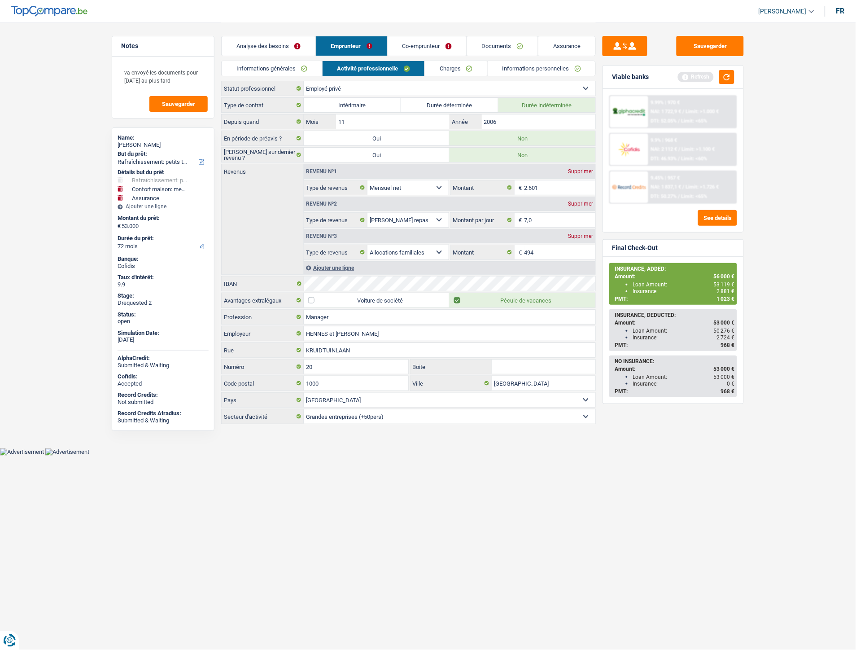
click at [418, 51] on link "Co-emprunteur" at bounding box center [427, 45] width 79 height 19
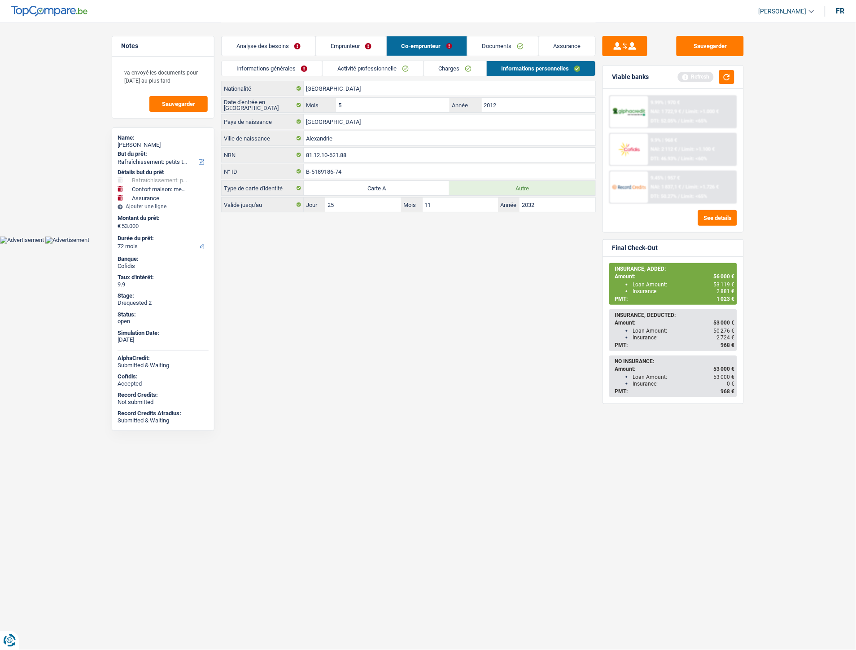
click at [273, 64] on link "Informations générales" at bounding box center [272, 68] width 101 height 15
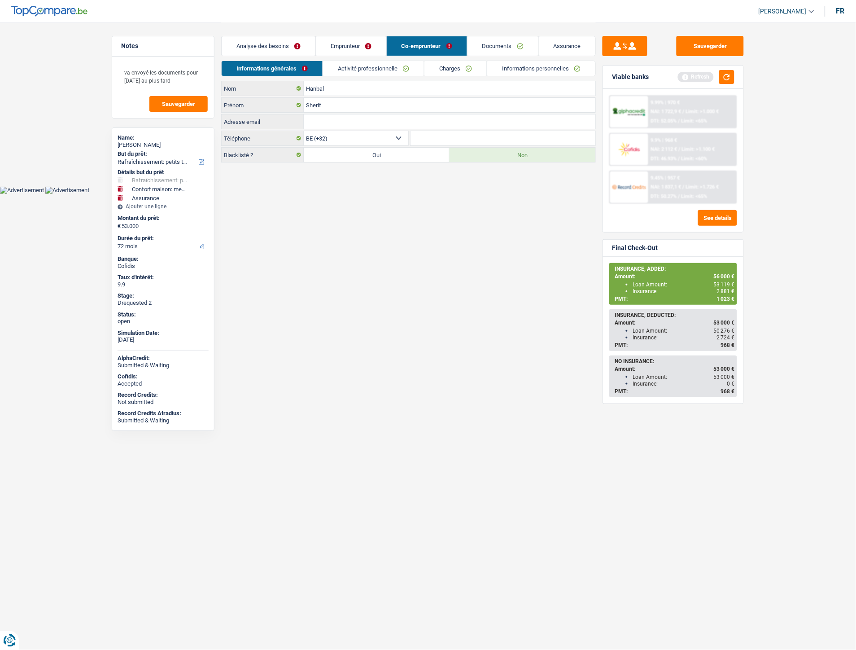
click at [380, 117] on input "Adresse email" at bounding box center [450, 121] width 292 height 14
click at [357, 44] on link "Emprunteur" at bounding box center [351, 45] width 70 height 19
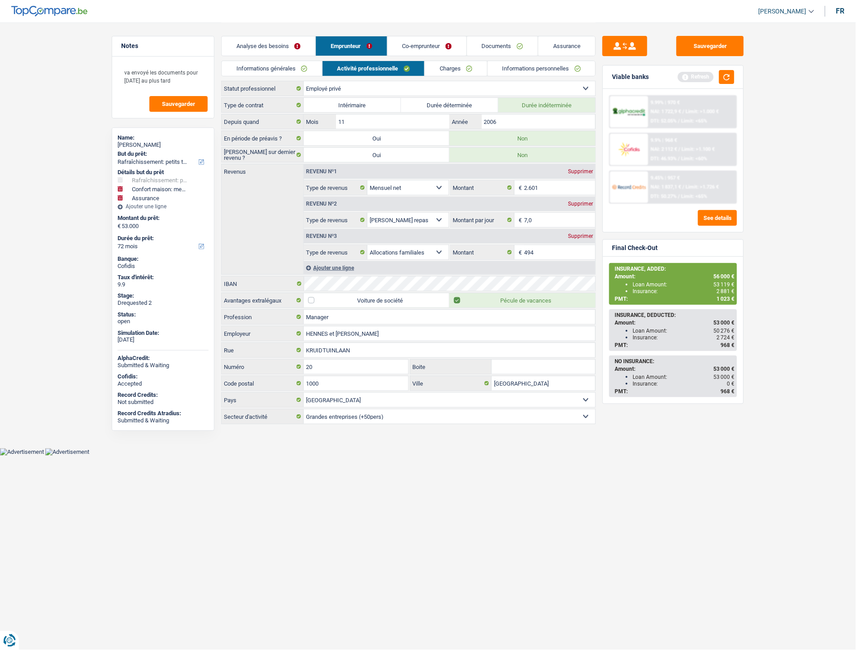
click at [288, 58] on div "Analyse des besoins Emprunteur Co-emprunteur Documents Assurance" at bounding box center [408, 41] width 375 height 38
click at [288, 69] on link "Informations générales" at bounding box center [272, 68] width 101 height 15
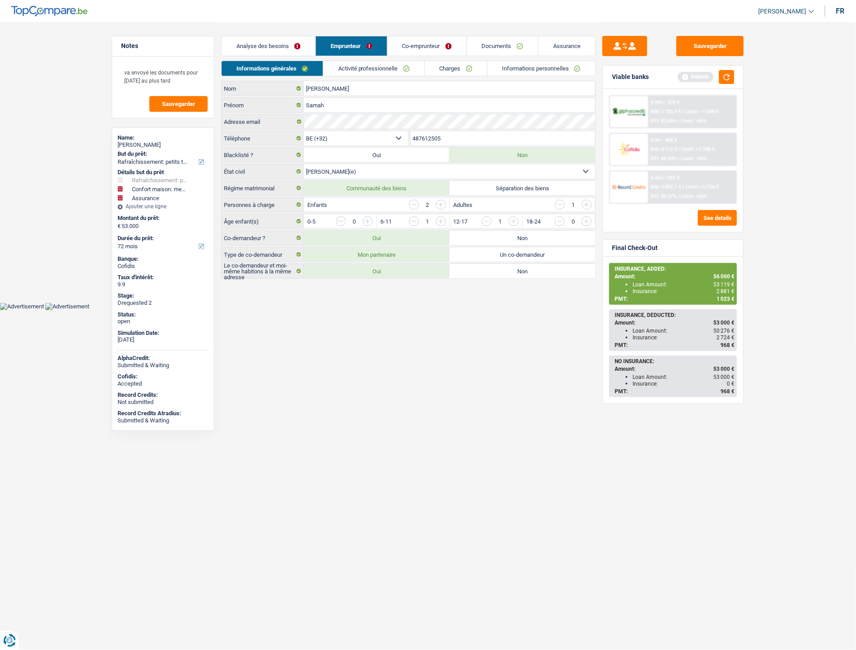
click at [306, 44] on link "Analyse des besoins" at bounding box center [269, 45] width 94 height 19
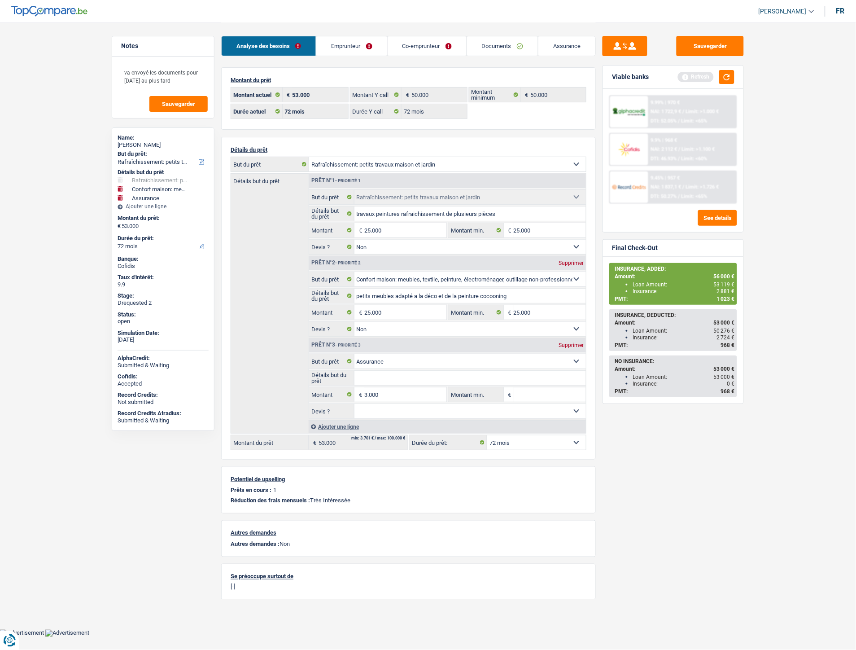
click at [355, 51] on link "Emprunteur" at bounding box center [351, 45] width 70 height 19
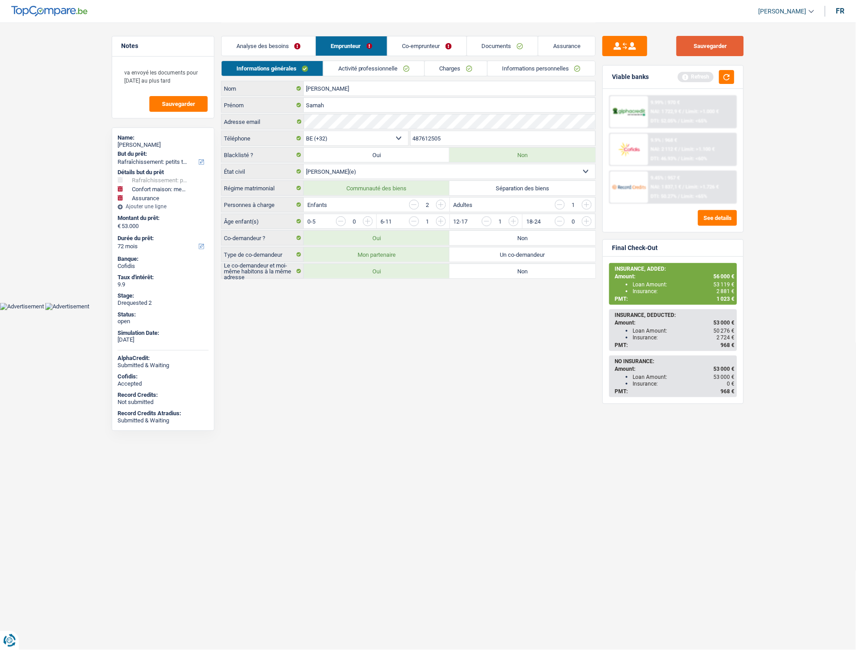
click at [702, 47] on button "Sauvegarder" at bounding box center [710, 46] width 67 height 20
click at [641, 149] on img at bounding box center [629, 149] width 33 height 17
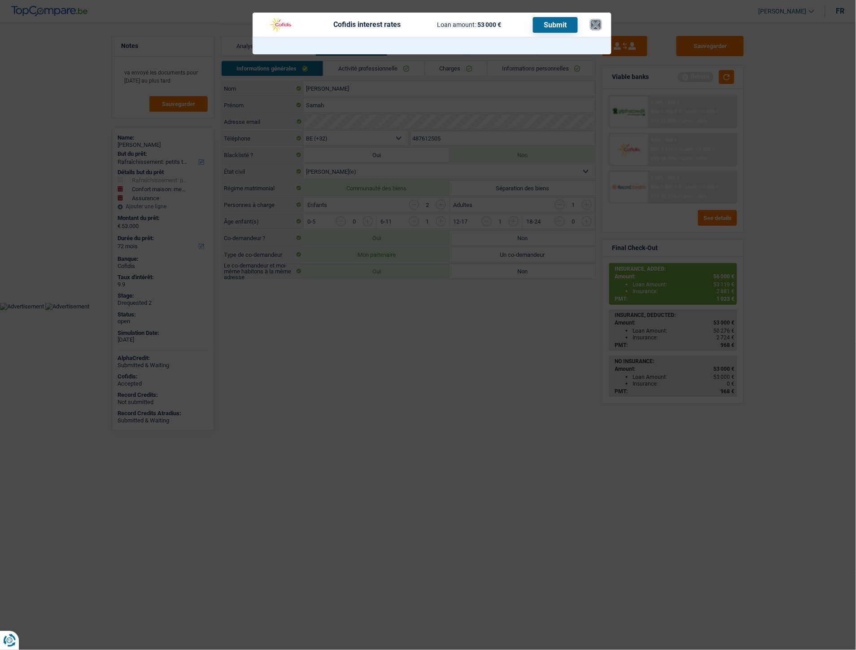
click at [593, 21] on button "×" at bounding box center [596, 24] width 9 height 9
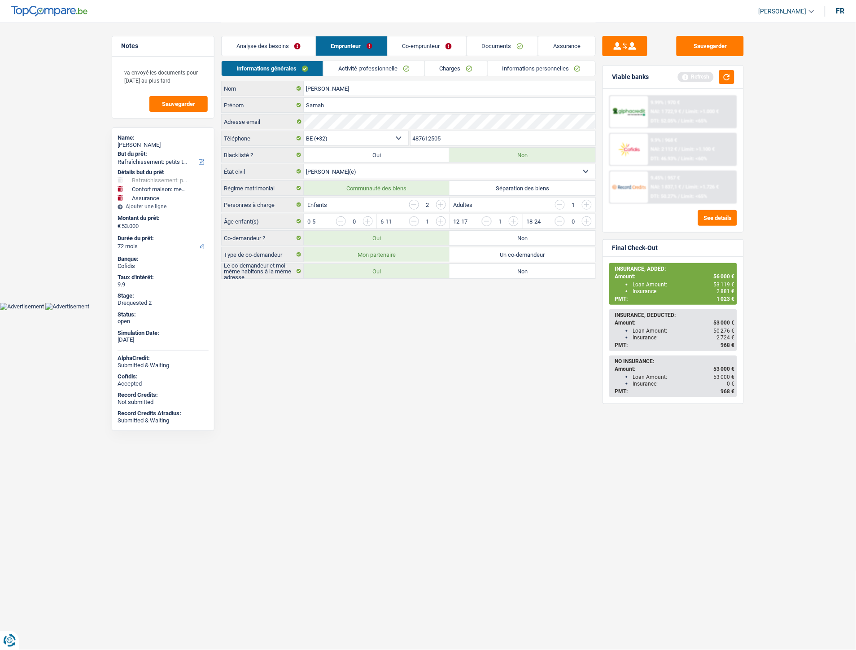
click at [383, 65] on link "Activité professionnelle" at bounding box center [374, 68] width 101 height 15
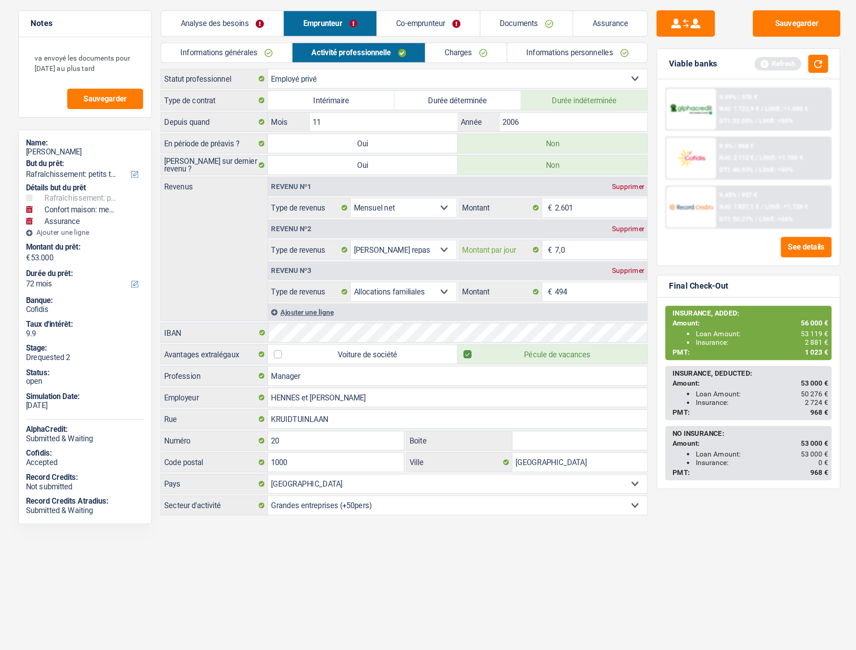
click at [537, 221] on input "7,0" at bounding box center [560, 220] width 71 height 14
type input "7,0"
click at [536, 448] on main "Notes va envoyé les documents pour lundi au plus tard Sauvegarder Name: Samah A…" at bounding box center [428, 224] width 856 height 448
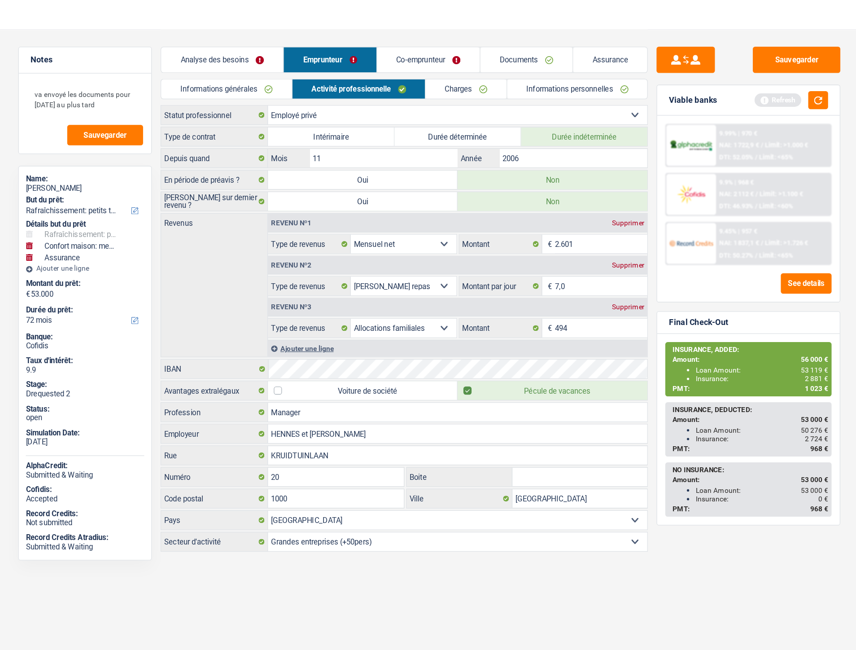
click at [449, 70] on link "Charges" at bounding box center [456, 68] width 62 height 15
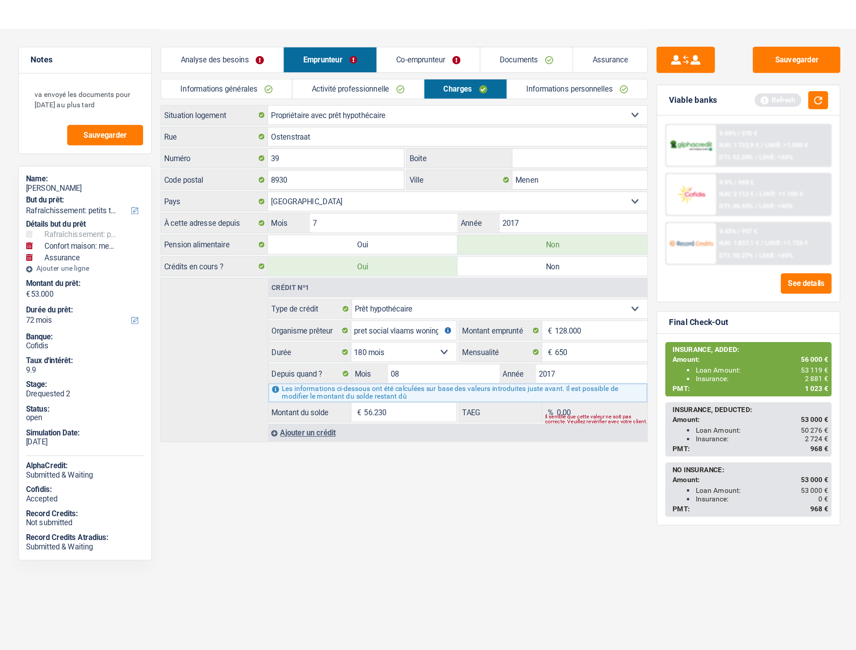
click at [511, 68] on link "Informations personnelles" at bounding box center [542, 68] width 108 height 15
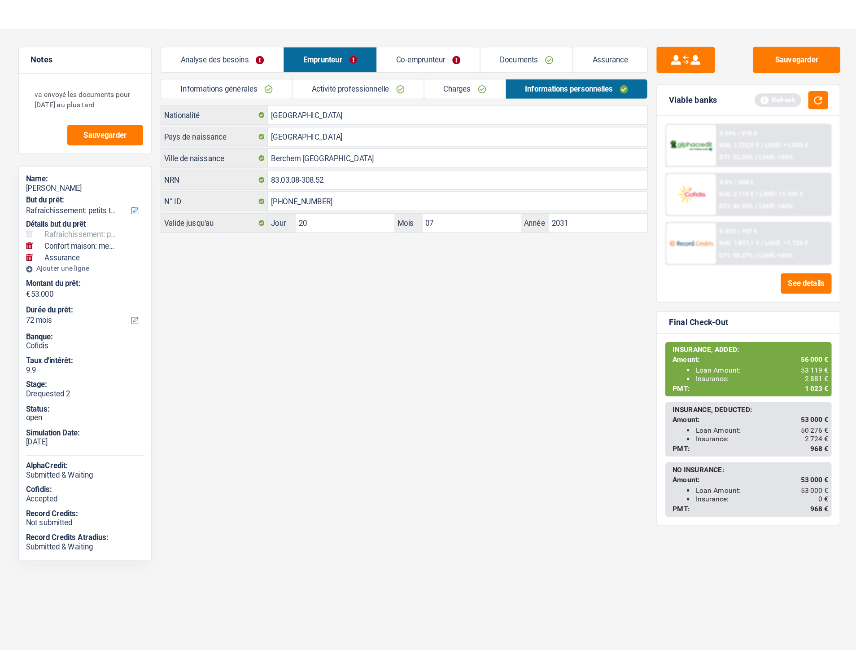
click at [373, 48] on link "Emprunteur" at bounding box center [351, 45] width 71 height 19
click at [430, 48] on link "Co-emprunteur" at bounding box center [427, 45] width 79 height 19
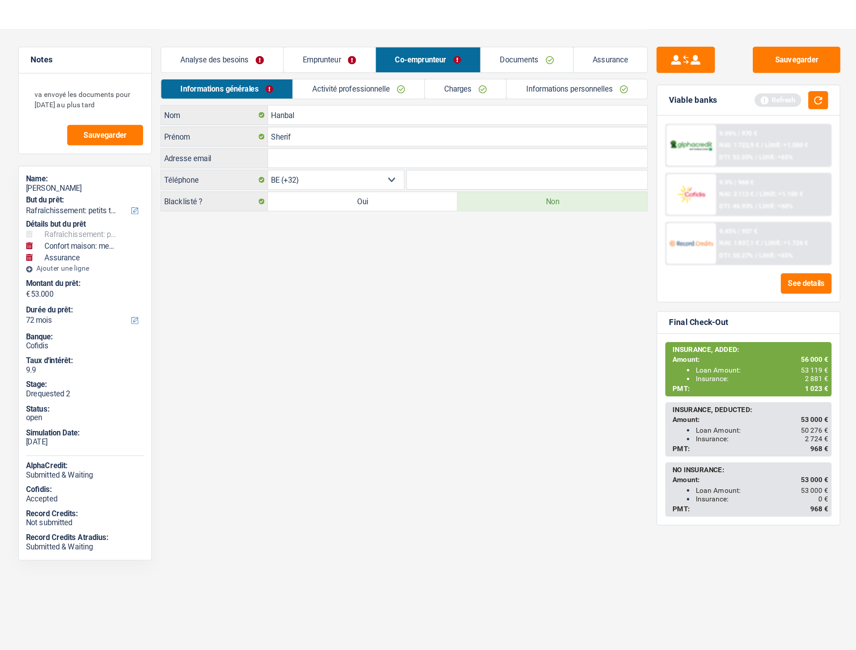
click at [392, 66] on link "Activité professionnelle" at bounding box center [373, 68] width 101 height 15
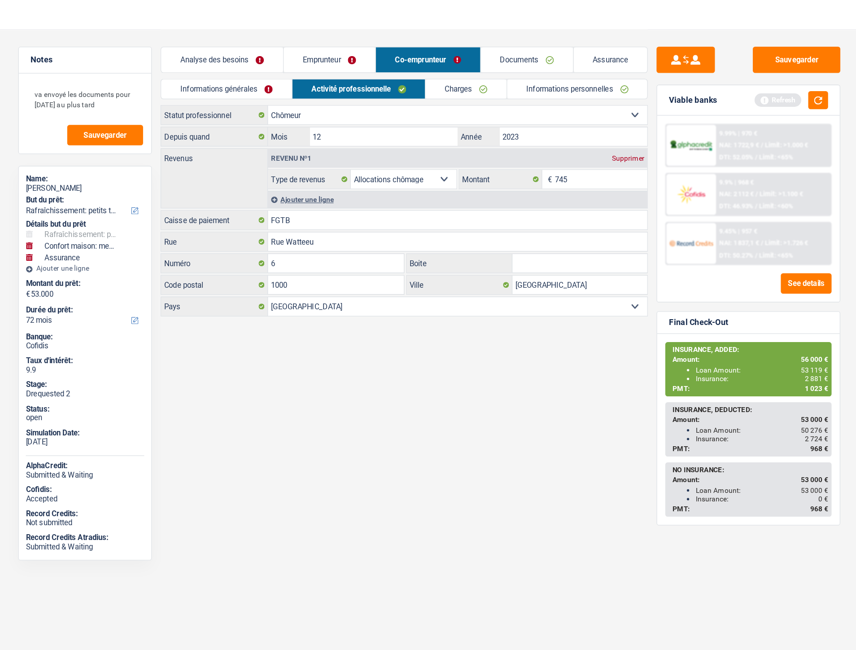
click at [289, 66] on link "Informations générales" at bounding box center [272, 68] width 101 height 15
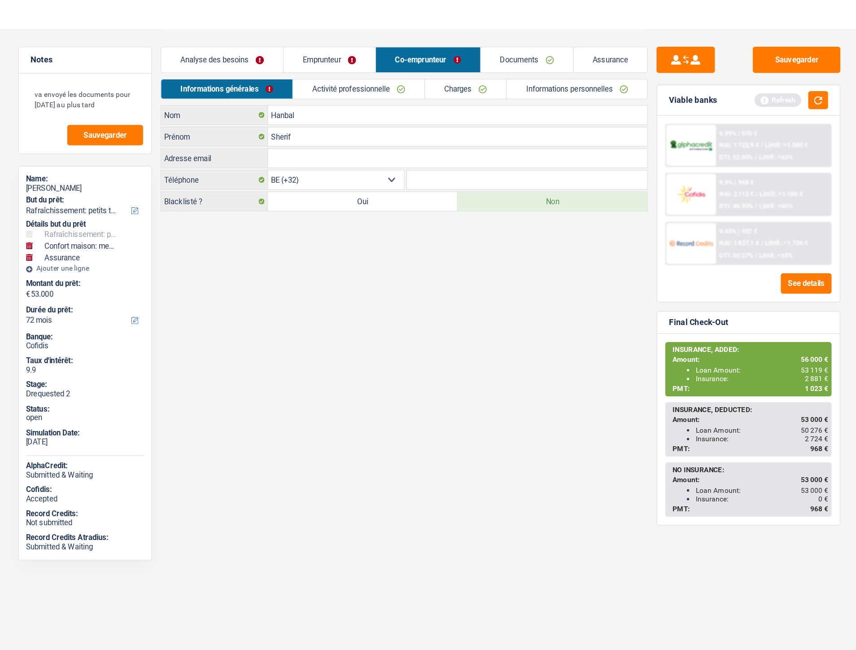
click at [344, 46] on link "Emprunteur" at bounding box center [351, 45] width 70 height 19
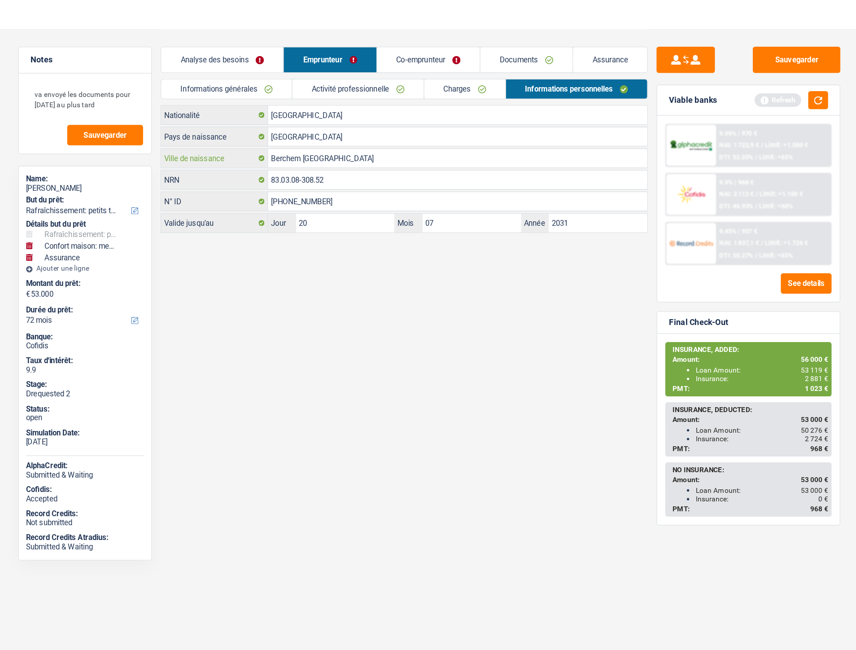
click at [338, 125] on input "Berchem [GEOGRAPHIC_DATA]" at bounding box center [450, 121] width 292 height 14
click at [289, 64] on link "Informations générales" at bounding box center [272, 68] width 101 height 15
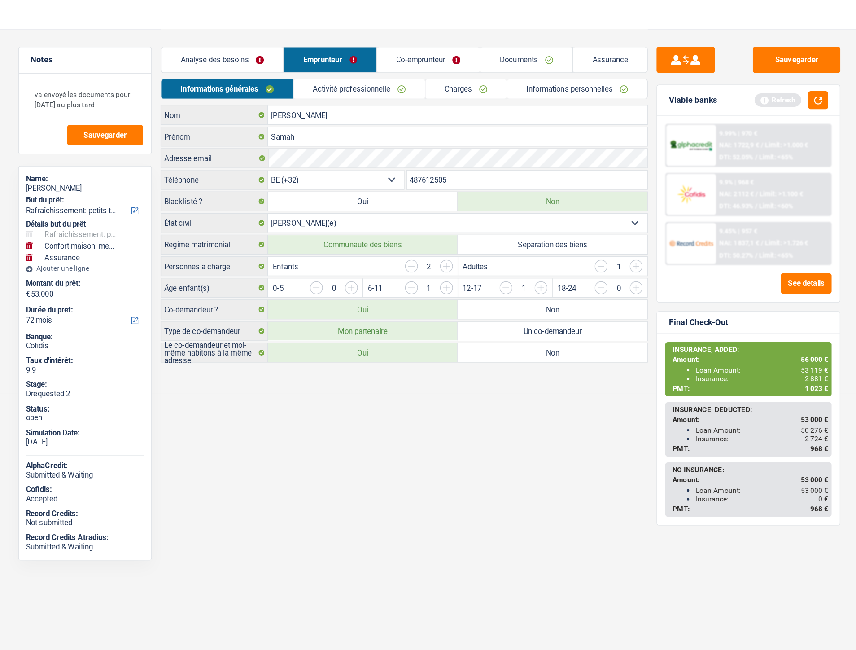
click at [441, 48] on link "Co-emprunteur" at bounding box center [427, 45] width 79 height 19
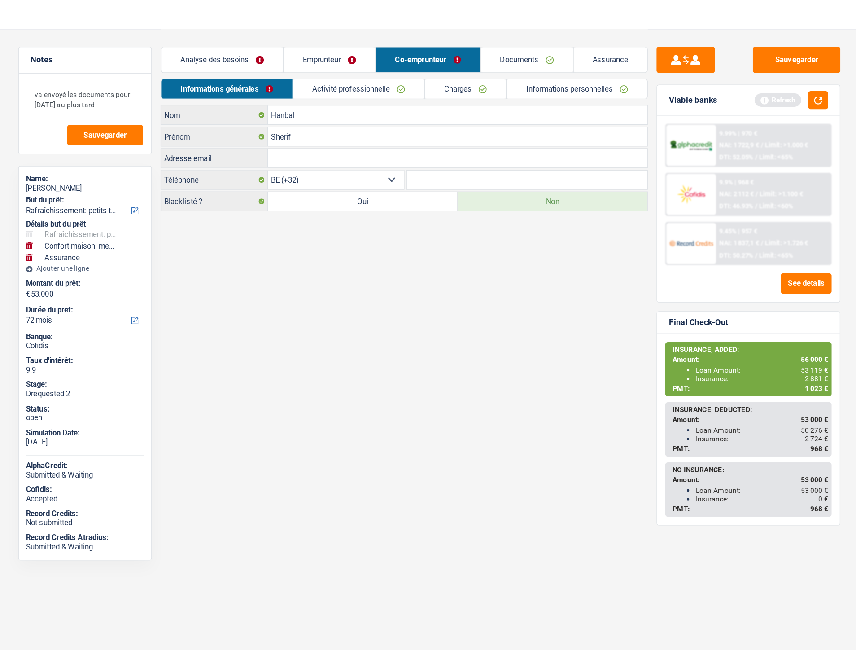
click at [350, 119] on input "Adresse email" at bounding box center [450, 121] width 292 height 14
paste input "[EMAIL_ADDRESS][DOMAIN_NAME]"
type input "[EMAIL_ADDRESS][DOMAIN_NAME]"
click at [341, 45] on link "Emprunteur" at bounding box center [351, 45] width 70 height 19
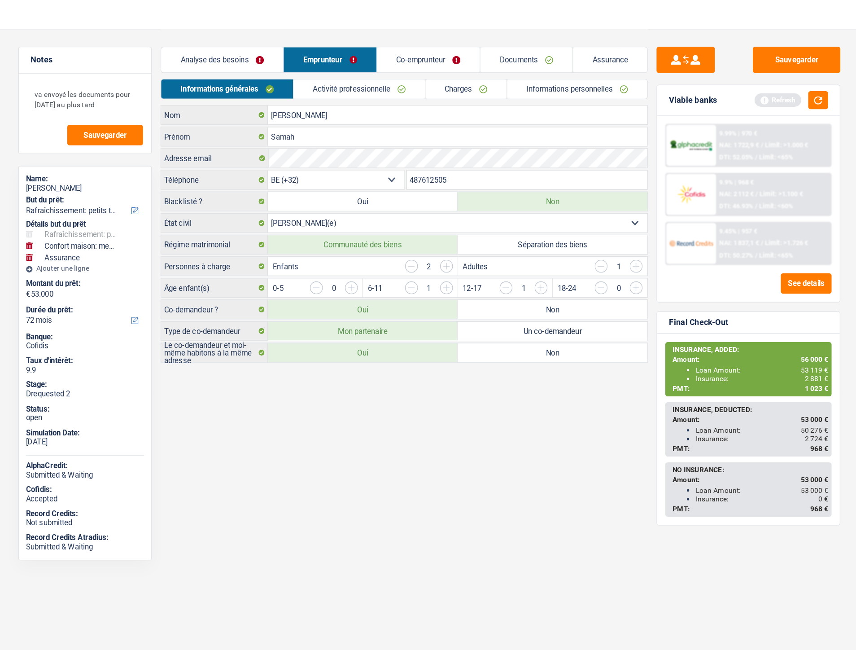
click at [414, 141] on input "487612505" at bounding box center [503, 138] width 185 height 14
click at [398, 47] on link "Co-emprunteur" at bounding box center [427, 45] width 79 height 19
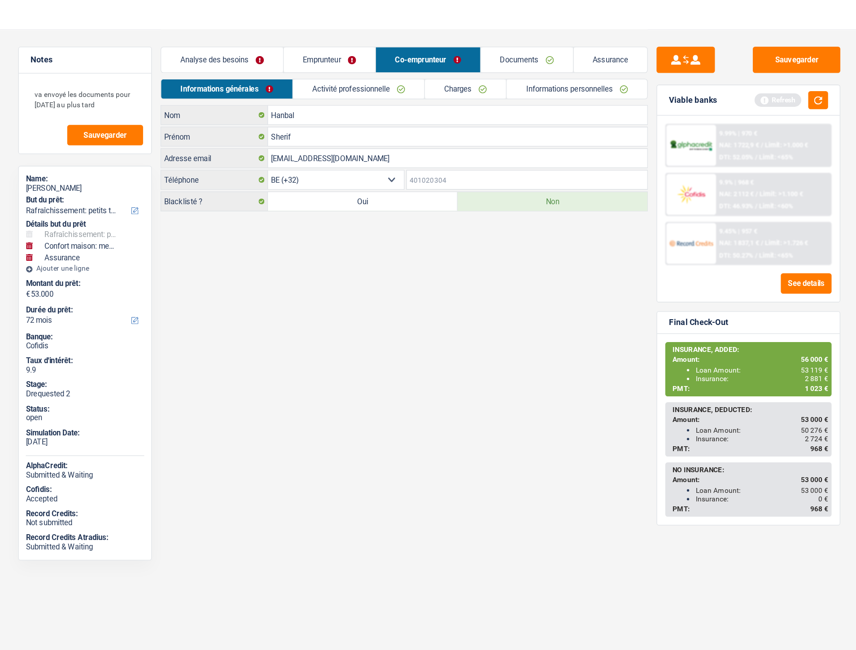
click at [422, 143] on input "Téléphone" at bounding box center [503, 138] width 185 height 14
paste input "487612505"
type input "487612505"
click at [373, 38] on link "Emprunteur" at bounding box center [351, 45] width 70 height 19
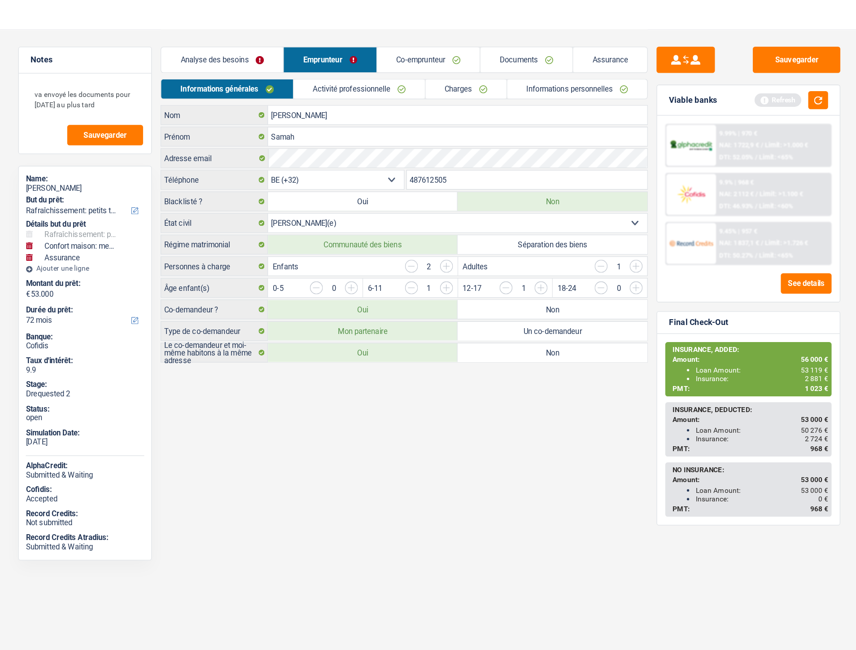
click at [658, 135] on div "9.9% | 968 € NAI: 2 112 € / Limit: >1.100 € DTI: 46.93% / Limit: <60%" at bounding box center [693, 149] width 88 height 31
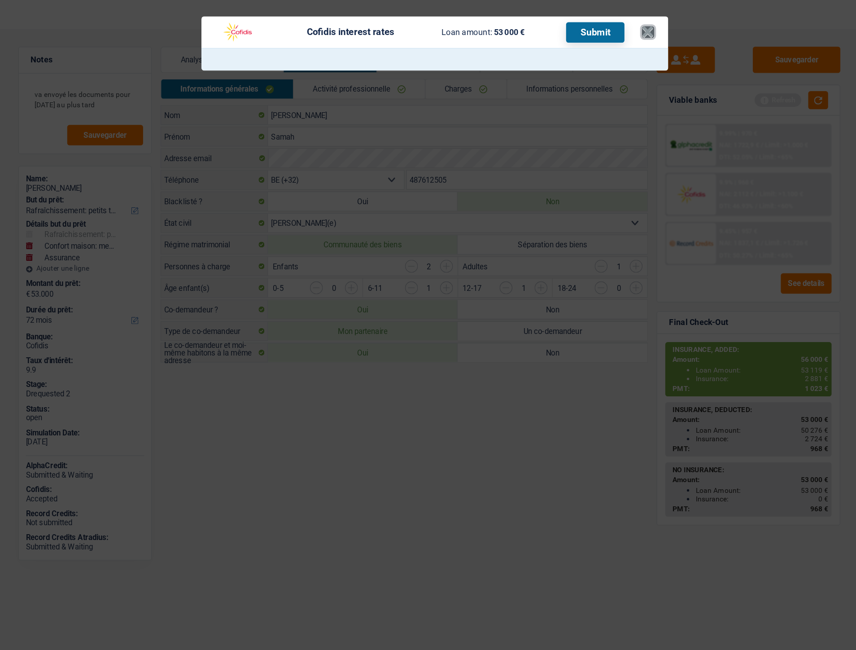
click at [594, 24] on button "×" at bounding box center [596, 24] width 9 height 9
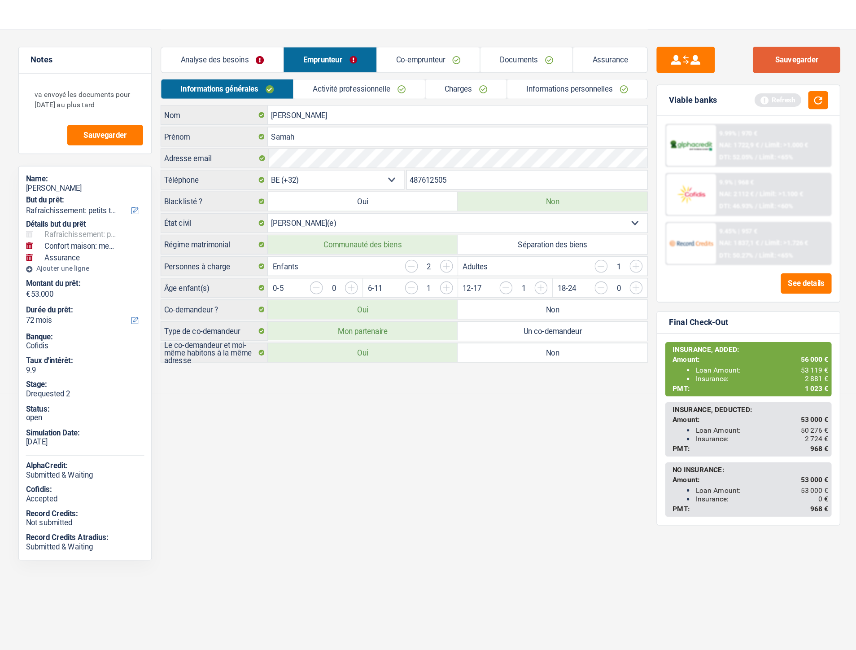
click at [701, 47] on button "Sauvegarder" at bounding box center [710, 46] width 67 height 20
click at [626, 156] on img at bounding box center [629, 149] width 33 height 17
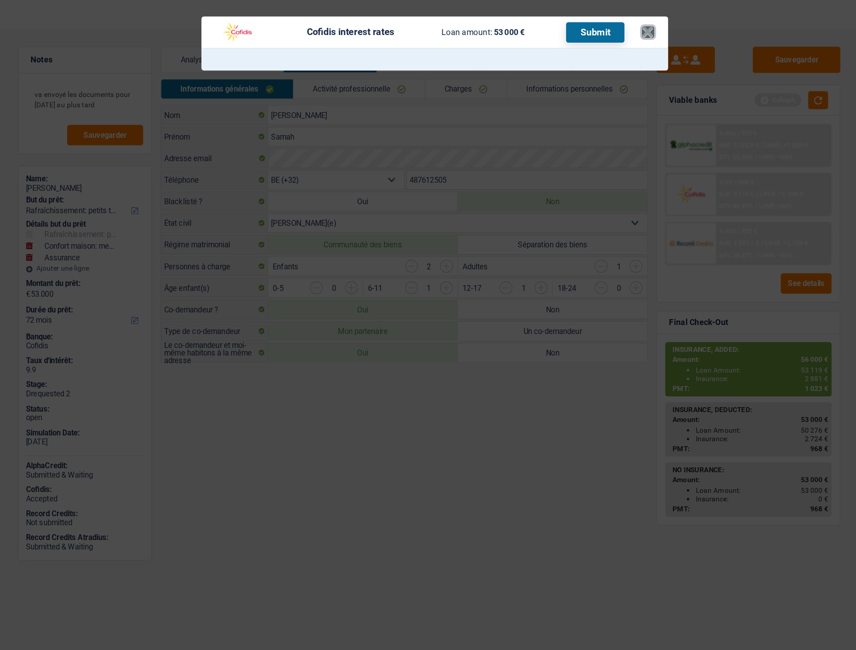
click at [592, 21] on button "×" at bounding box center [596, 24] width 9 height 9
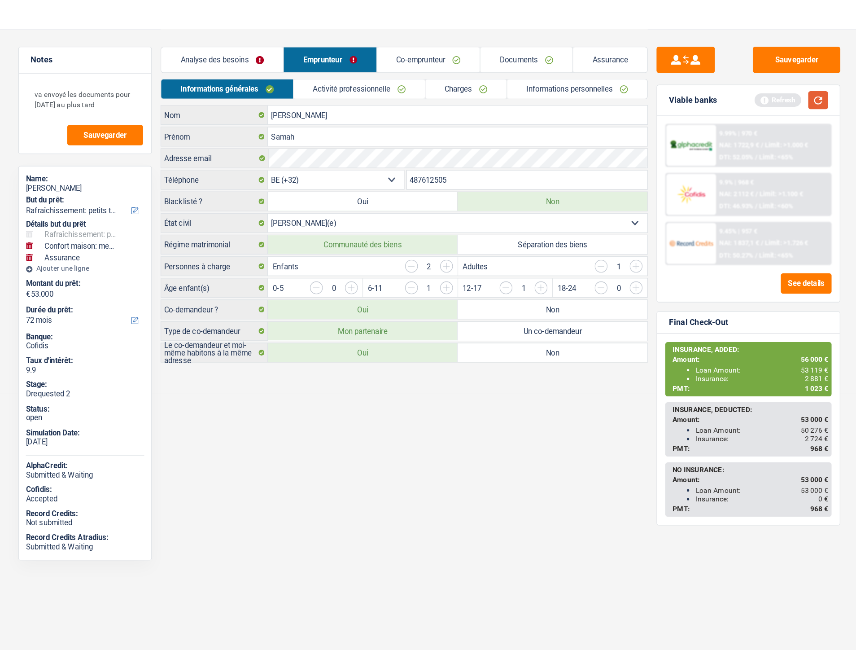
click at [730, 80] on button "button" at bounding box center [727, 77] width 15 height 14
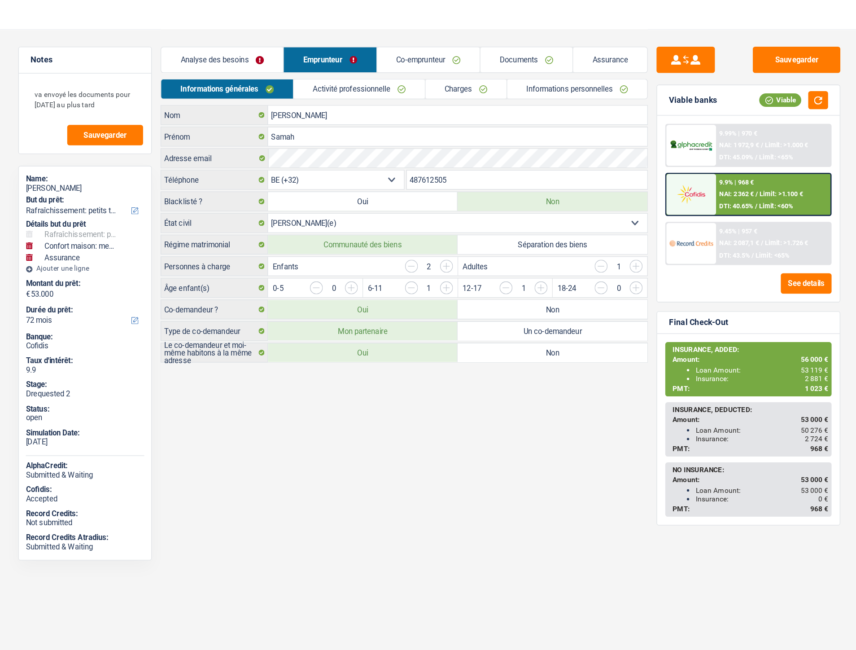
click at [630, 138] on div at bounding box center [629, 149] width 38 height 31
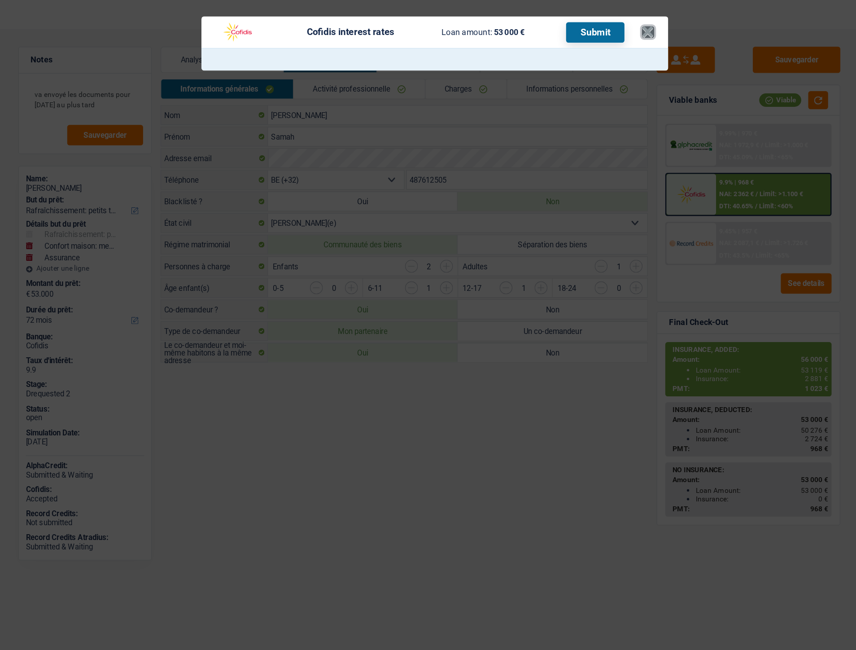
click at [596, 21] on button "×" at bounding box center [596, 24] width 9 height 9
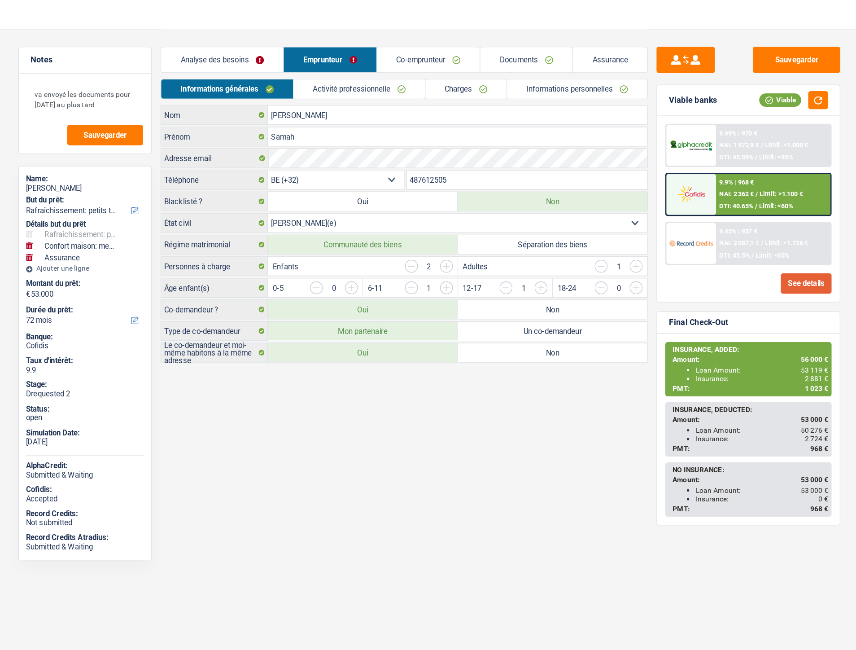
click at [701, 218] on button "See details" at bounding box center [717, 218] width 39 height 16
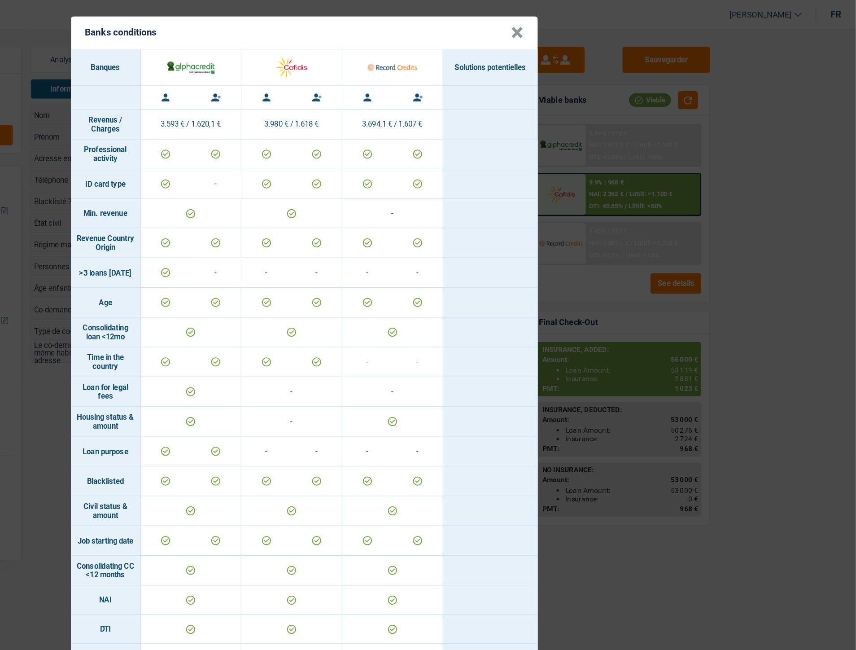
click at [592, 26] on button "×" at bounding box center [596, 25] width 9 height 9
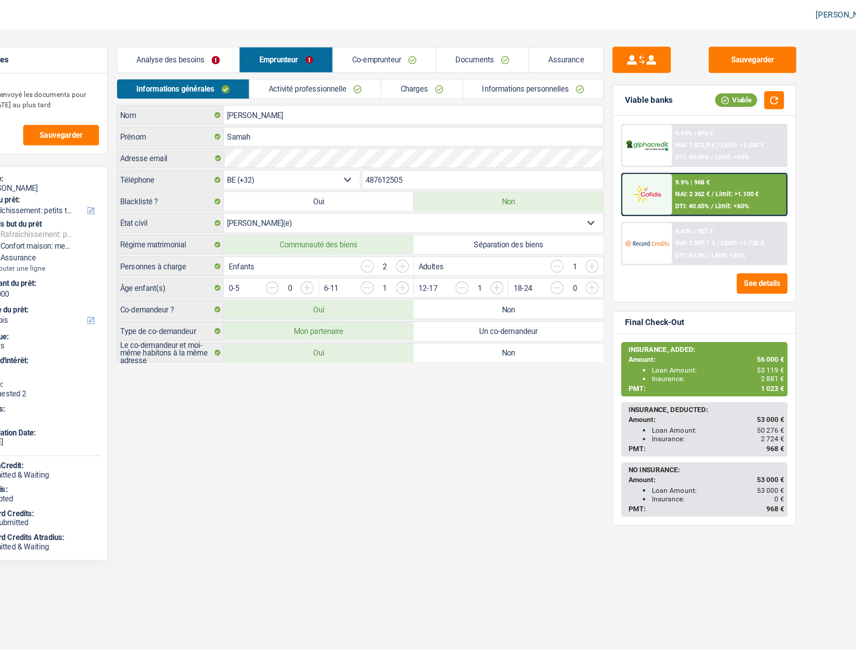
click at [242, 44] on link "Analyse des besoins" at bounding box center [269, 45] width 94 height 19
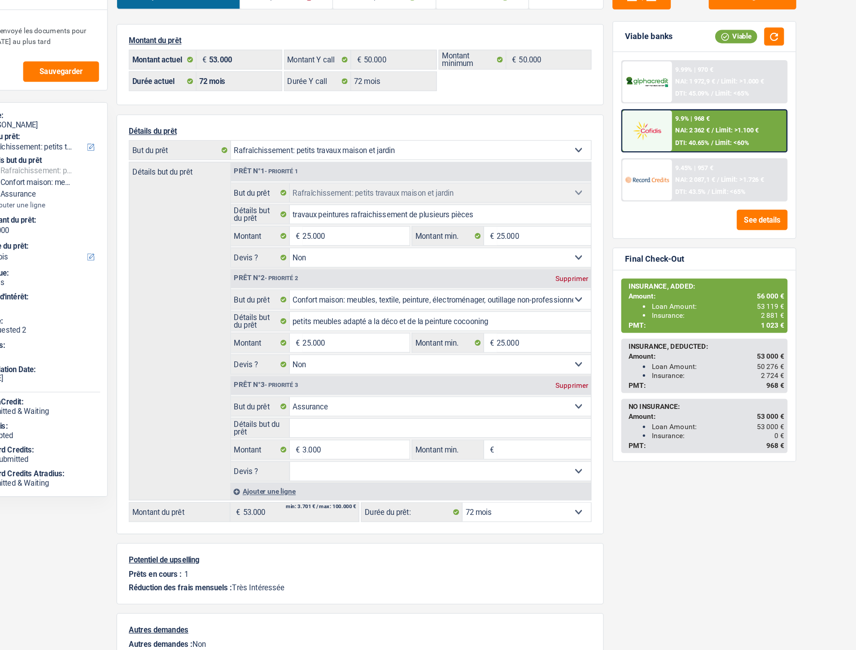
click at [509, 448] on select "12 mois 18 mois 24 mois 30 mois 36 mois 42 mois 48 mois 60 mois 72 mois 84 mois…" at bounding box center [536, 442] width 99 height 14
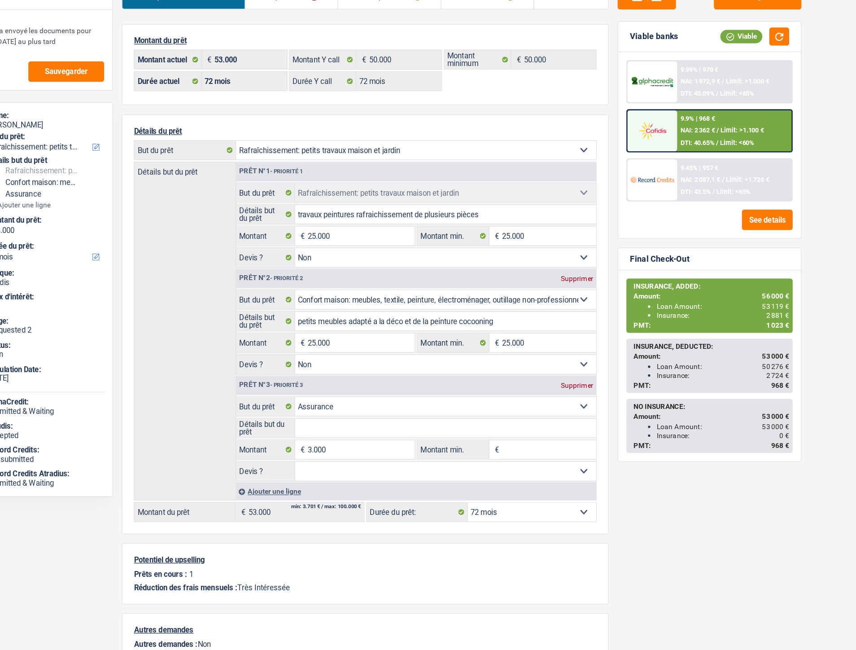
click at [499, 442] on select "12 mois 18 mois 24 mois 30 mois 36 mois 42 mois 48 mois 60 mois 72 mois 84 mois…" at bounding box center [536, 442] width 99 height 14
select select "84"
click at [487, 437] on select "12 mois 18 mois 24 mois 30 mois 36 mois 42 mois 48 mois 60 mois 72 mois 84 mois…" at bounding box center [536, 442] width 99 height 14
select select "84"
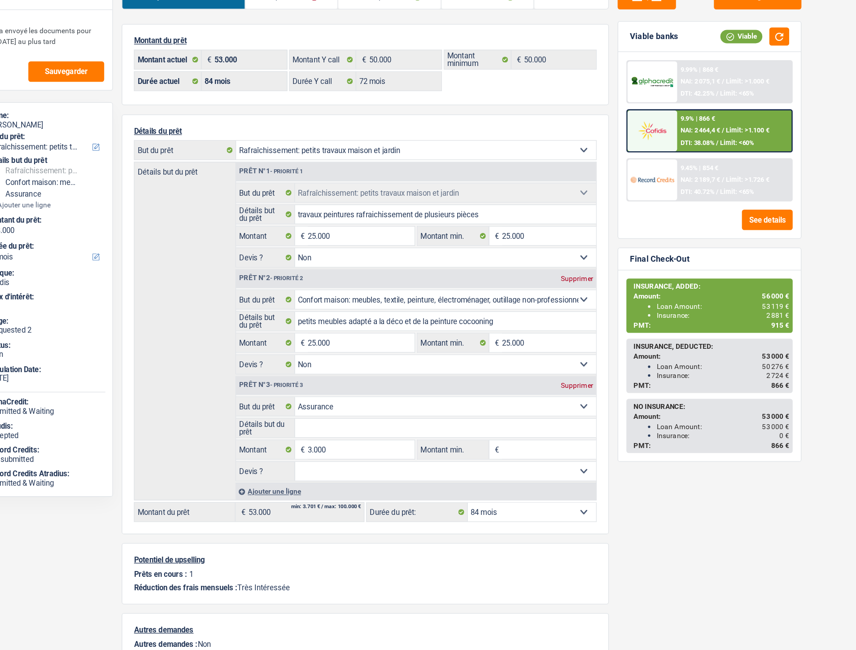
click at [680, 140] on div "9.9% | 866 € NAI: 2 464,4 € / Limit: >1.100 € DTI: 38.08% / Limit: <60%" at bounding box center [693, 149] width 88 height 31
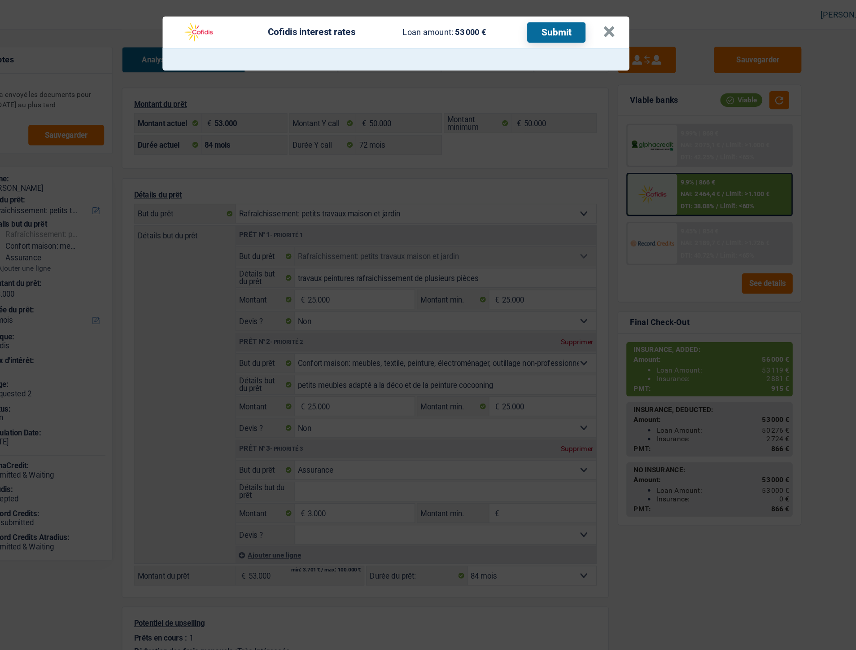
click at [603, 21] on header "Cofidis interest rates Loan amount: 53 000 € Submit ×" at bounding box center [432, 25] width 359 height 24
click at [596, 22] on button "×" at bounding box center [596, 24] width 9 height 9
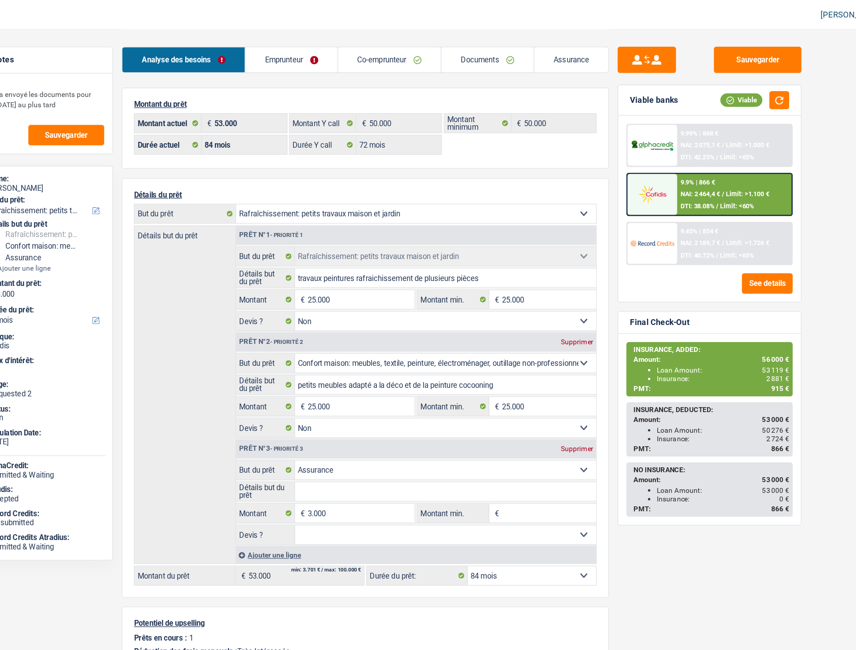
click at [507, 446] on select "12 mois 18 mois 24 mois 30 mois 36 mois 42 mois 48 mois 60 mois 72 mois 84 mois…" at bounding box center [536, 442] width 99 height 14
select select "72"
click at [487, 437] on select "12 mois 18 mois 24 mois 30 mois 36 mois 42 mois 48 mois 60 mois 72 mois 84 mois…" at bounding box center [536, 442] width 99 height 14
select select "72"
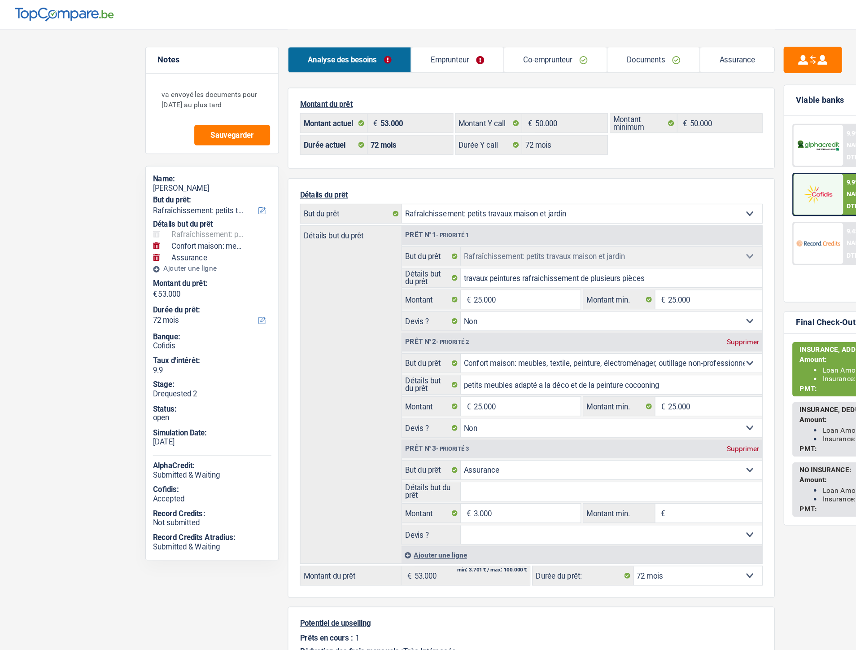
click at [119, 285] on div "9.9" at bounding box center [163, 284] width 91 height 7
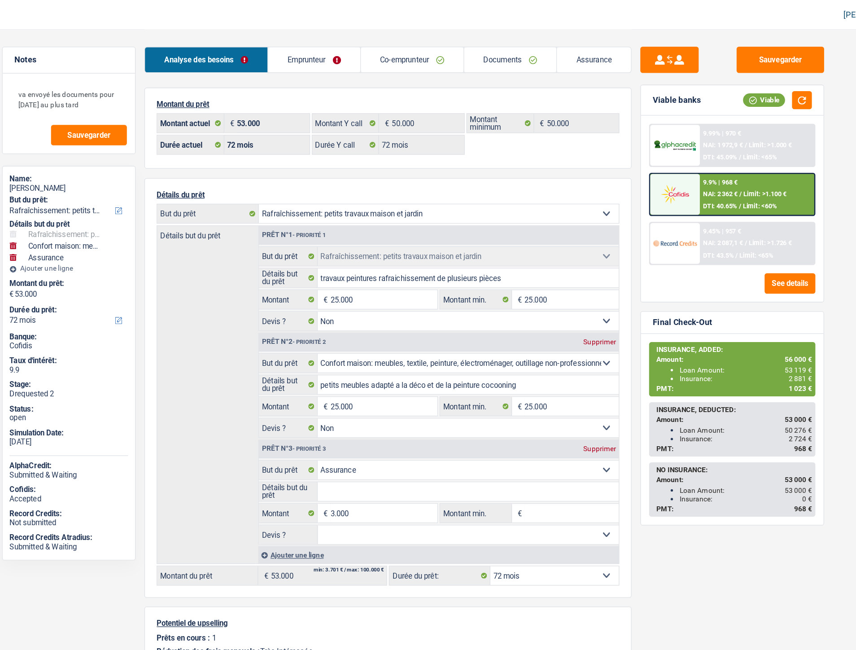
click at [130, 284] on div "9.9" at bounding box center [163, 284] width 91 height 7
click at [156, 246] on select "12 mois 18 mois 24 mois 30 mois 36 mois 42 mois 48 mois 60 mois 72 mois 84 mois…" at bounding box center [163, 246] width 91 height 9
select select "144"
click at [118, 242] on select "12 mois 18 mois 24 mois 30 mois 36 mois 42 mois 48 mois 60 mois 72 mois 84 mois…" at bounding box center [163, 246] width 91 height 9
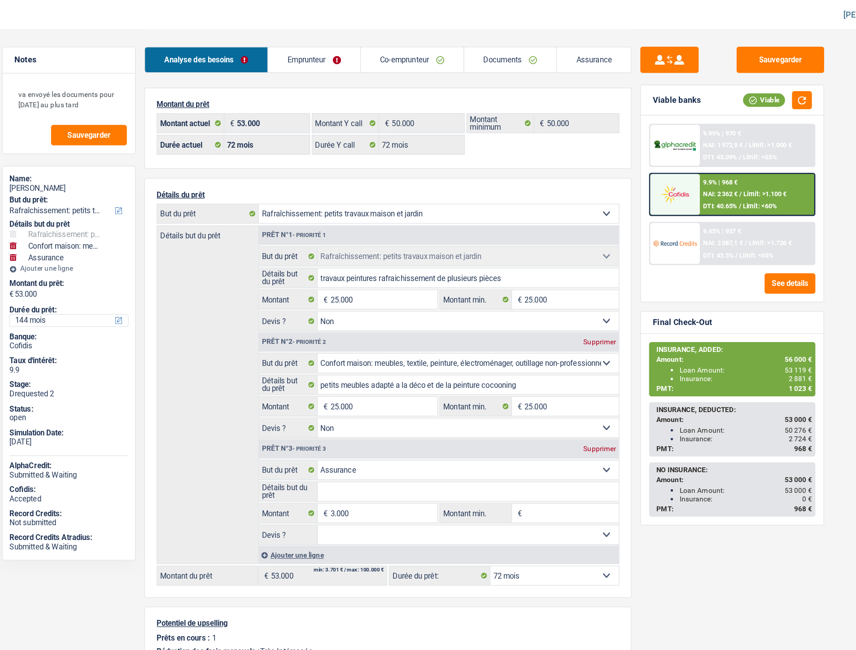
select select "144"
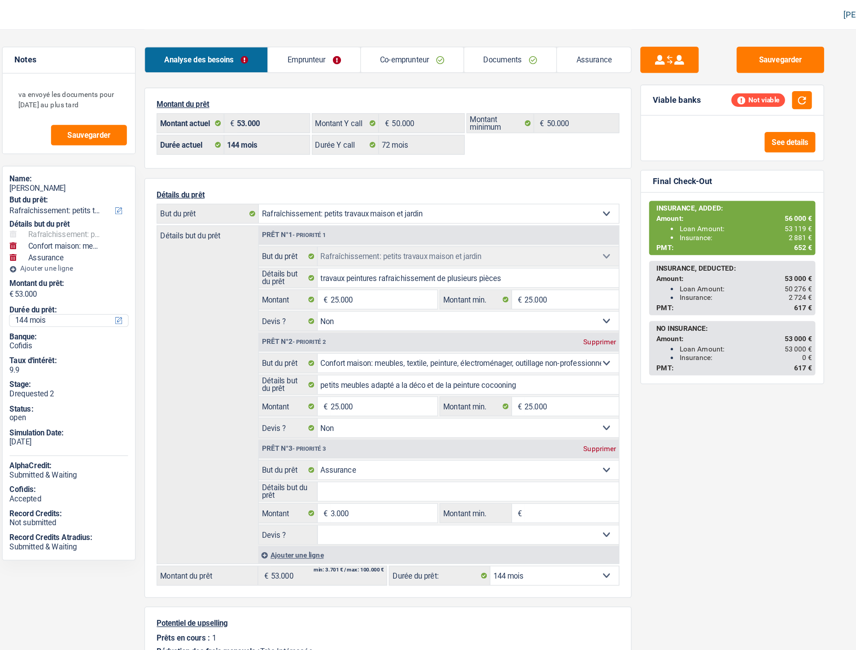
click at [149, 247] on select "12 mois 18 mois 24 mois 30 mois 36 mois 42 mois 48 mois 60 mois 72 mois 84 mois…" at bounding box center [163, 246] width 91 height 9
select select "120"
click at [118, 242] on select "12 mois 18 mois 24 mois 30 mois 36 mois 42 mois 48 mois 60 mois 72 mois 84 mois…" at bounding box center [163, 246] width 91 height 9
select select "120"
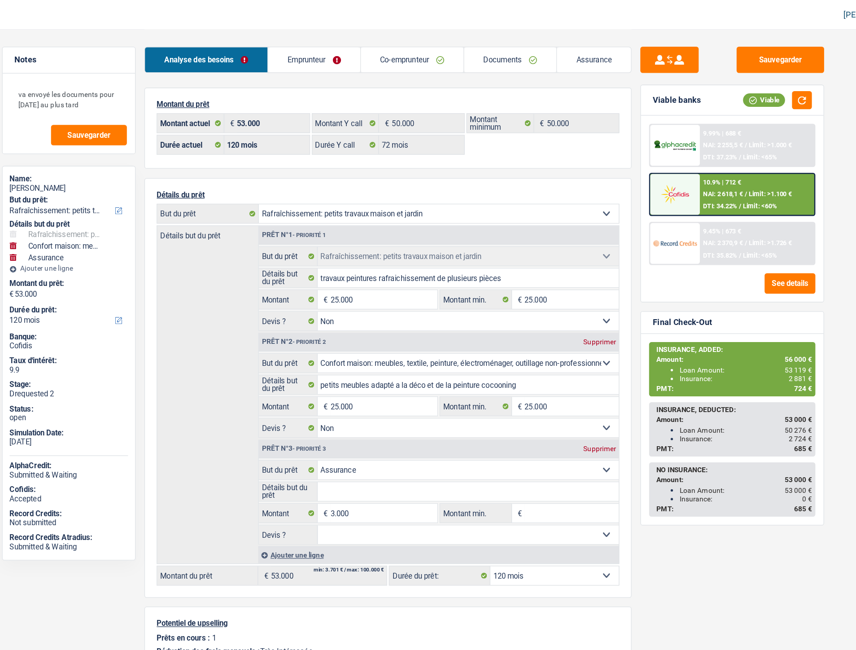
click at [676, 148] on span "NAI: 2 618,1 €" at bounding box center [666, 149] width 31 height 6
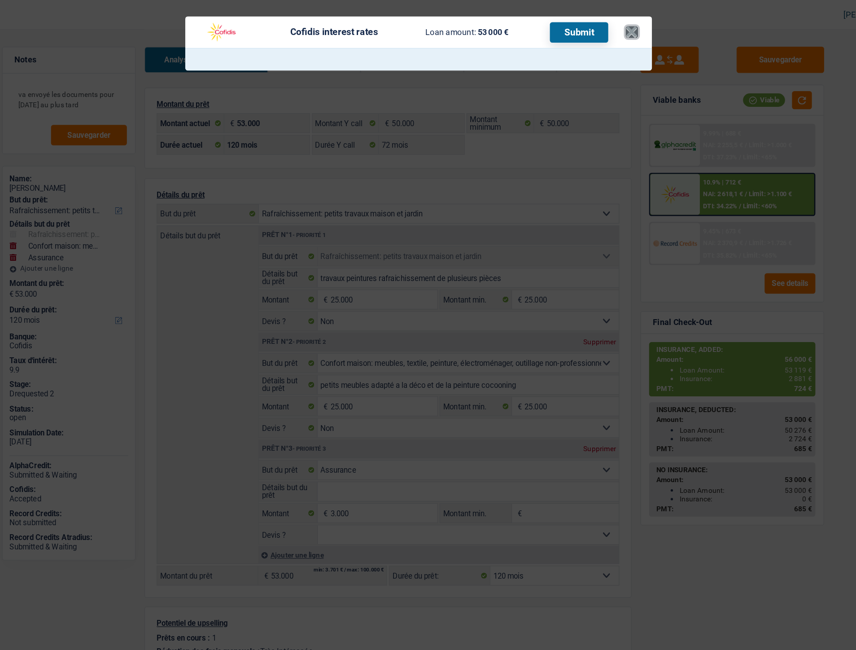
click at [600, 23] on button "×" at bounding box center [596, 24] width 9 height 9
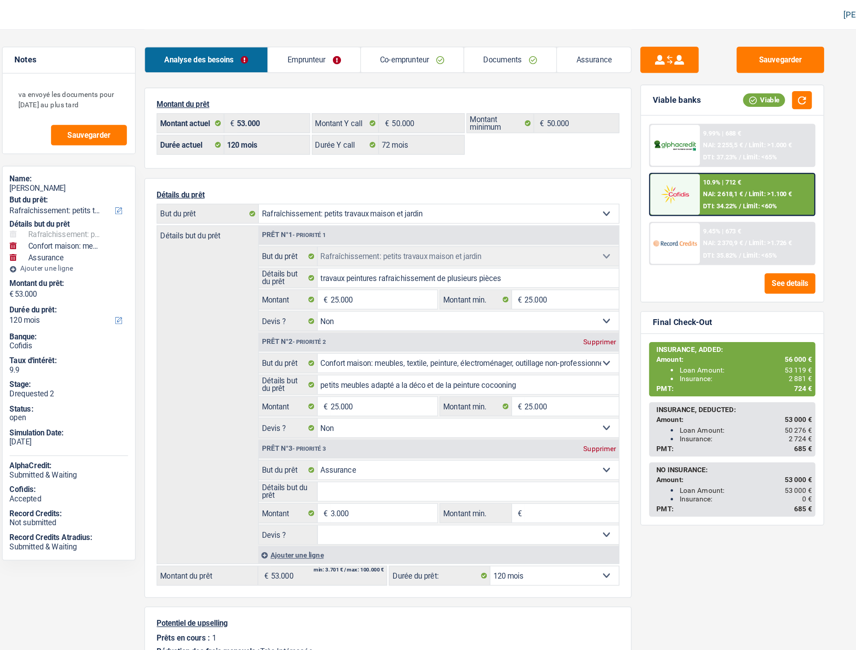
click at [159, 238] on label "Durée du prêt:" at bounding box center [162, 238] width 89 height 7
click at [159, 242] on select "12 mois 18 mois 24 mois 30 mois 36 mois 42 mois 48 mois 60 mois 72 mois 84 mois…" at bounding box center [163, 246] width 91 height 9
click at [154, 246] on select "12 mois 18 mois 24 mois 30 mois 36 mois 42 mois 48 mois 60 mois 72 mois 84 mois…" at bounding box center [163, 246] width 91 height 9
select select "72"
click at [118, 242] on select "12 mois 18 mois 24 mois 30 mois 36 mois 42 mois 48 mois 60 mois 72 mois 84 mois…" at bounding box center [163, 246] width 91 height 9
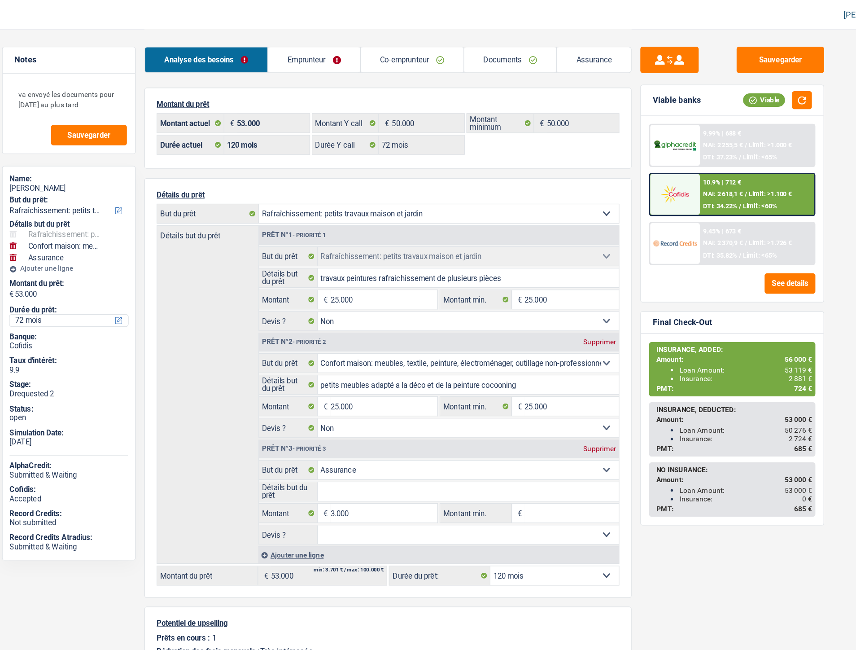
select select "72"
click at [729, 78] on button "button" at bounding box center [727, 77] width 15 height 14
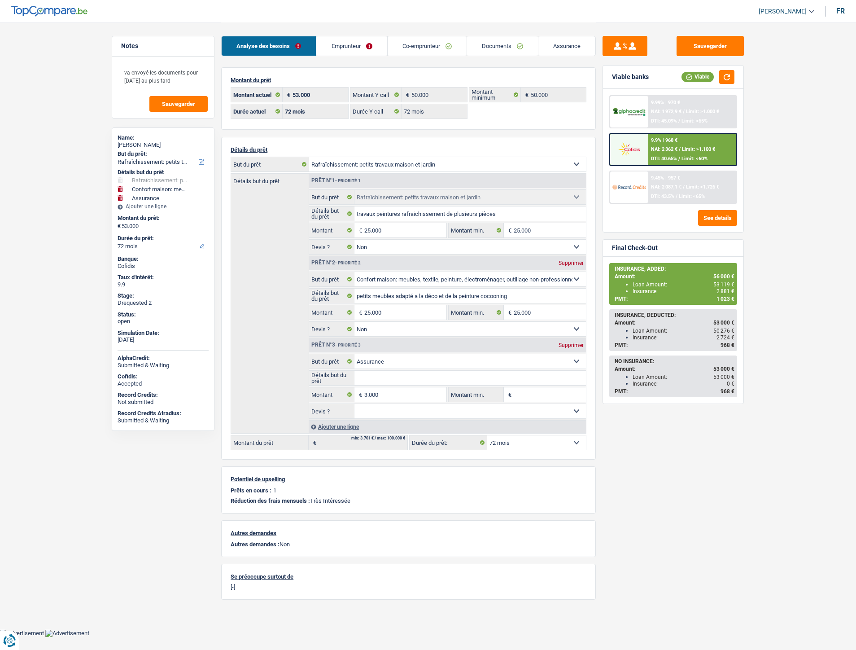
select select "houseOrGarden"
select select "household"
select select "insurance"
select select "72"
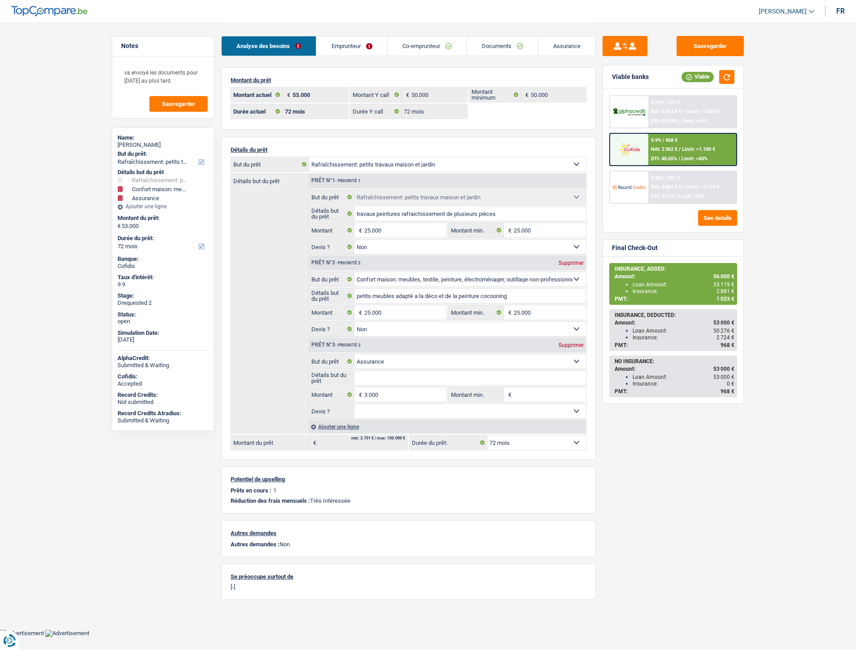
select select "72"
select select "houseOrGarden"
select select "false"
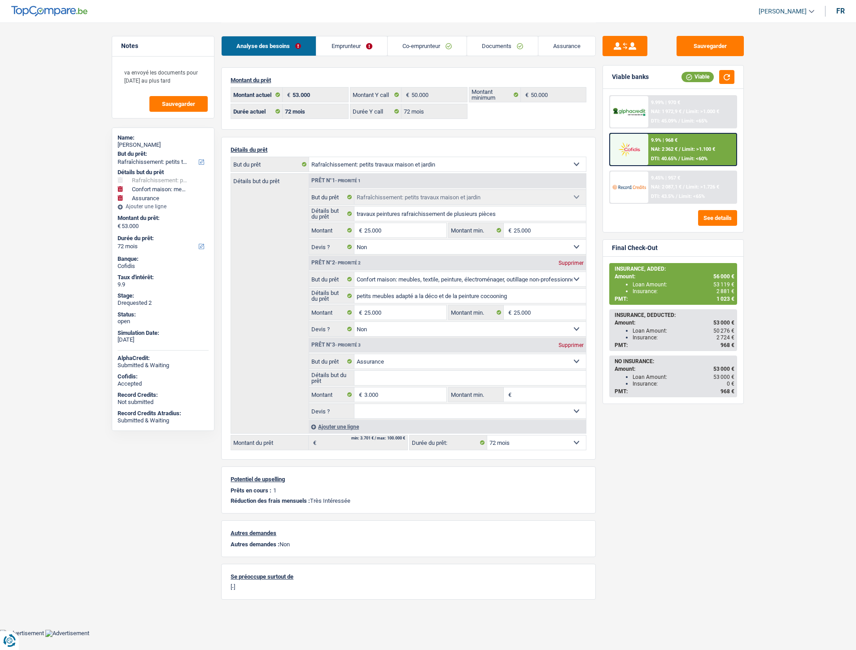
select select "household"
select select "false"
select select "insurance"
select select "72"
select select "houseOrGarden"
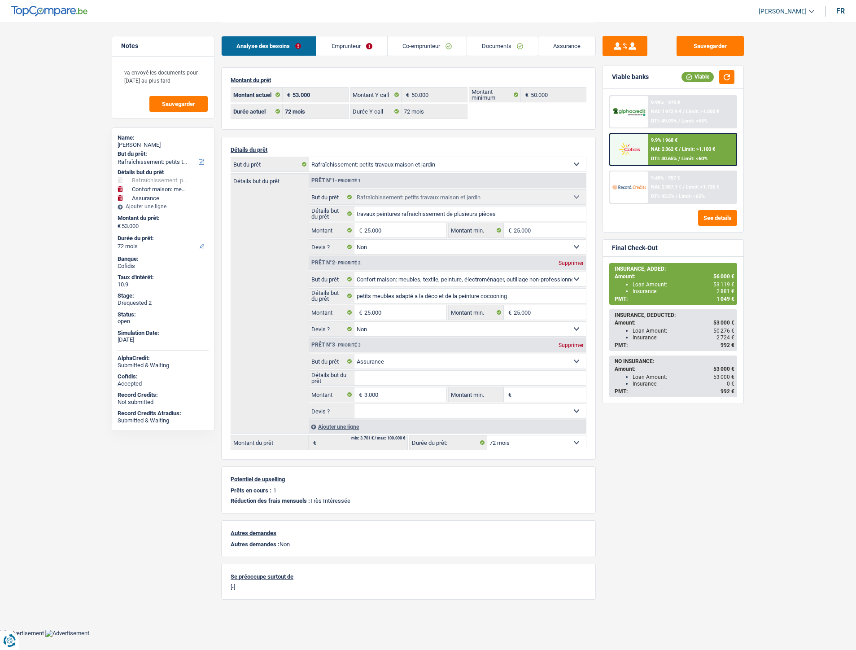
select select "houseOrGarden"
select select "household"
select select "insurance"
select select "72"
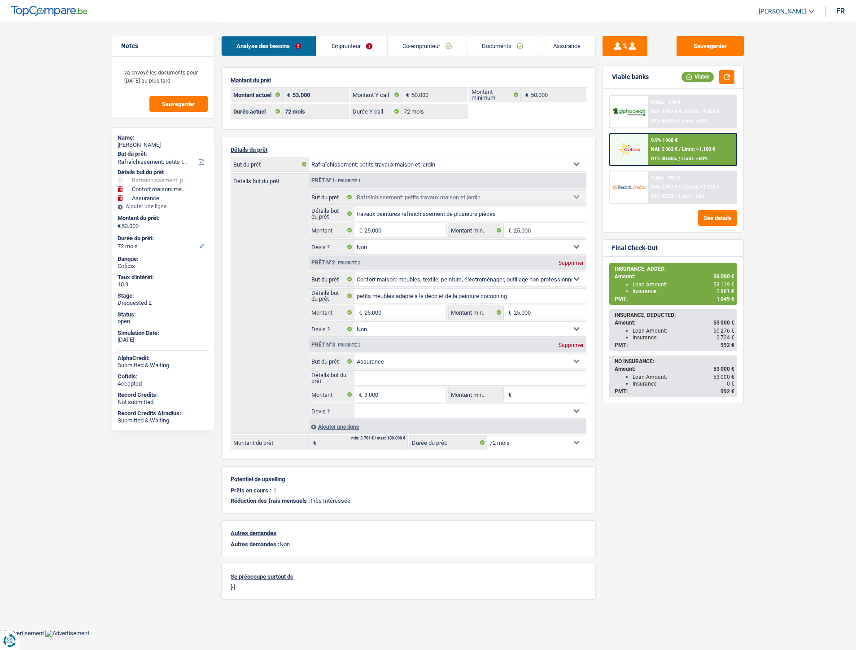
select select "72"
select select "houseOrGarden"
select select "false"
select select "household"
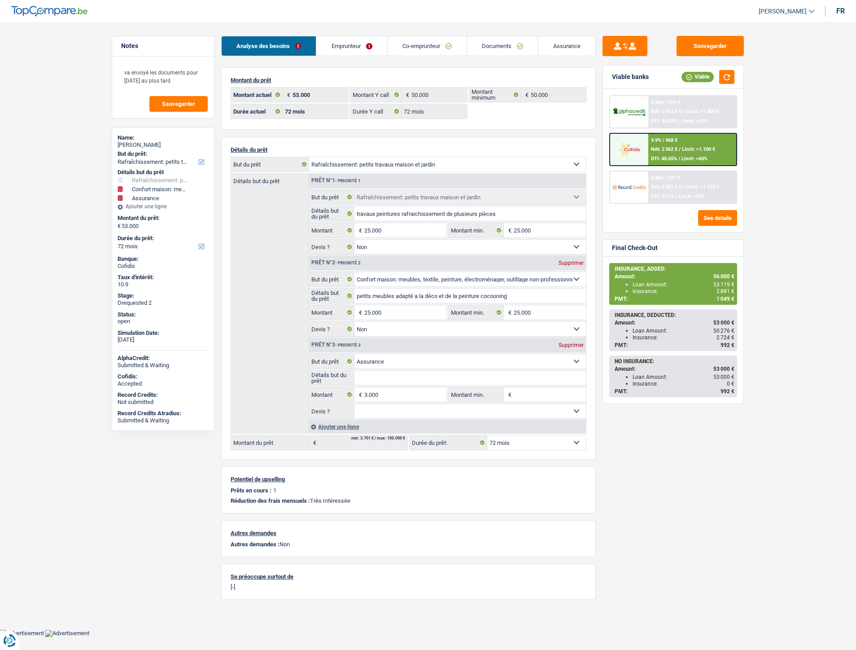
select select "false"
select select "insurance"
select select "72"
click at [679, 153] on div "9.9% | 968 € NAI: 2 362 € / Limit: >1.100 € DTI: 40.65% / Limit: <60%" at bounding box center [693, 149] width 88 height 31
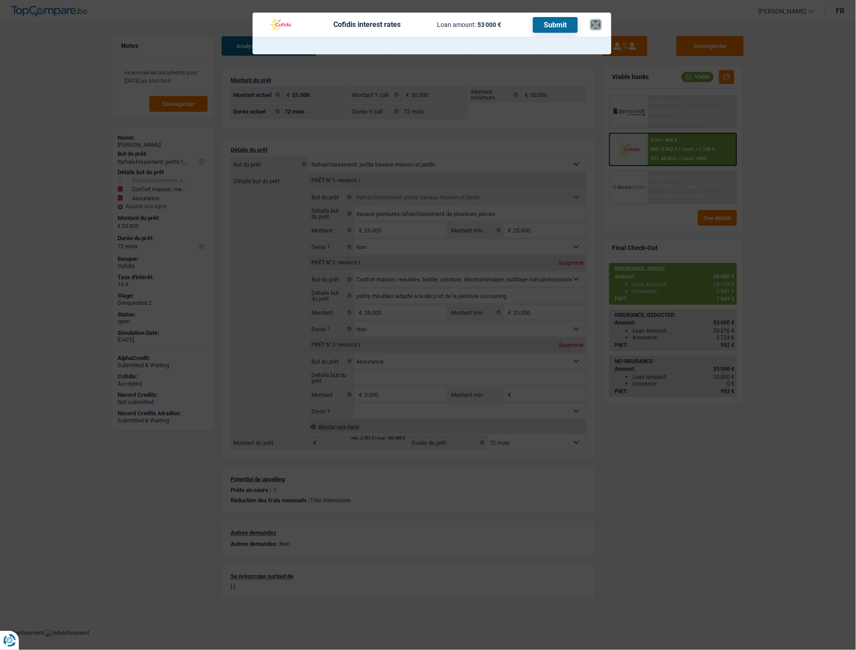
click at [598, 22] on button "×" at bounding box center [596, 24] width 9 height 9
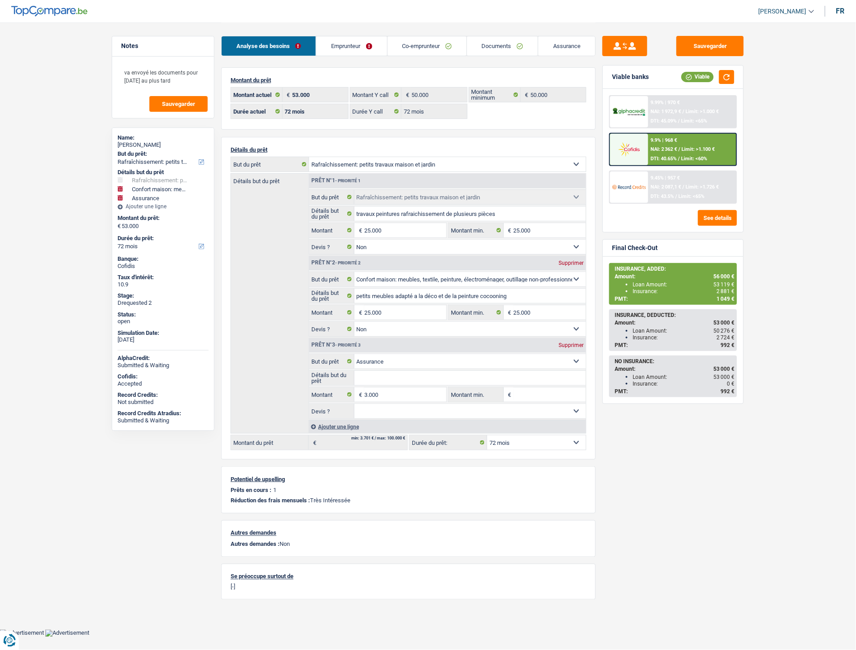
click at [574, 347] on div "Supprimer" at bounding box center [572, 345] width 30 height 5
type input "50.000"
select select "144"
type input "50.000"
select select "144"
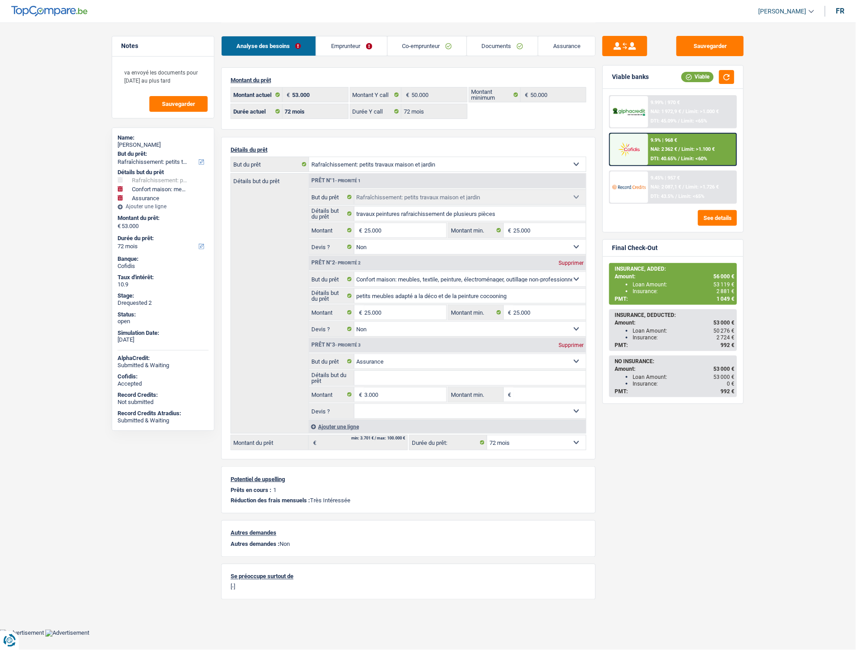
type input "50.000"
select select "144"
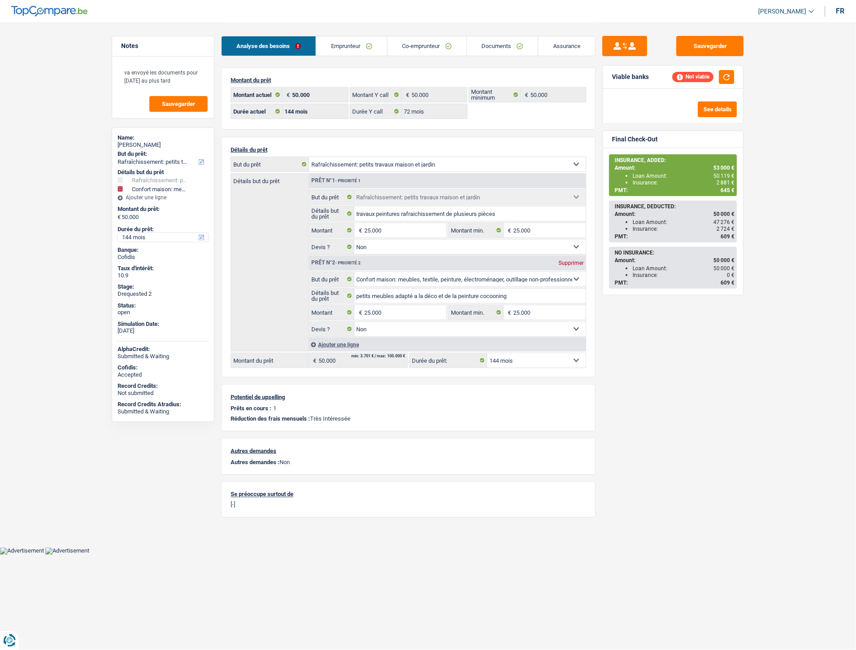
click at [171, 236] on select "12 mois 18 mois 24 mois 30 mois 36 mois 42 mois 48 mois 60 mois 72 mois 84 mois…" at bounding box center [163, 237] width 91 height 9
select select "72"
click at [118, 233] on select "12 mois 18 mois 24 mois 30 mois 36 mois 42 mois 48 mois 60 mois 72 mois 84 mois…" at bounding box center [163, 237] width 91 height 9
select select "72"
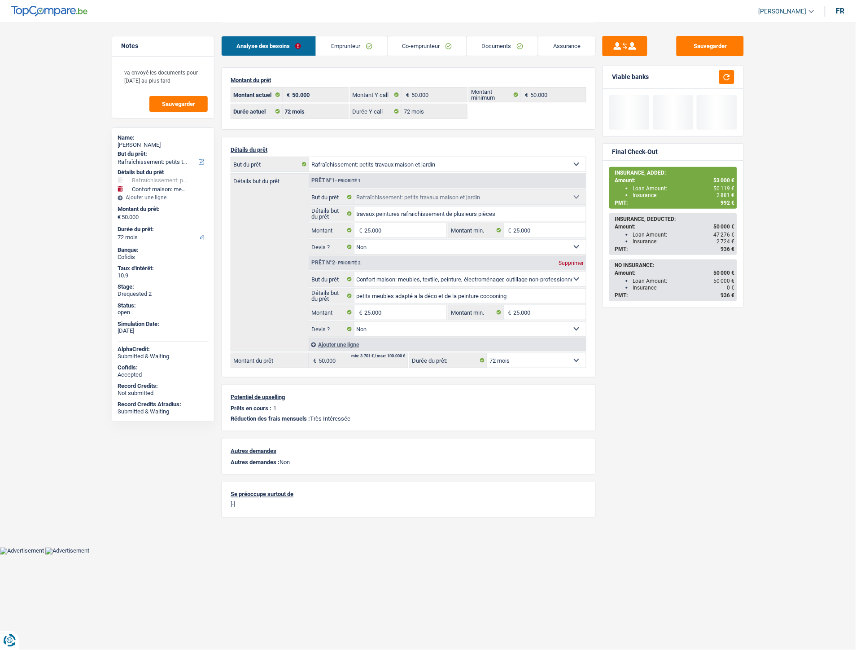
click at [144, 270] on div "Taux d'intérêt:" at bounding box center [163, 268] width 91 height 7
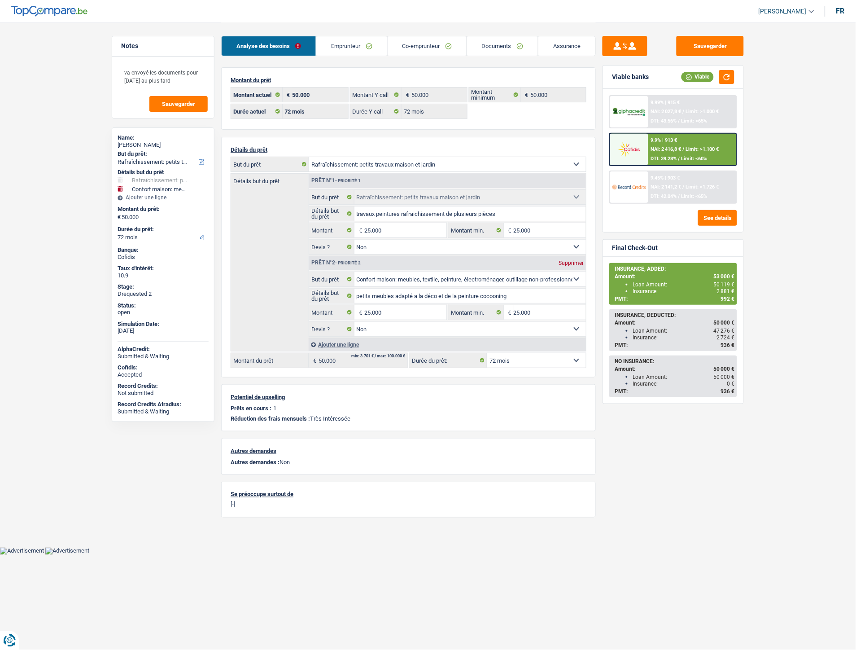
click at [716, 145] on div "9.9% | 913 € NAI: 2 416,8 € / Limit: >1.100 € DTI: 39.28% / Limit: <60%" at bounding box center [693, 149] width 88 height 31
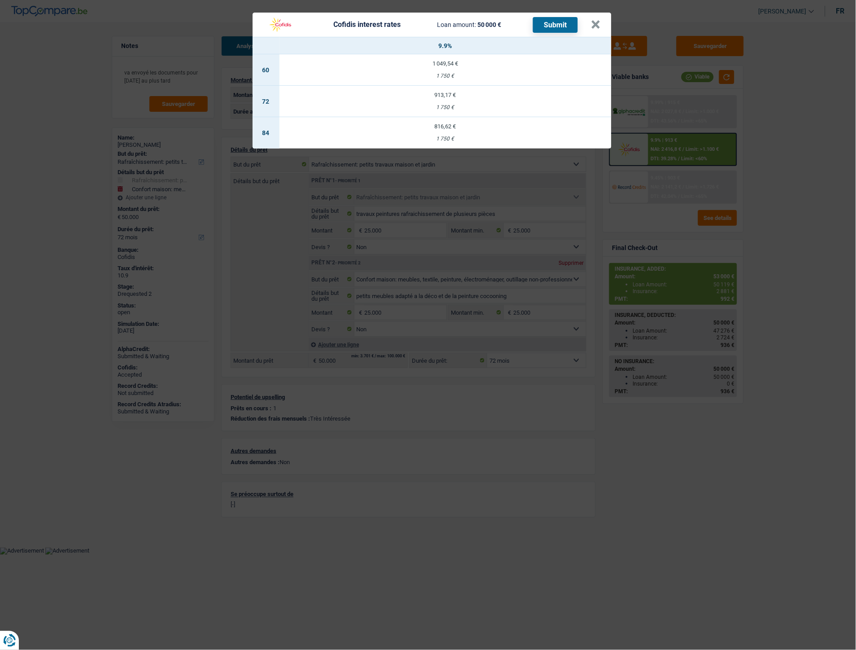
click at [448, 105] on div "1 750 €" at bounding box center [446, 108] width 332 height 6
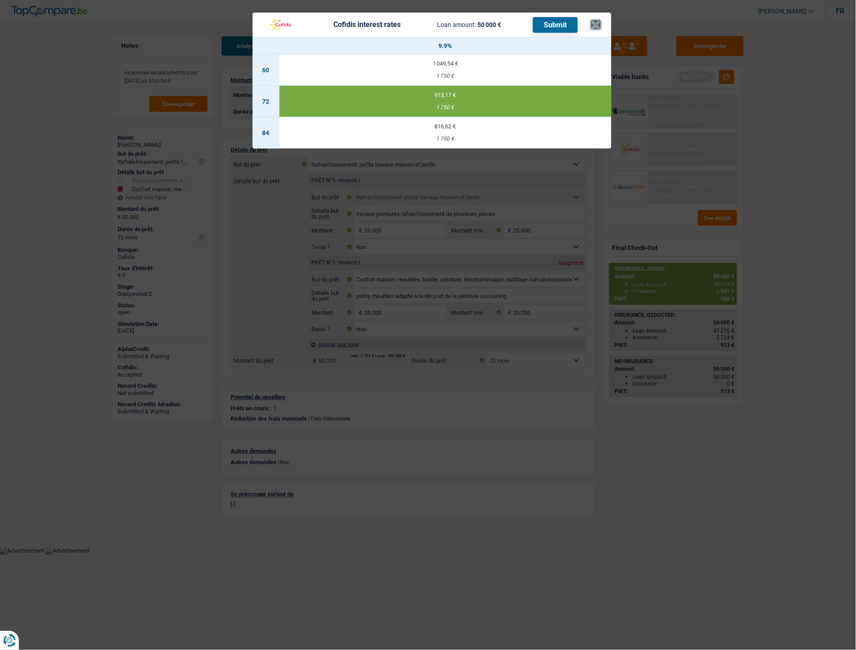
click at [595, 24] on button "×" at bounding box center [596, 24] width 9 height 9
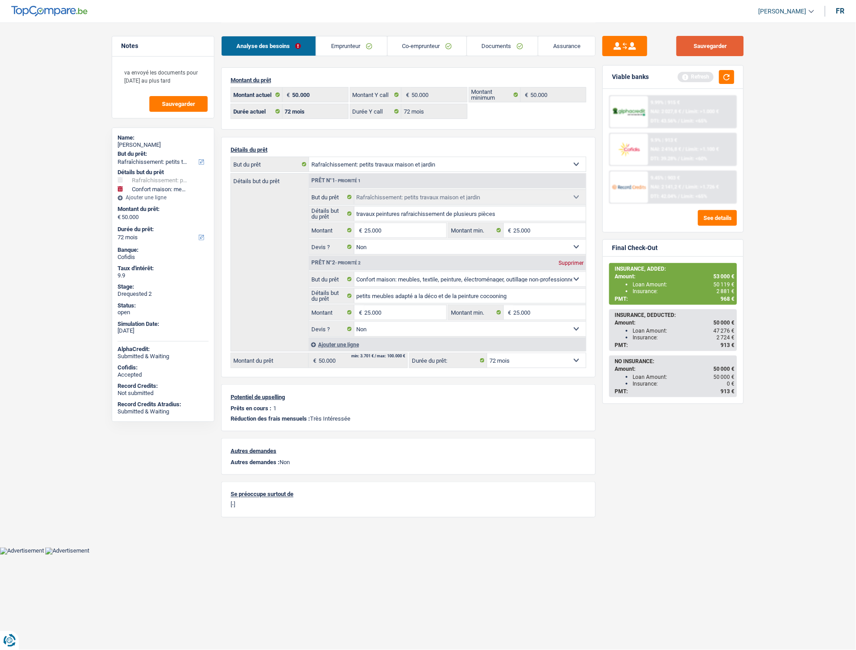
click at [694, 47] on button "Sauvegarder" at bounding box center [710, 46] width 67 height 20
click at [732, 76] on button "button" at bounding box center [727, 77] width 15 height 14
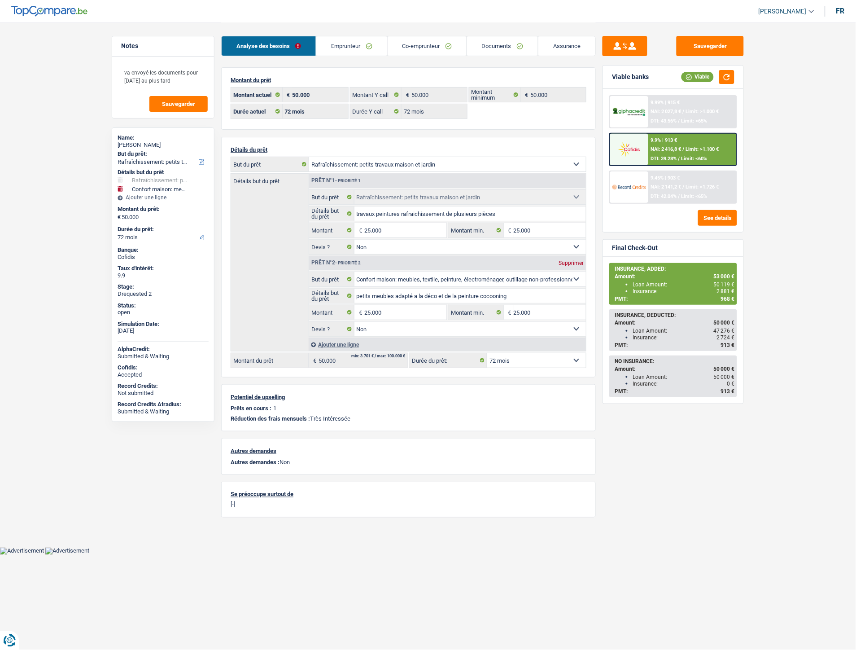
click at [688, 141] on div "9.9% | 913 € NAI: 2 416,8 € / Limit: >1.100 € DTI: 39.28% / Limit: <60%" at bounding box center [693, 149] width 88 height 31
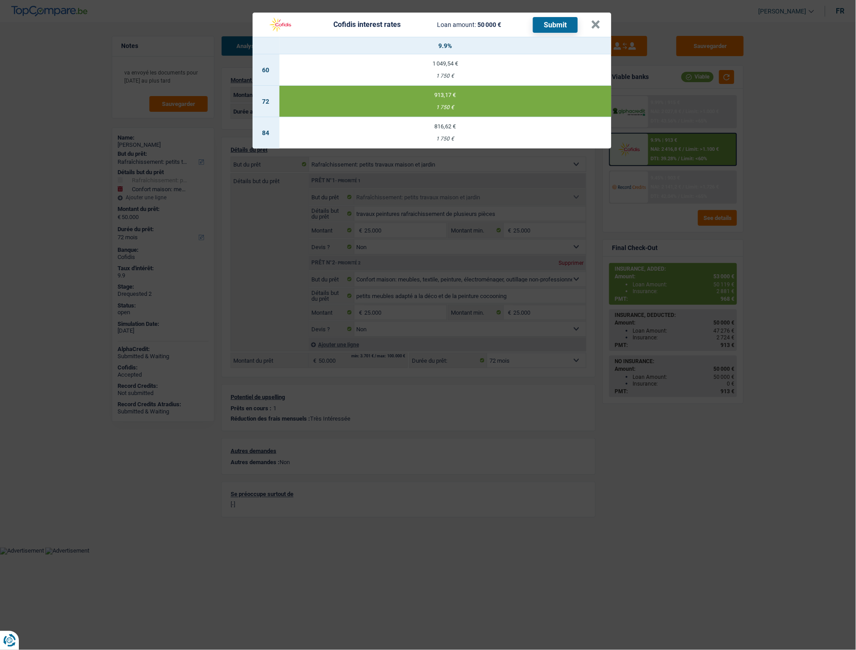
click at [548, 27] on button "Submit" at bounding box center [555, 25] width 45 height 16
click at [594, 25] on button "×" at bounding box center [596, 24] width 9 height 9
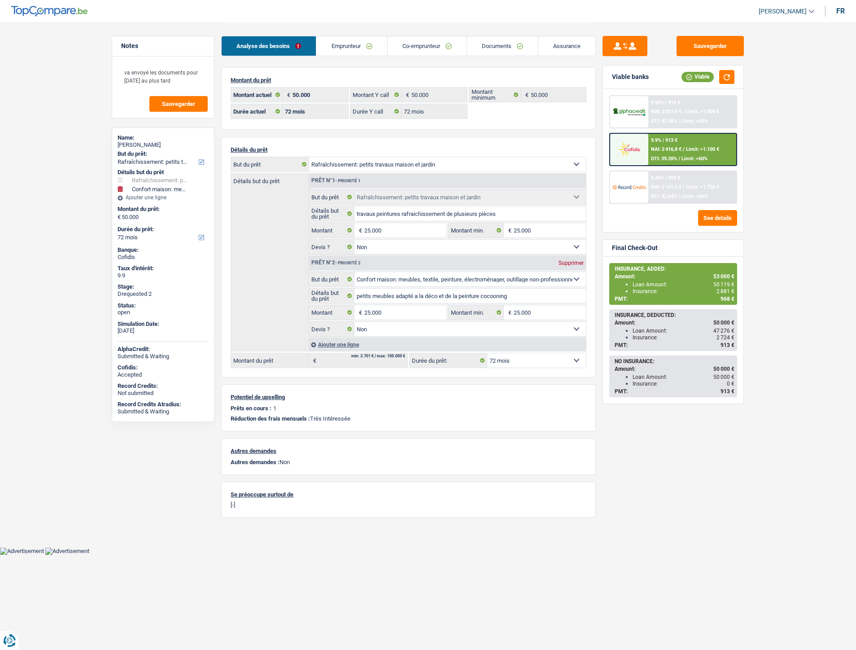
select select "houseOrGarden"
select select "household"
select select "72"
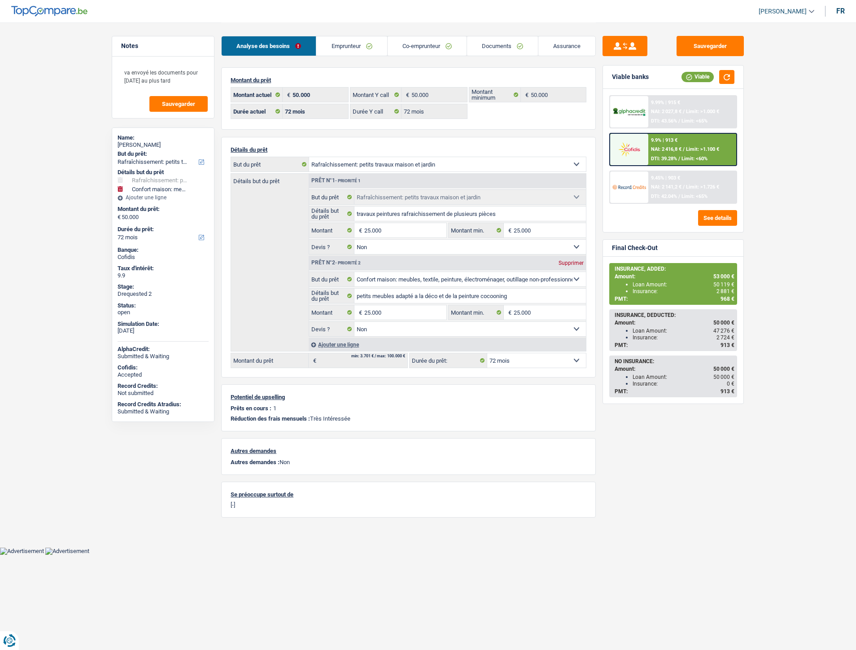
select select "72"
select select "houseOrGarden"
select select "false"
select select "household"
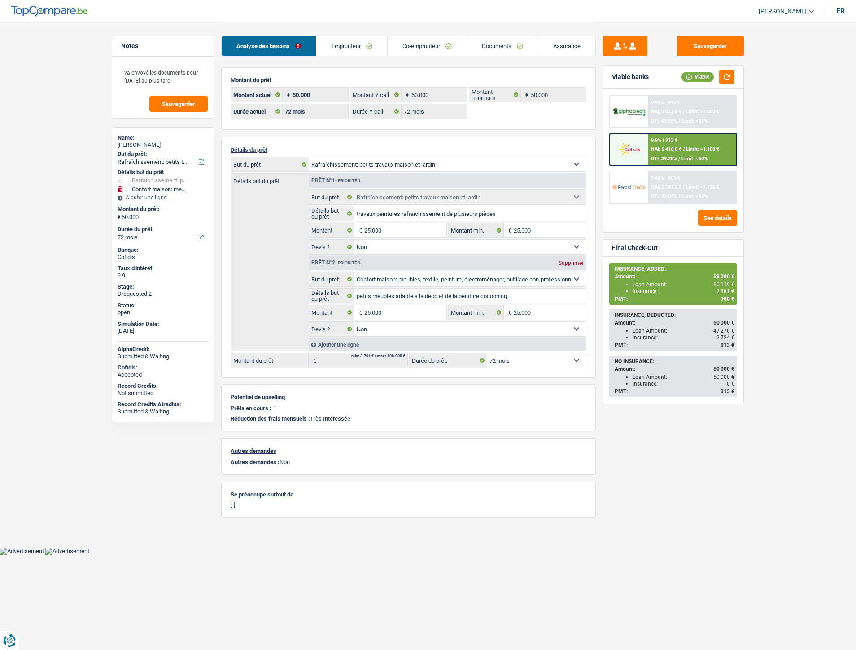
select select "false"
select select "72"
select select "32"
select select "married"
click at [344, 47] on link "Emprunteur" at bounding box center [351, 45] width 70 height 19
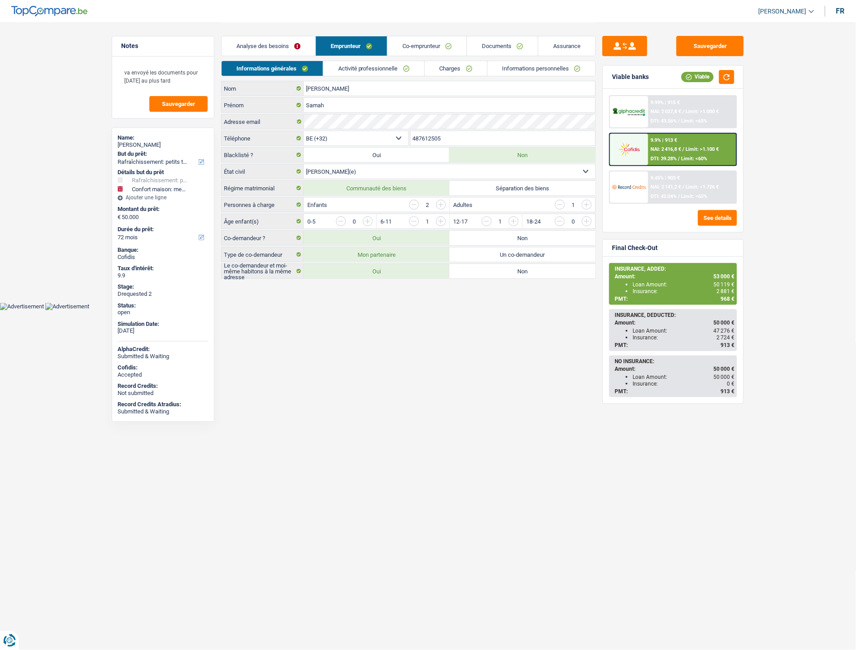
drag, startPoint x: 450, startPoint y: 141, endPoint x: 393, endPoint y: 138, distance: 56.6
click at [393, 138] on div "BE (+32) LU (+352) Sélectionner une option Téléphone 487612505 Téléphone" at bounding box center [408, 139] width 375 height 17
